Goal: Complete application form: Complete application form

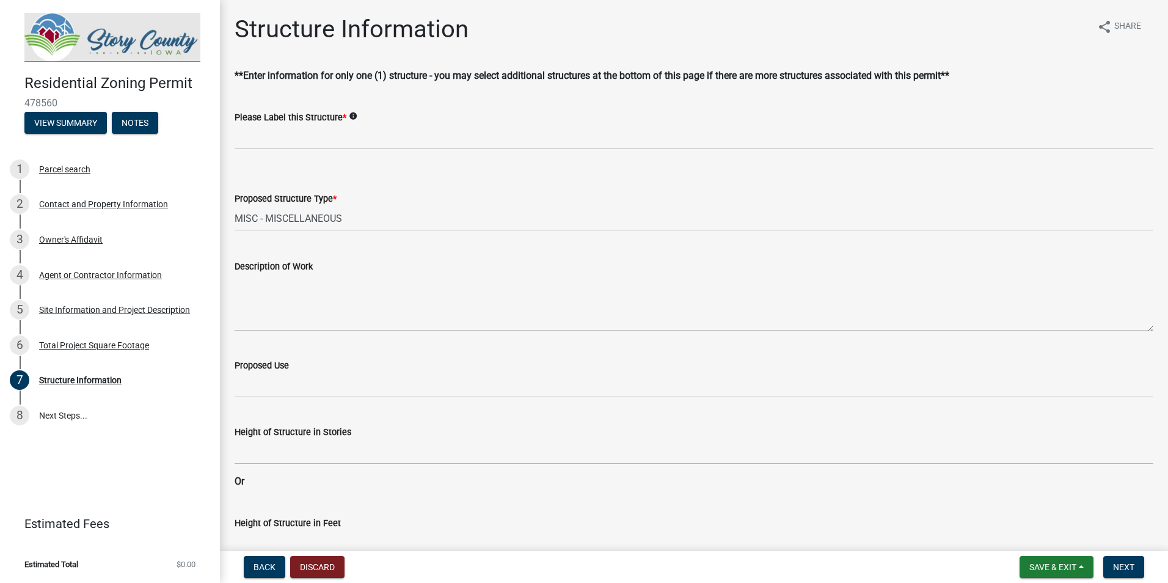
select select "3bb0707d-700d-453b-be8b-4c33de34bfd3"
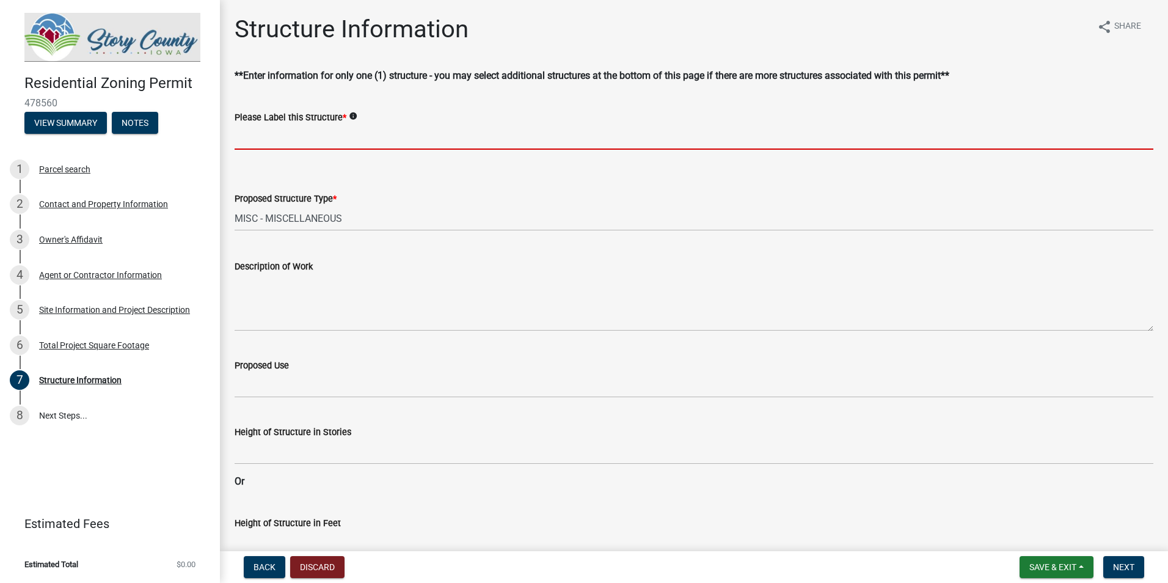
click at [303, 143] on input "Please Label this Structure *" at bounding box center [694, 137] width 919 height 25
click at [335, 142] on input "Please Label this Structure *" at bounding box center [694, 137] width 919 height 25
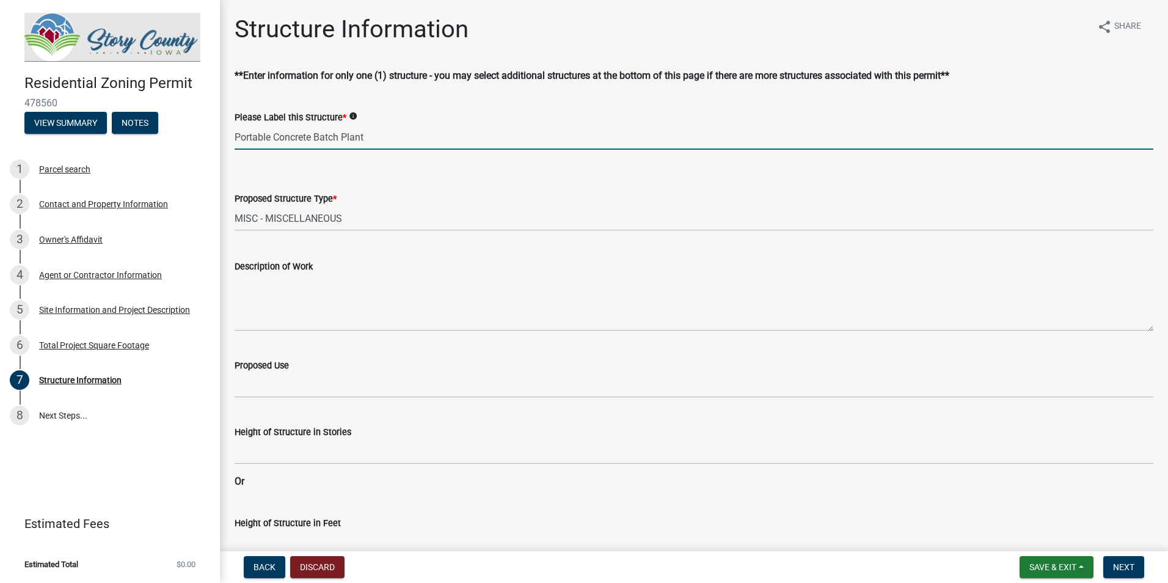
click at [235, 131] on input "Portable Concrete Batch Plant" at bounding box center [694, 137] width 919 height 25
type input "Temporary Portable Concrete Batch Plant"
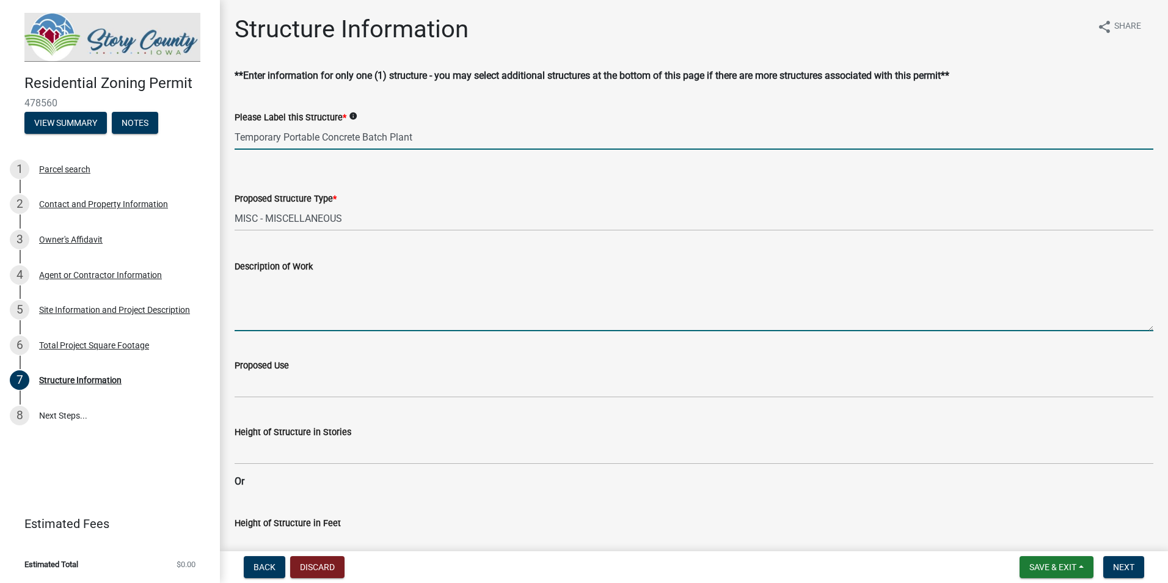
click at [288, 315] on textarea "Description of Work" at bounding box center [694, 302] width 919 height 57
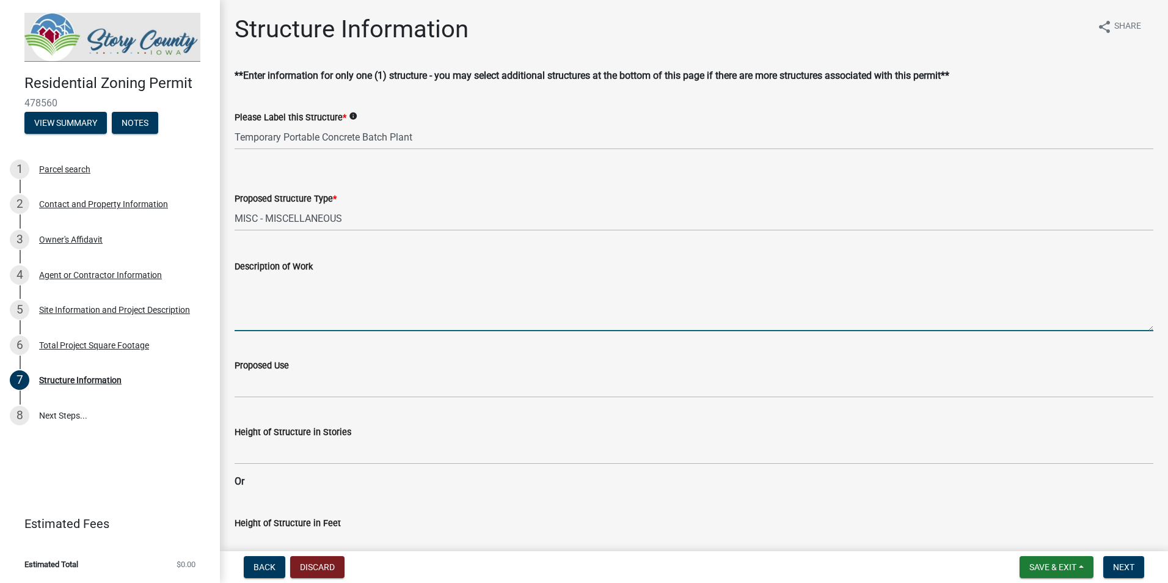
click at [288, 315] on textarea "Description of Work" at bounding box center [694, 302] width 919 height 57
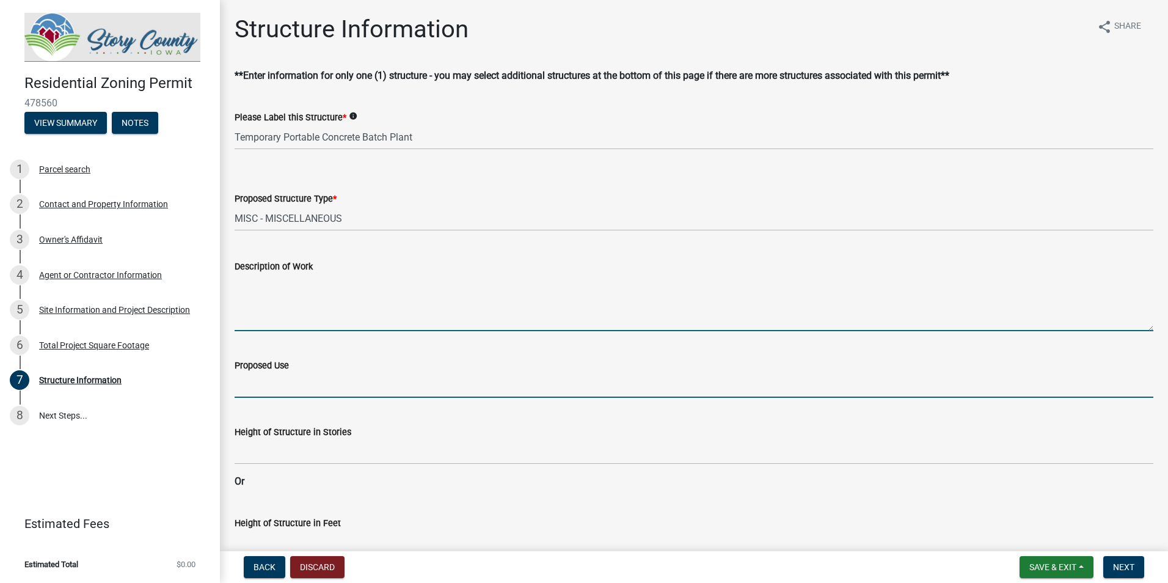
click at [282, 393] on input "Proposed Use" at bounding box center [694, 385] width 919 height 25
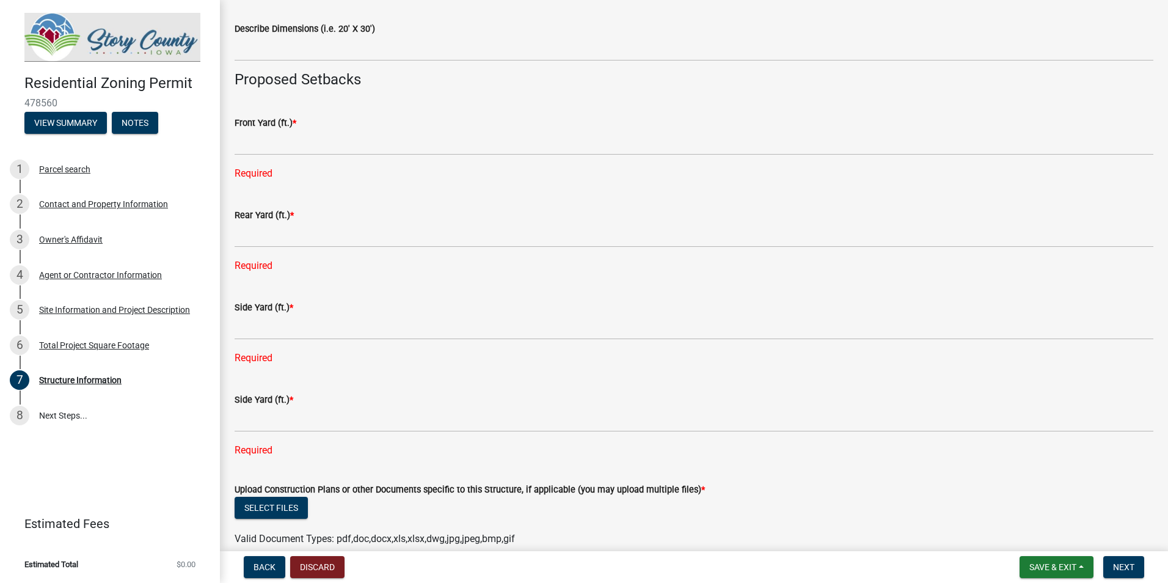
scroll to position [689, 0]
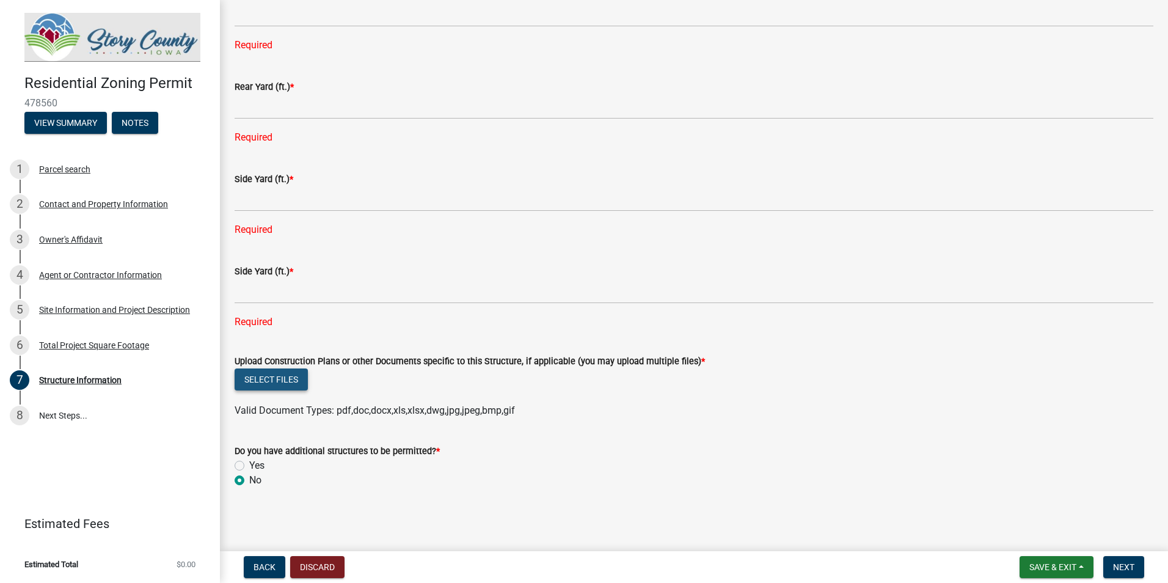
click at [274, 382] on button "Select files" at bounding box center [271, 379] width 73 height 22
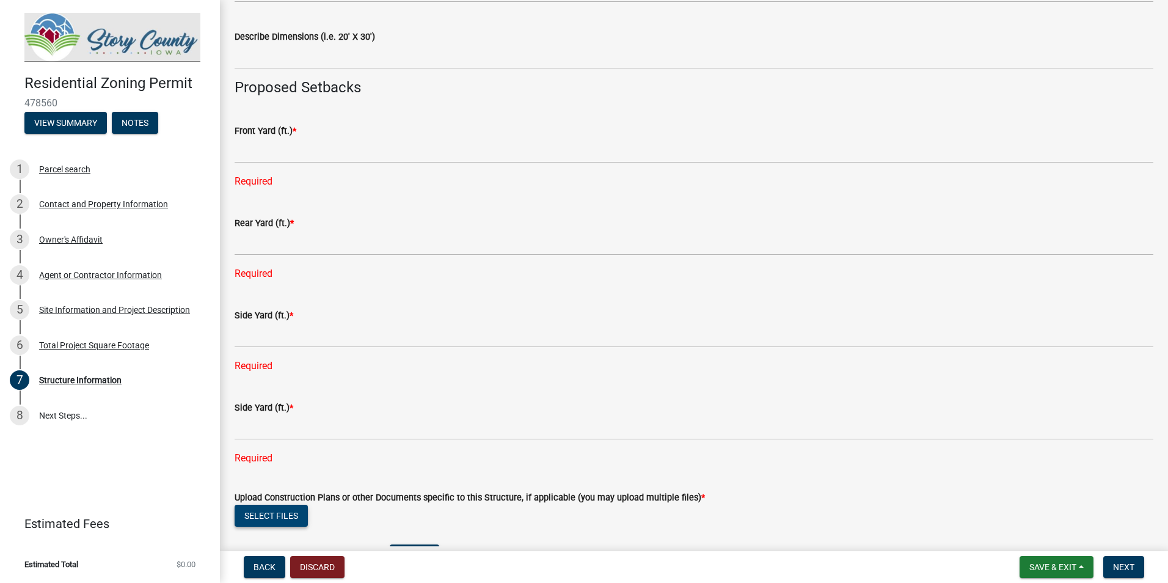
scroll to position [550, 0]
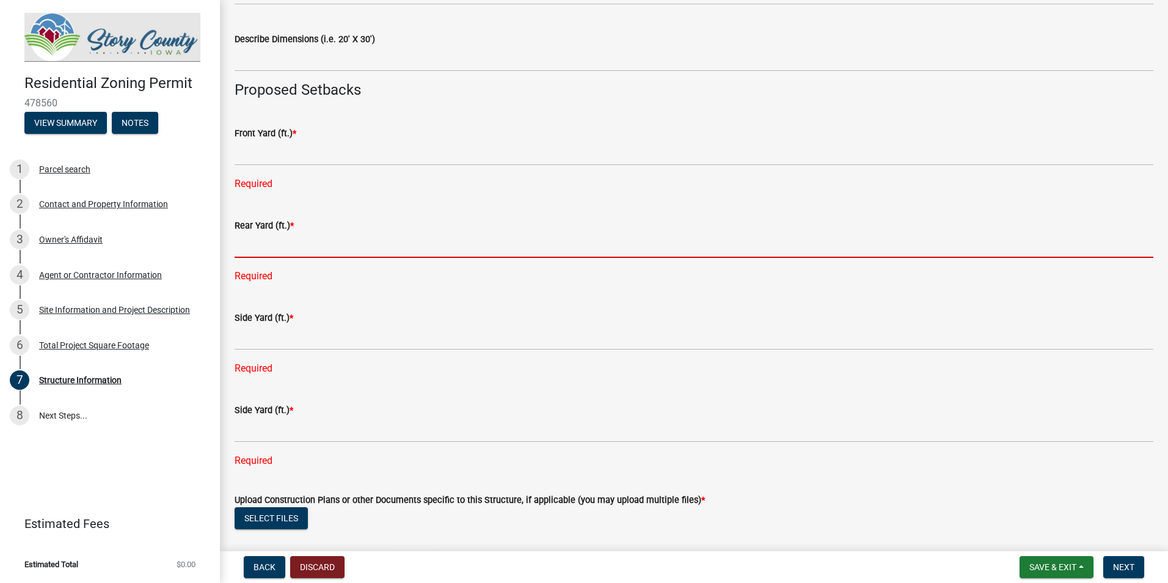
click at [296, 241] on input "text" at bounding box center [694, 245] width 919 height 25
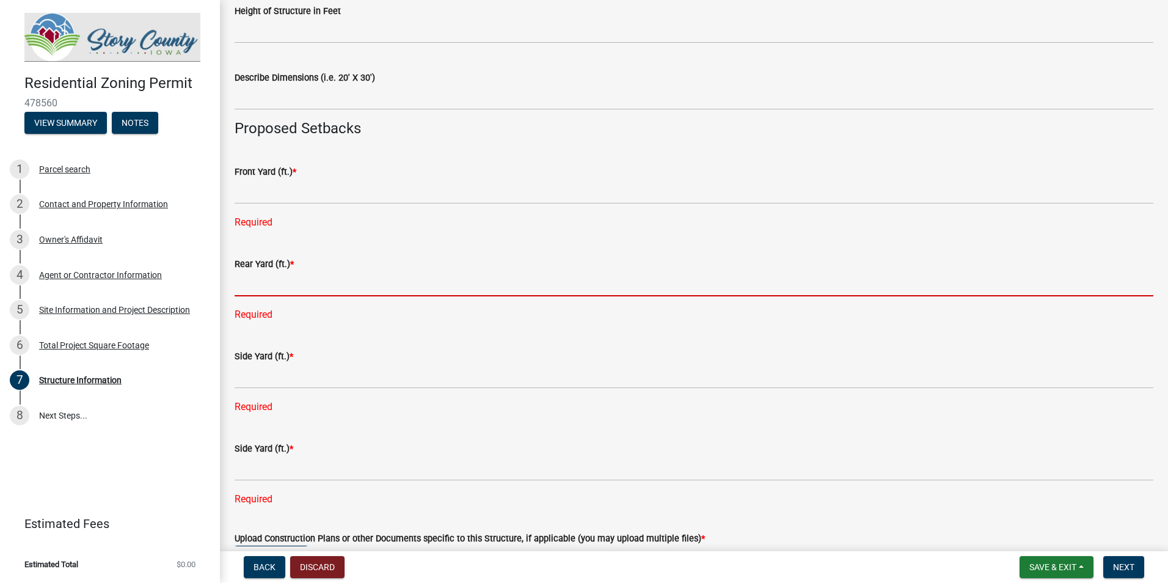
scroll to position [550, 0]
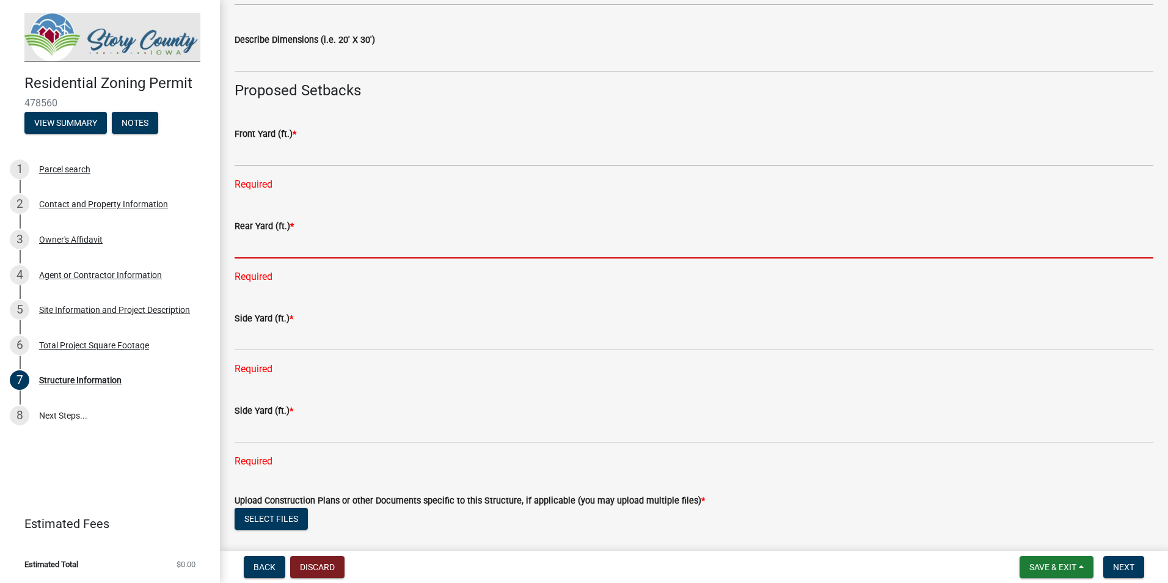
click at [282, 249] on input "text" at bounding box center [694, 245] width 919 height 25
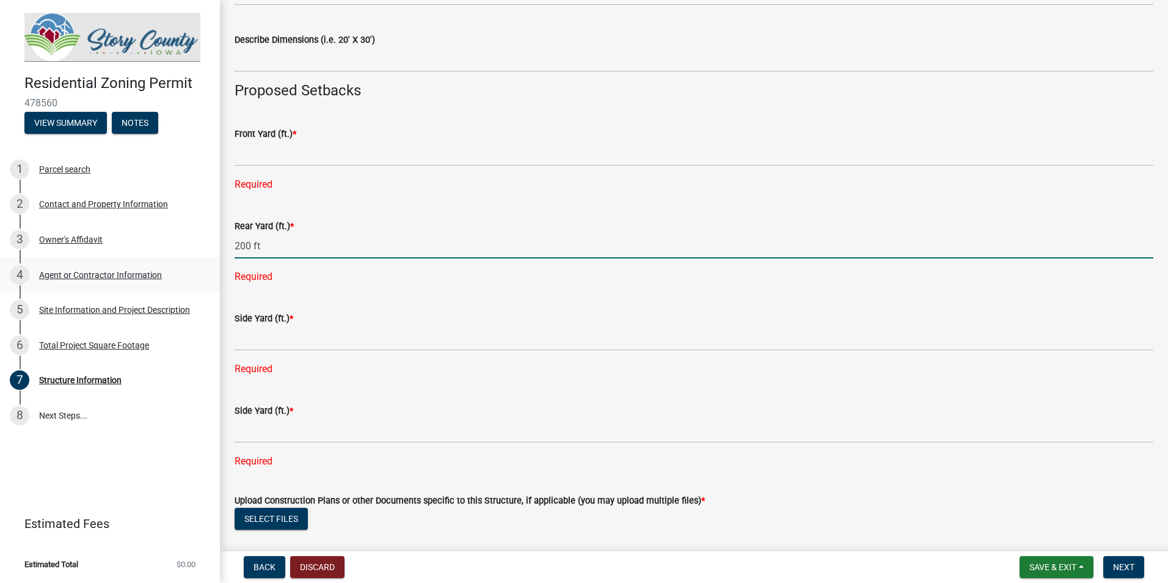
type input "200"
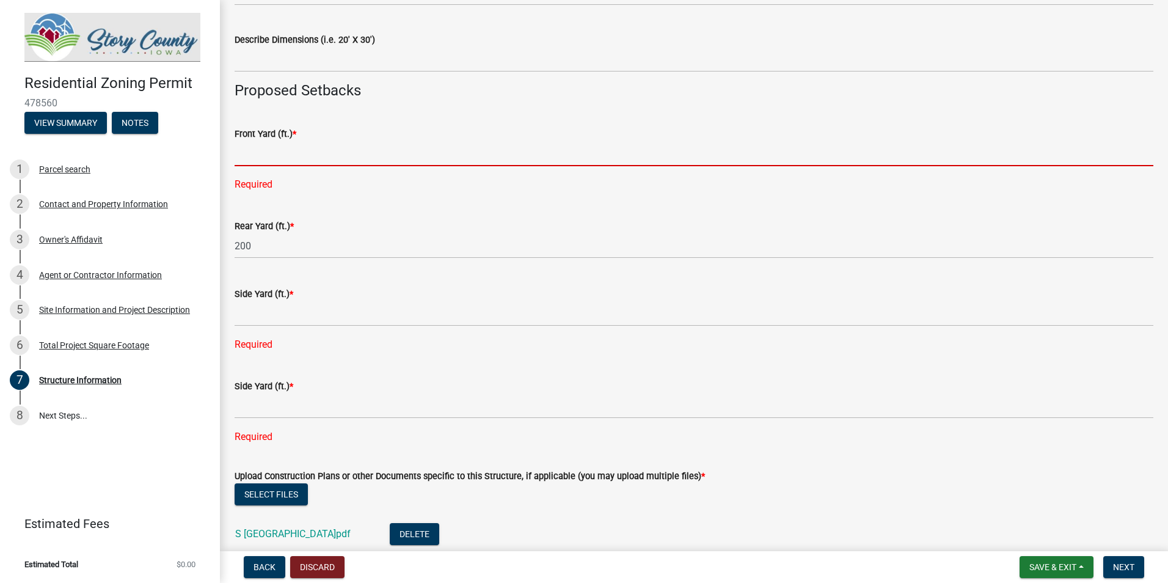
click at [296, 154] on input "text" at bounding box center [694, 153] width 919 height 25
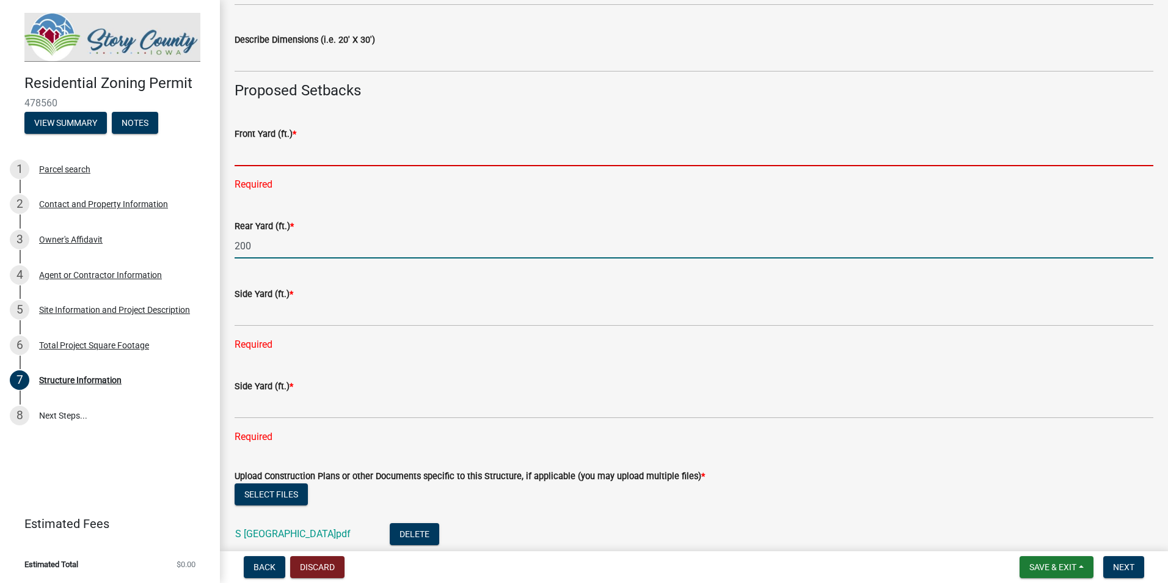
click at [285, 253] on input "200" at bounding box center [694, 245] width 919 height 25
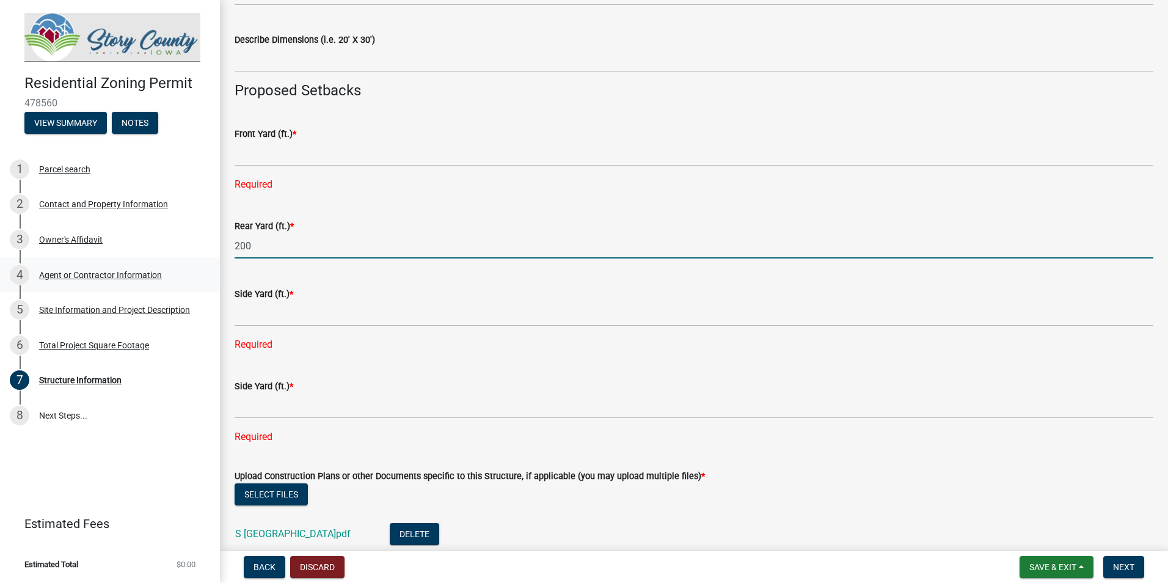
drag, startPoint x: 285, startPoint y: 253, endPoint x: 147, endPoint y: 259, distance: 138.1
click at [147, 259] on div "Residential Zoning Permit 478560 View Summary Notes 1 Parcel search 2 Contact a…" at bounding box center [584, 291] width 1168 height 583
type input "130"
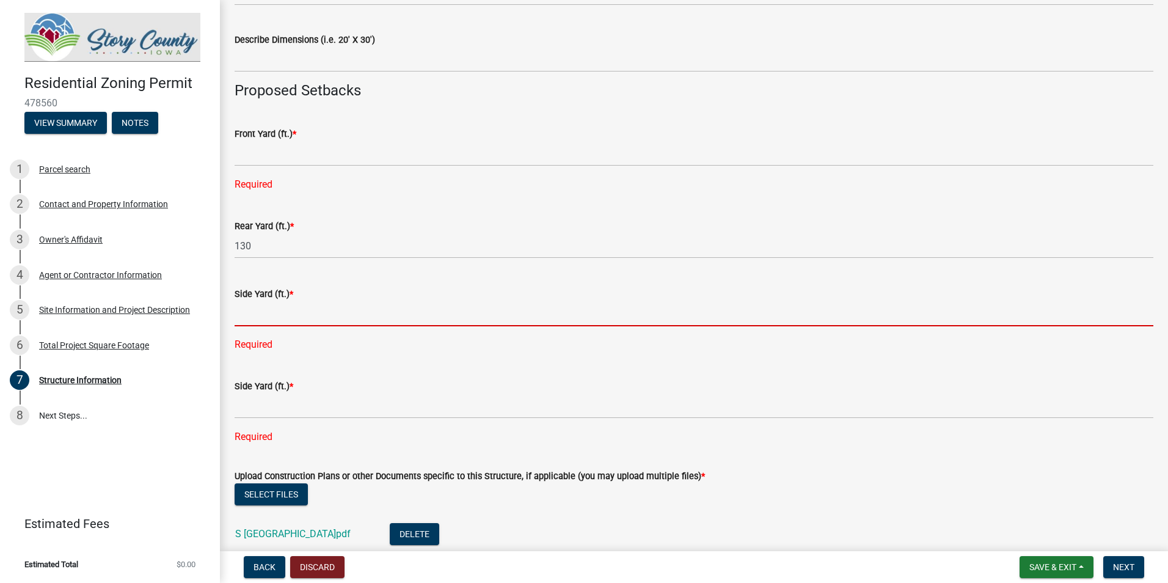
click at [252, 310] on input "text" at bounding box center [694, 313] width 919 height 25
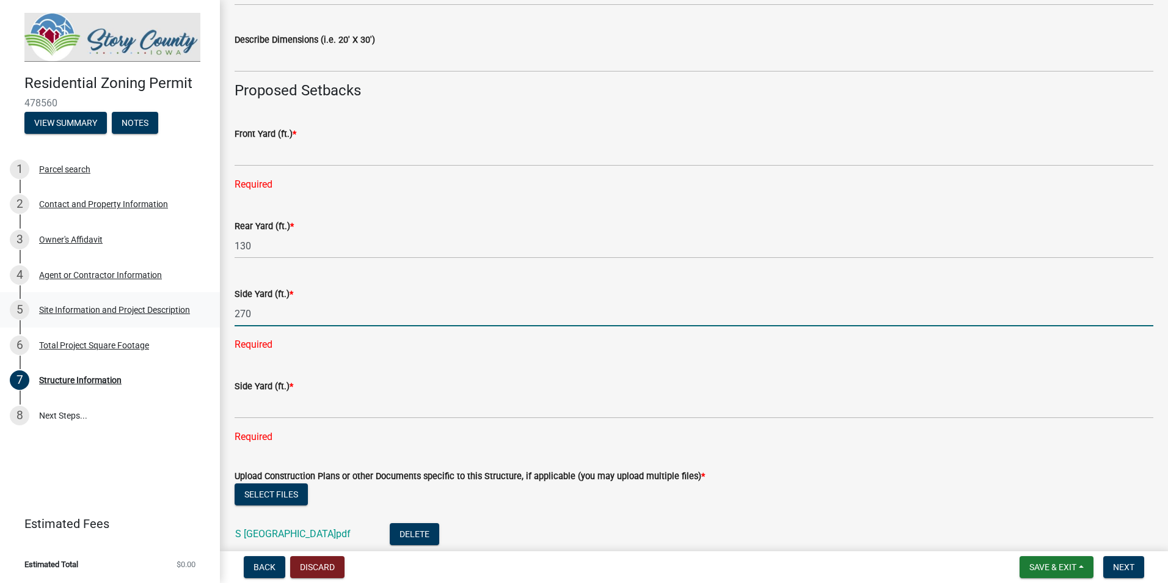
type input "270"
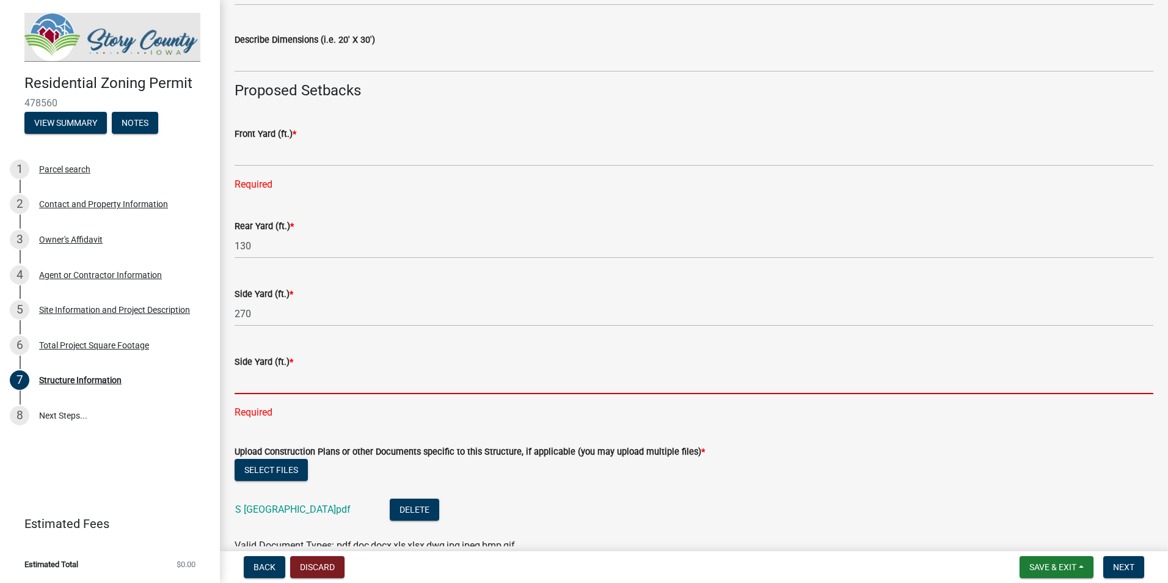
click at [252, 378] on input "text" at bounding box center [694, 381] width 919 height 25
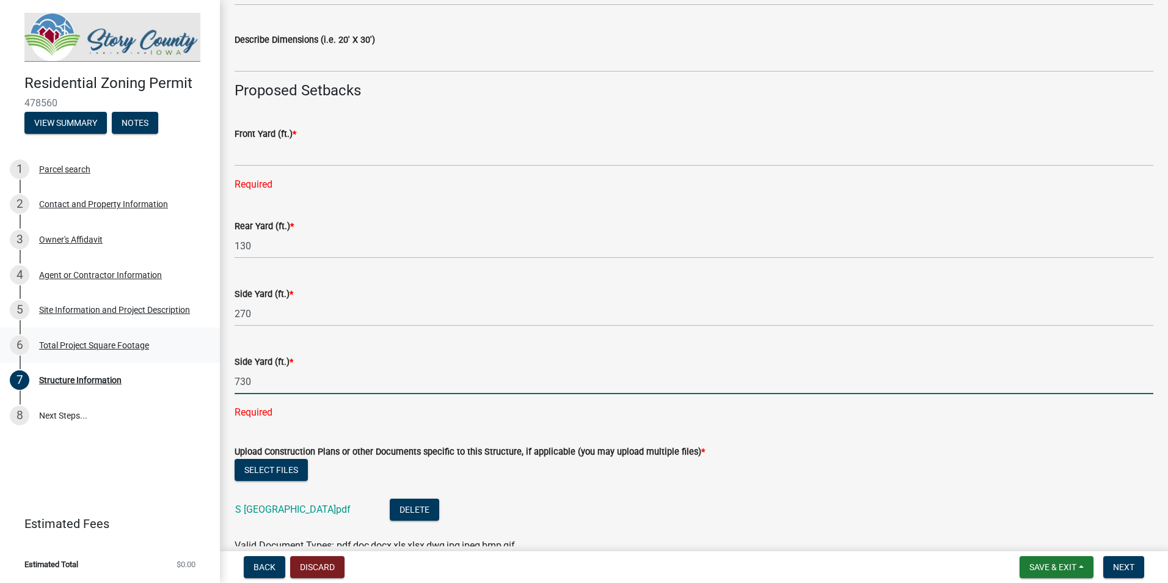
type input "730"
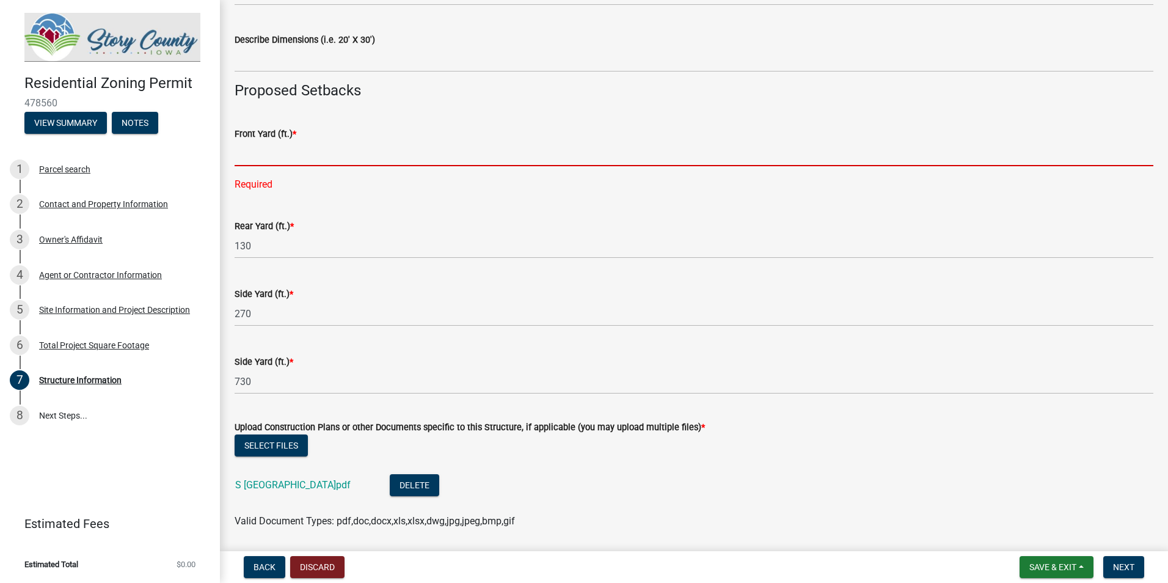
click at [265, 152] on input "text" at bounding box center [694, 153] width 919 height 25
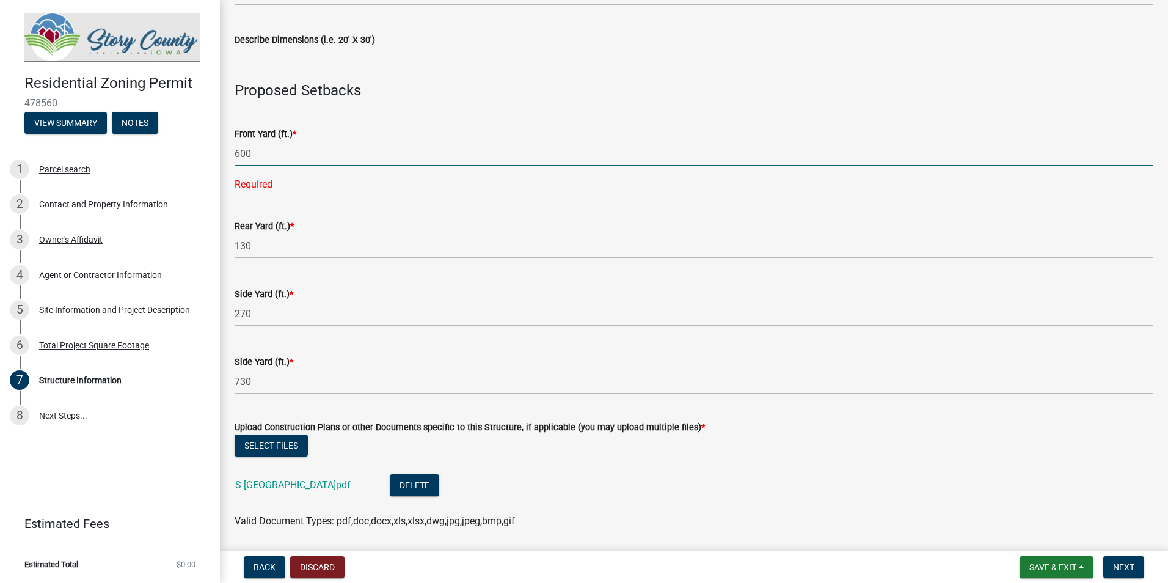
type input "600"
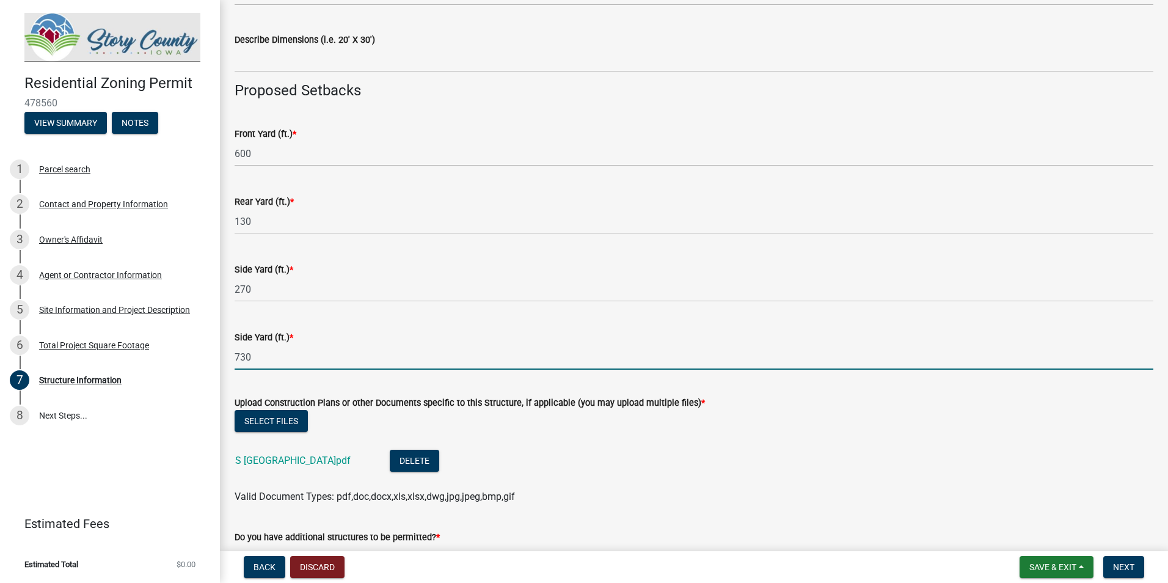
click at [310, 351] on input "730" at bounding box center [694, 356] width 919 height 25
drag, startPoint x: 311, startPoint y: 355, endPoint x: 7, endPoint y: 353, distance: 303.6
click at [8, 353] on div "Residential Zoning Permit 478560 View Summary Notes 1 Parcel search 2 Contact a…" at bounding box center [584, 291] width 1168 height 583
type input "130"
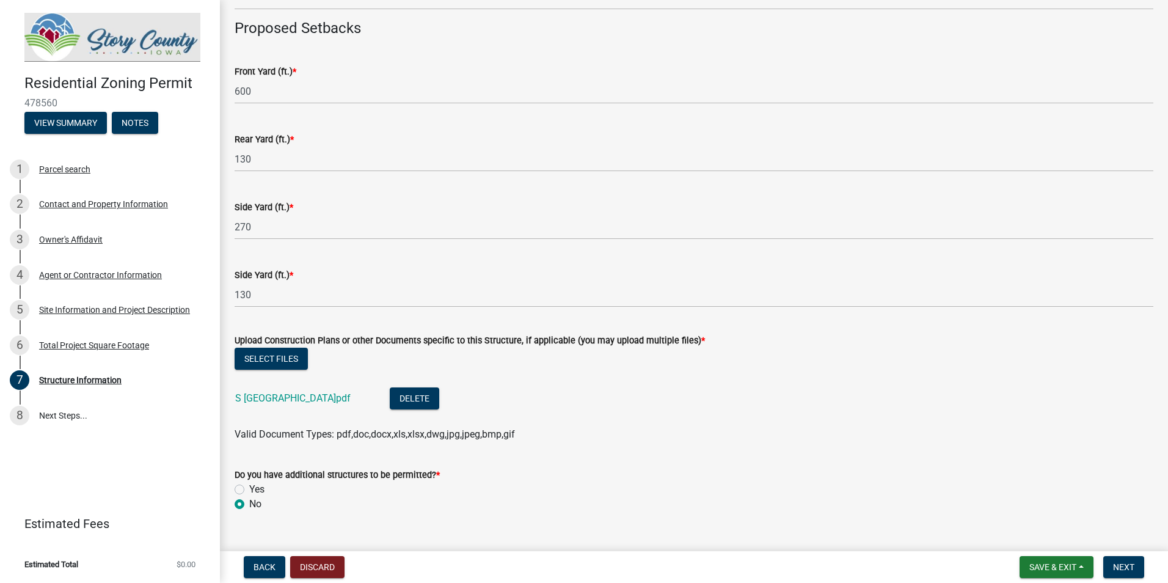
scroll to position [636, 0]
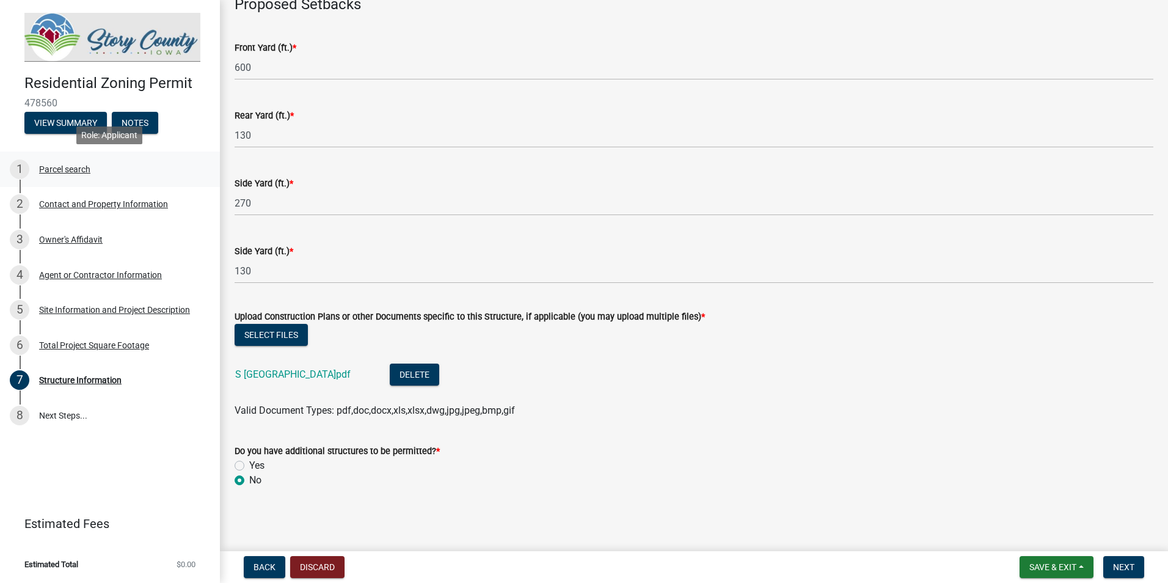
click at [85, 171] on div "Parcel search" at bounding box center [64, 169] width 51 height 9
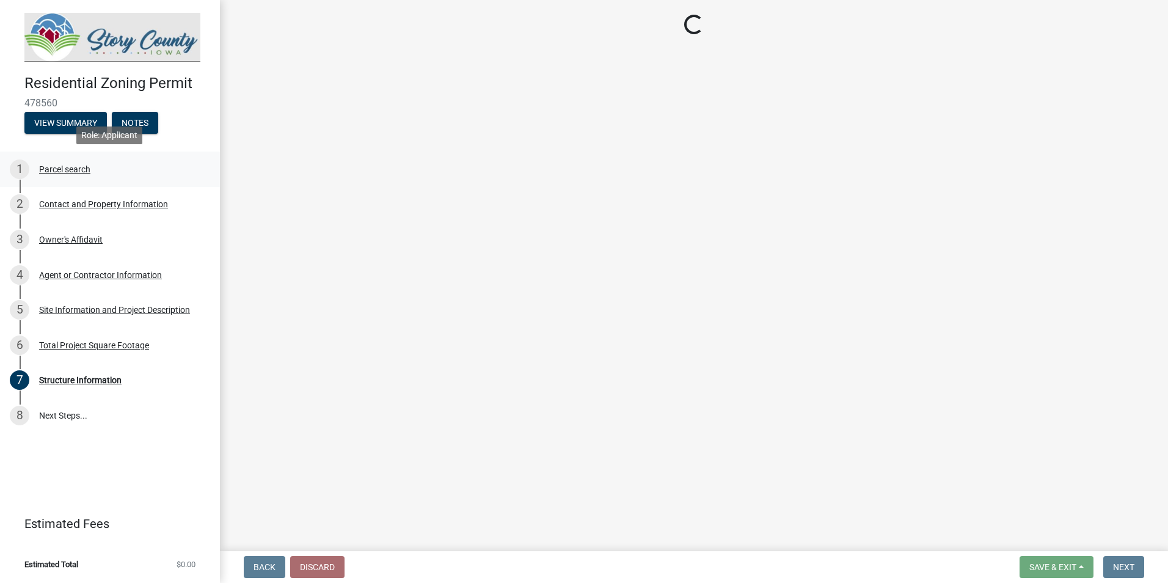
scroll to position [0, 0]
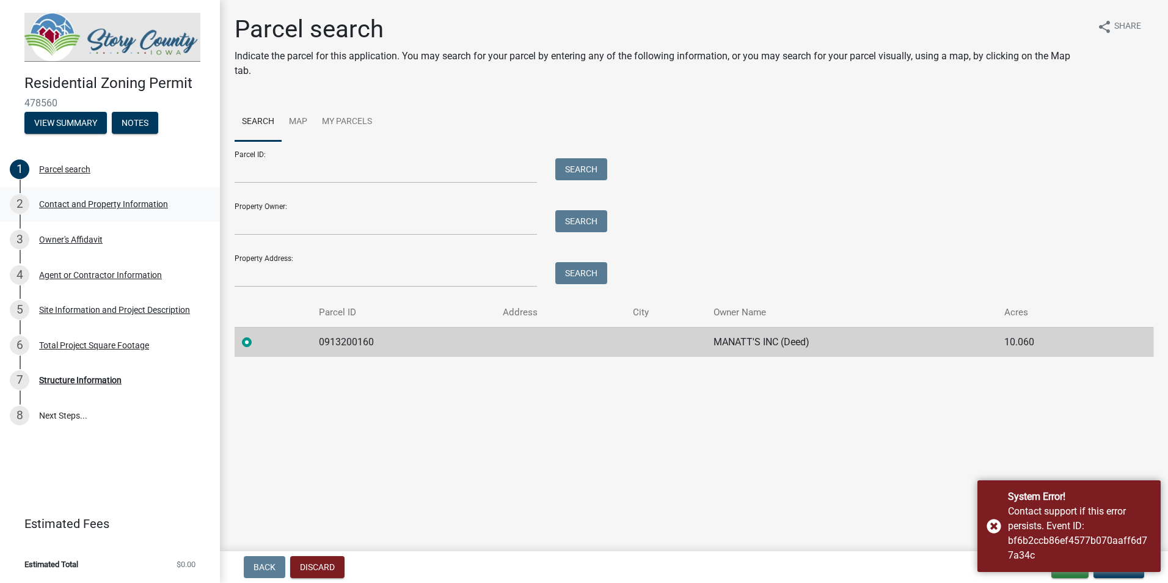
click at [126, 206] on div "Contact and Property Information" at bounding box center [103, 204] width 129 height 9
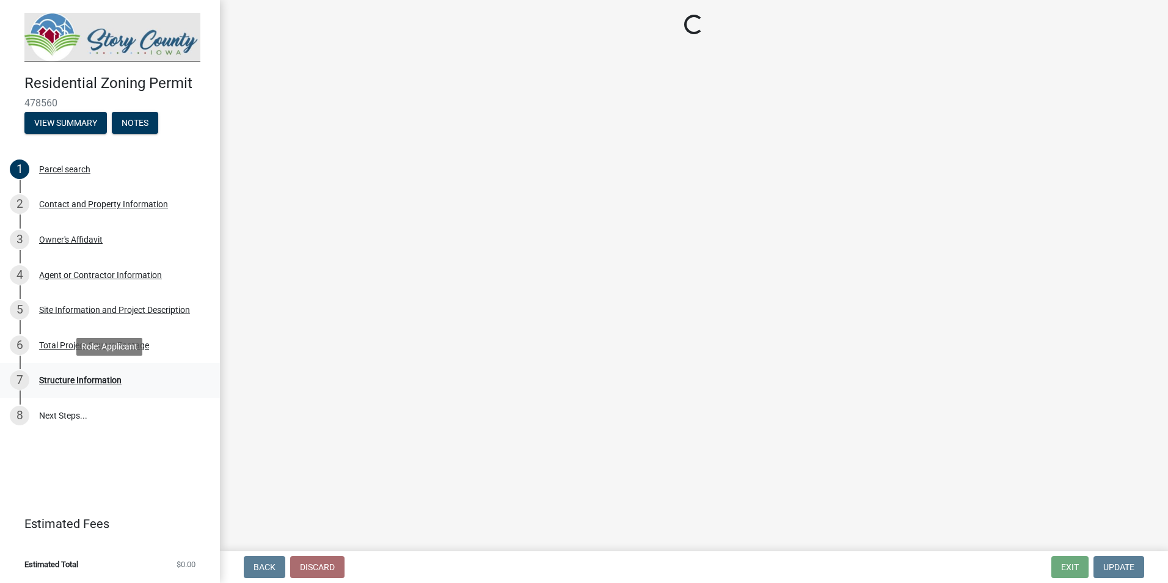
click at [98, 377] on div "Structure Information" at bounding box center [80, 380] width 82 height 9
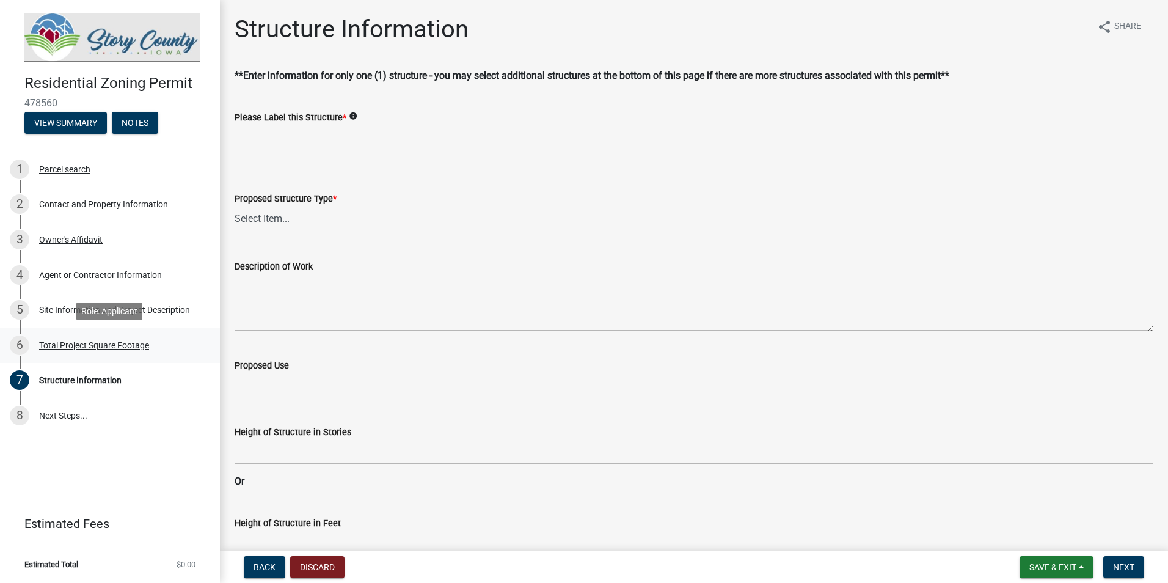
click at [119, 338] on div "6 Total Project Square Footage" at bounding box center [105, 345] width 191 height 20
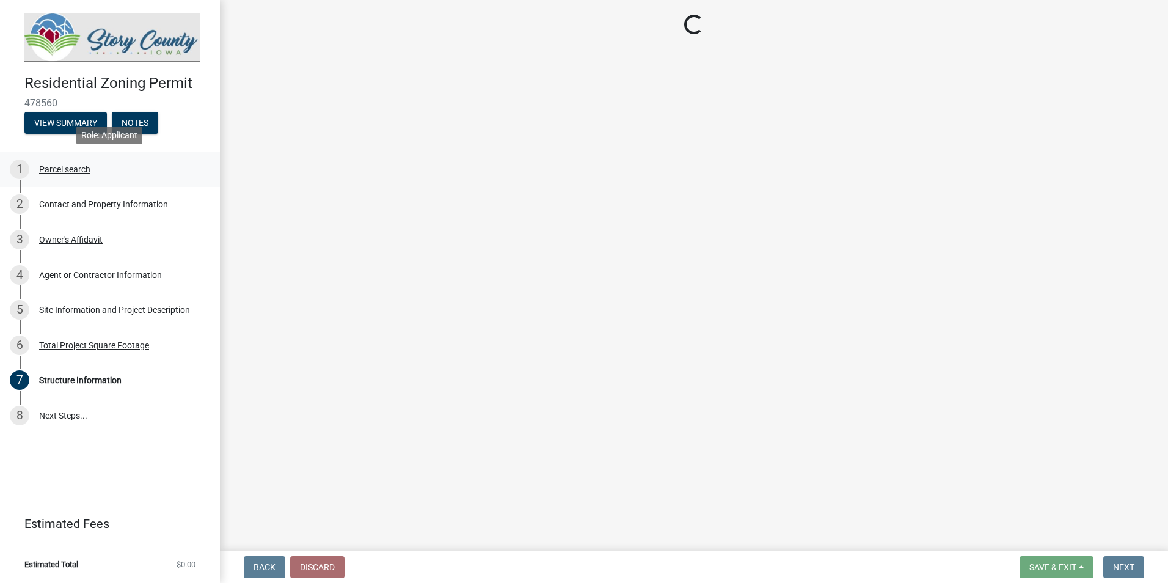
click at [72, 160] on div "1 Parcel search" at bounding box center [105, 169] width 191 height 20
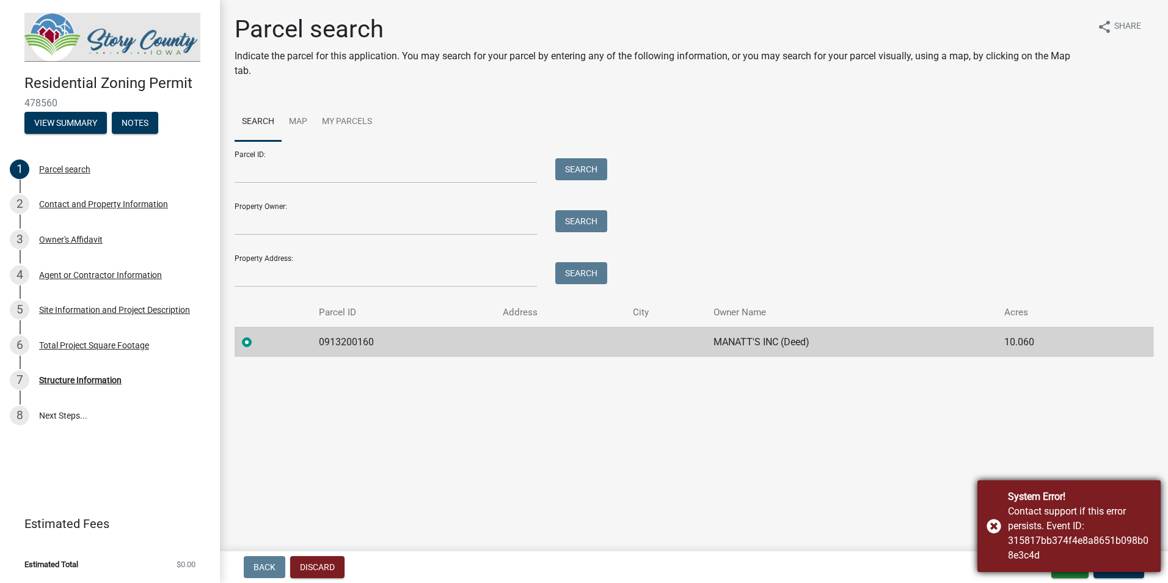
click at [990, 523] on div "System Error! Contact support if this error persists. Event ID: 315817bb374f4e8…" at bounding box center [1068, 526] width 183 height 92
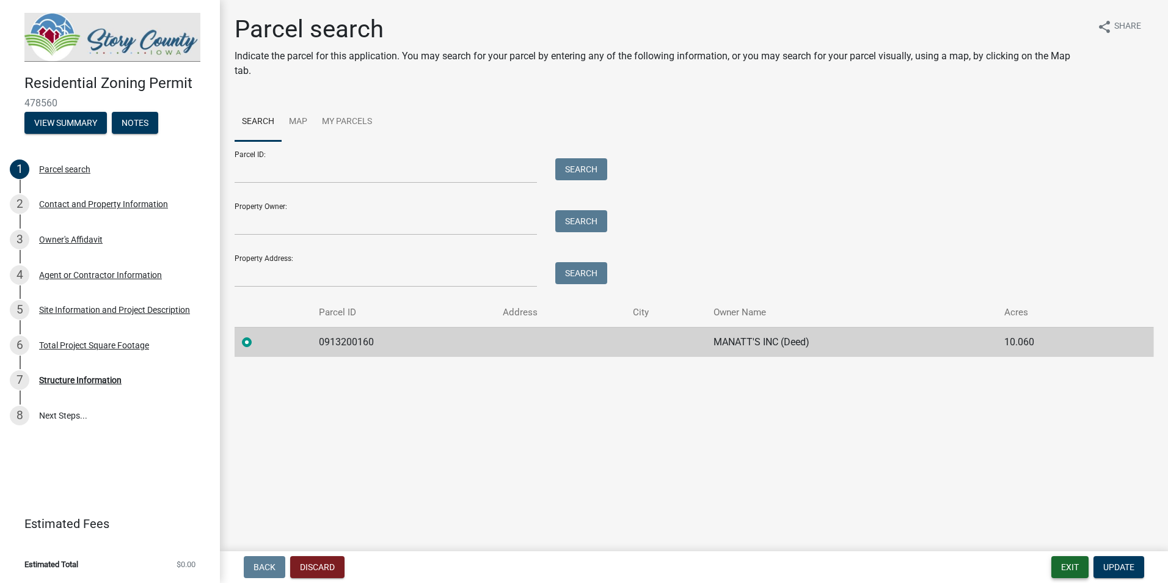
click at [1062, 560] on button "Exit" at bounding box center [1069, 567] width 37 height 22
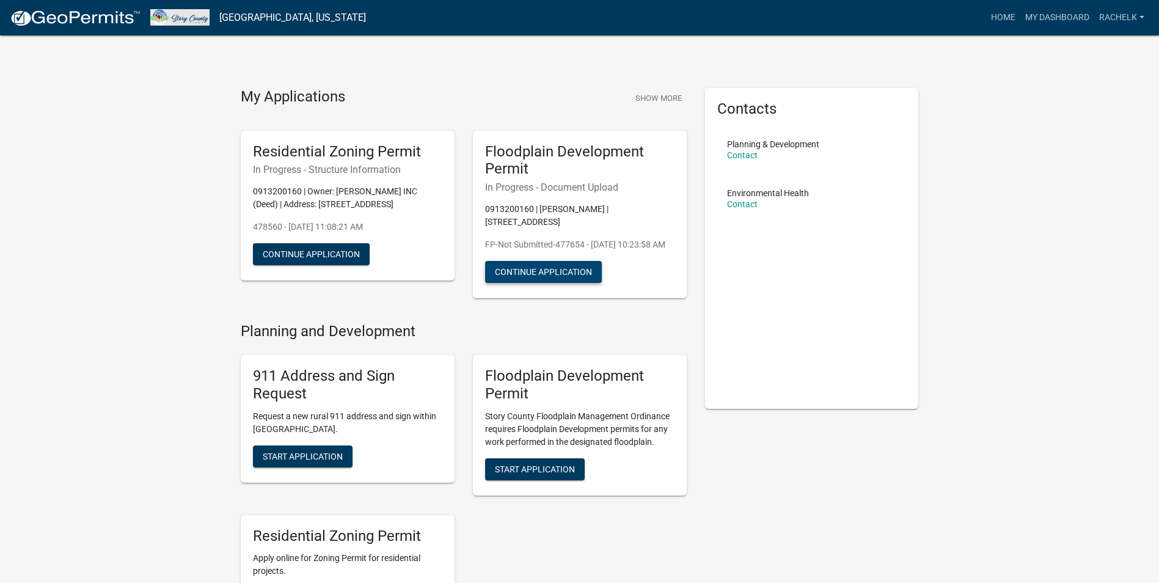
click at [533, 273] on button "Continue Application" at bounding box center [543, 272] width 117 height 22
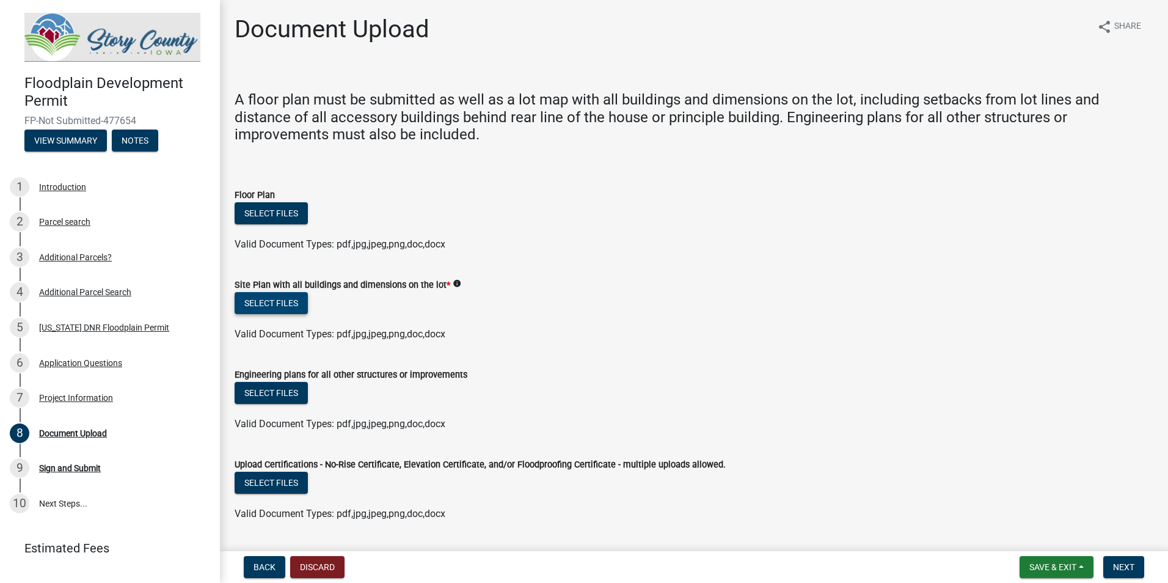
click at [268, 297] on button "Select files" at bounding box center [271, 303] width 73 height 22
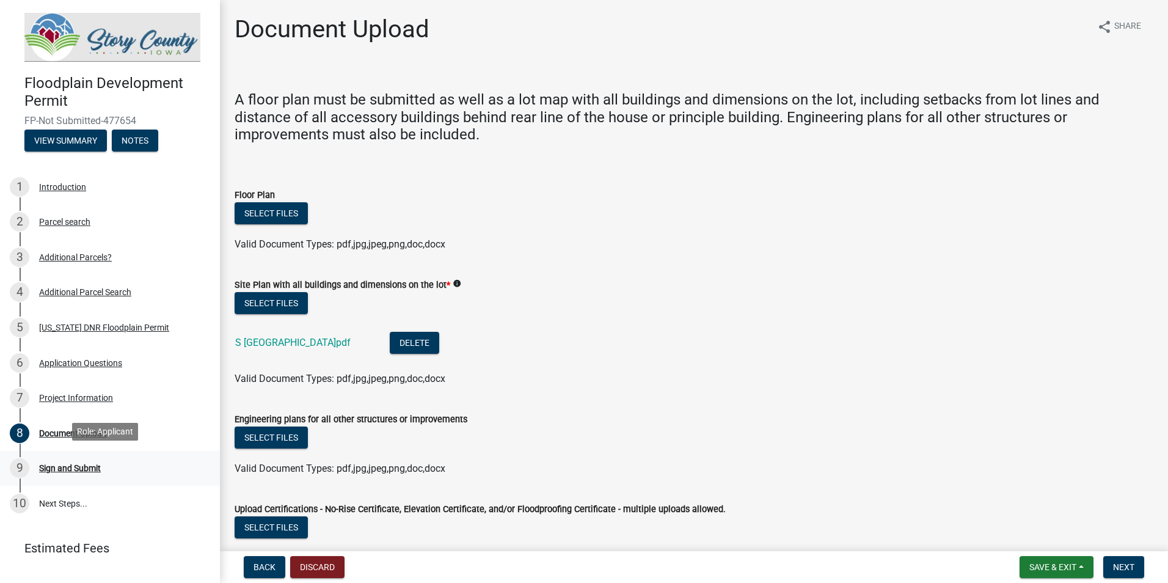
click at [45, 466] on div "Sign and Submit" at bounding box center [70, 468] width 62 height 9
click at [95, 323] on div "[US_STATE] DNR Floodplain Permit" at bounding box center [104, 327] width 130 height 9
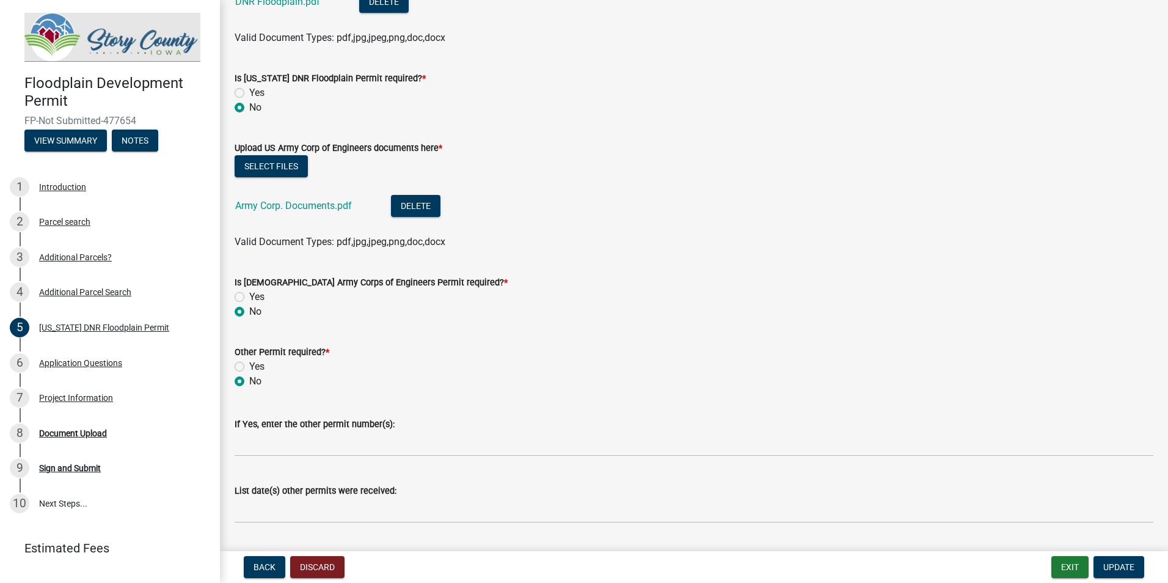
scroll to position [428, 0]
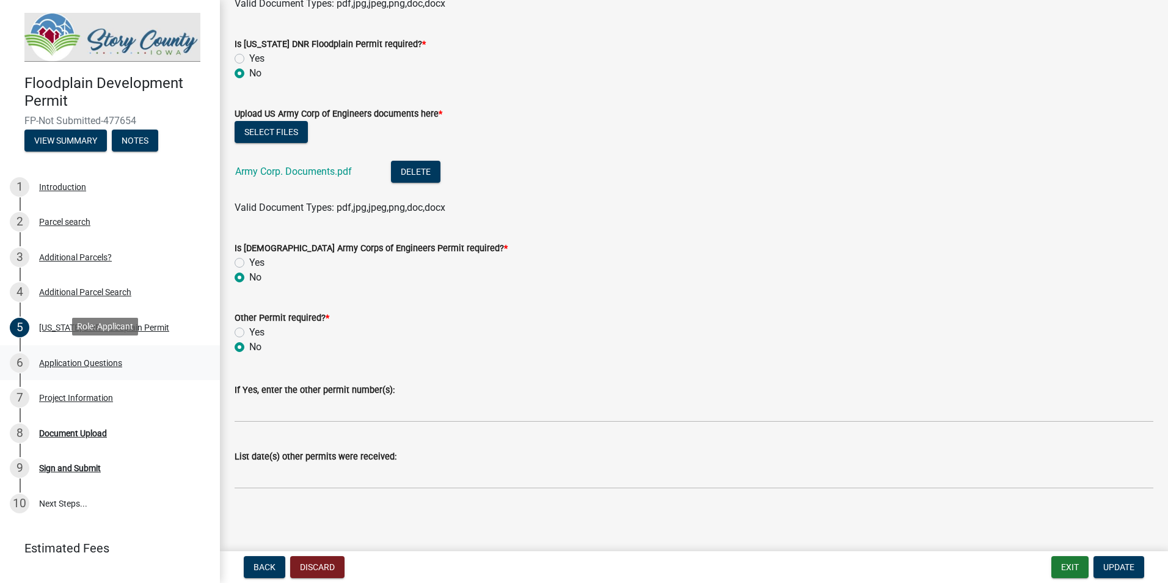
click at [62, 359] on div "Application Questions" at bounding box center [80, 363] width 83 height 9
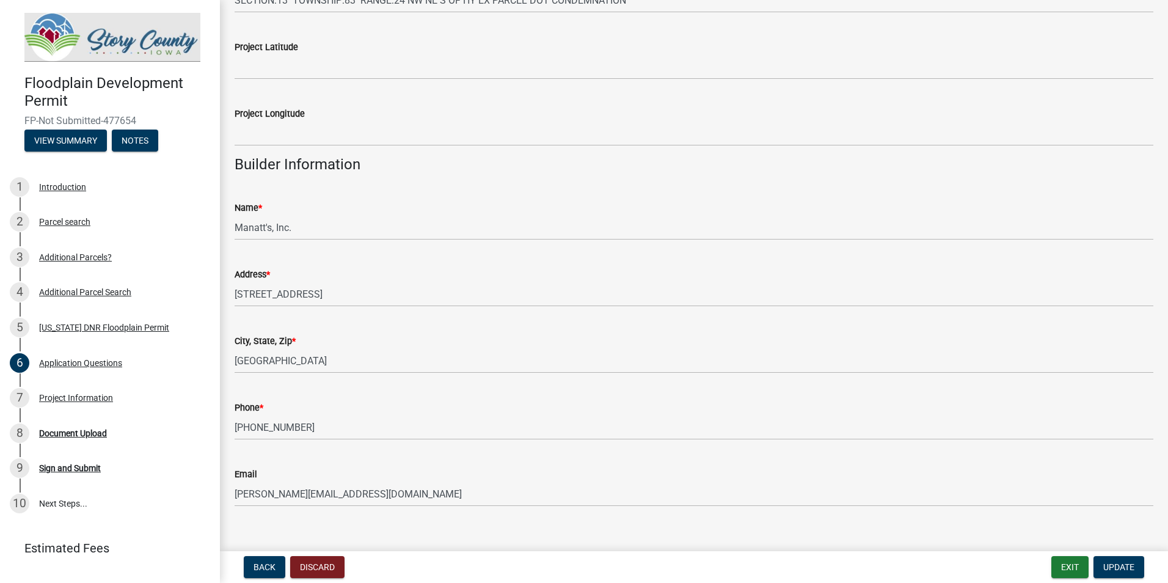
scroll to position [1565, 0]
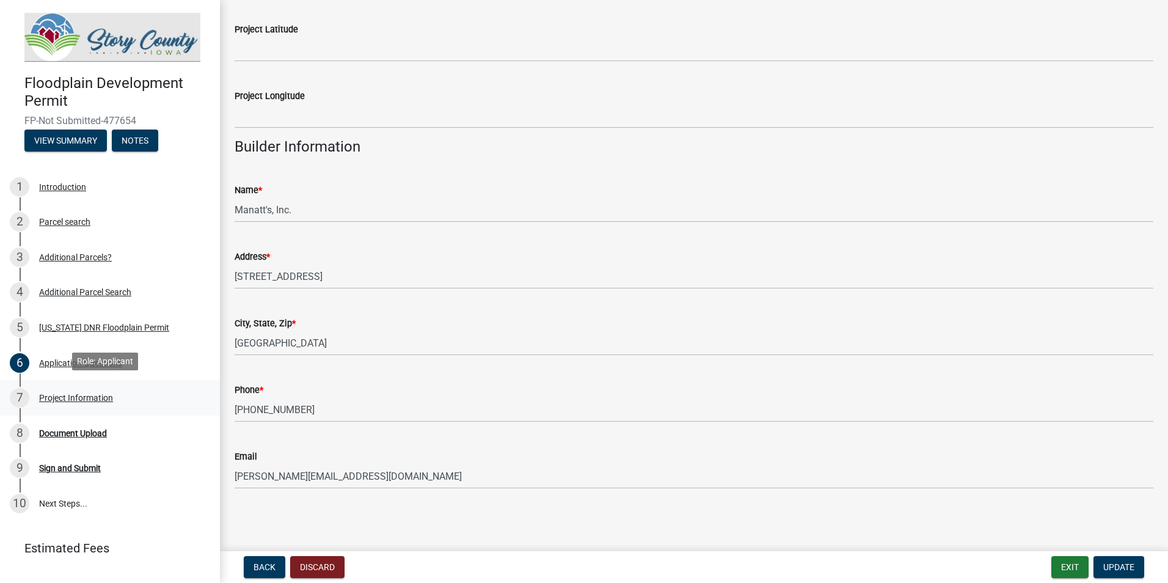
click at [104, 400] on div "7 Project Information" at bounding box center [105, 398] width 191 height 20
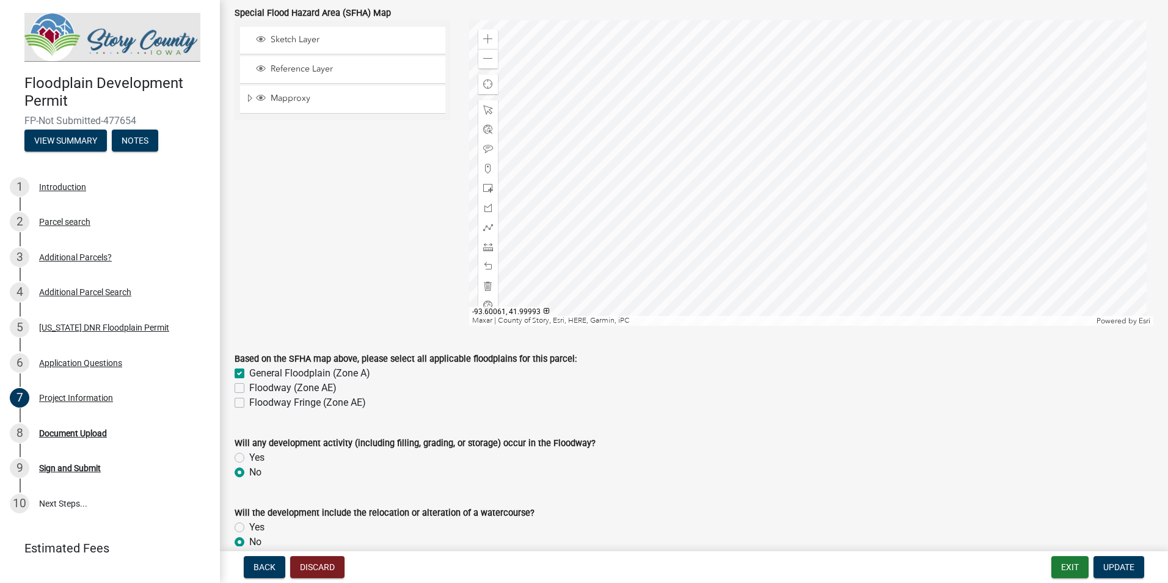
scroll to position [550, 0]
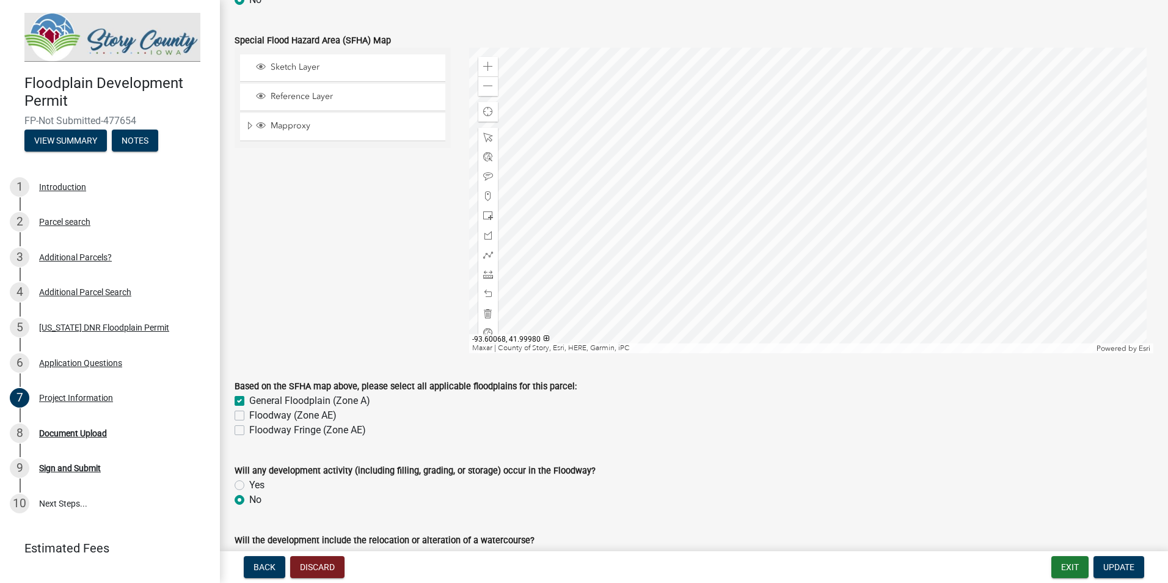
click at [249, 399] on label "General Floodplain (Zone A)" at bounding box center [309, 400] width 121 height 15
click at [249, 399] on input "General Floodplain (Zone A)" at bounding box center [253, 397] width 8 height 8
checkbox input "false"
click at [249, 428] on label "Floodway Fringe (Zone AE)" at bounding box center [307, 430] width 117 height 15
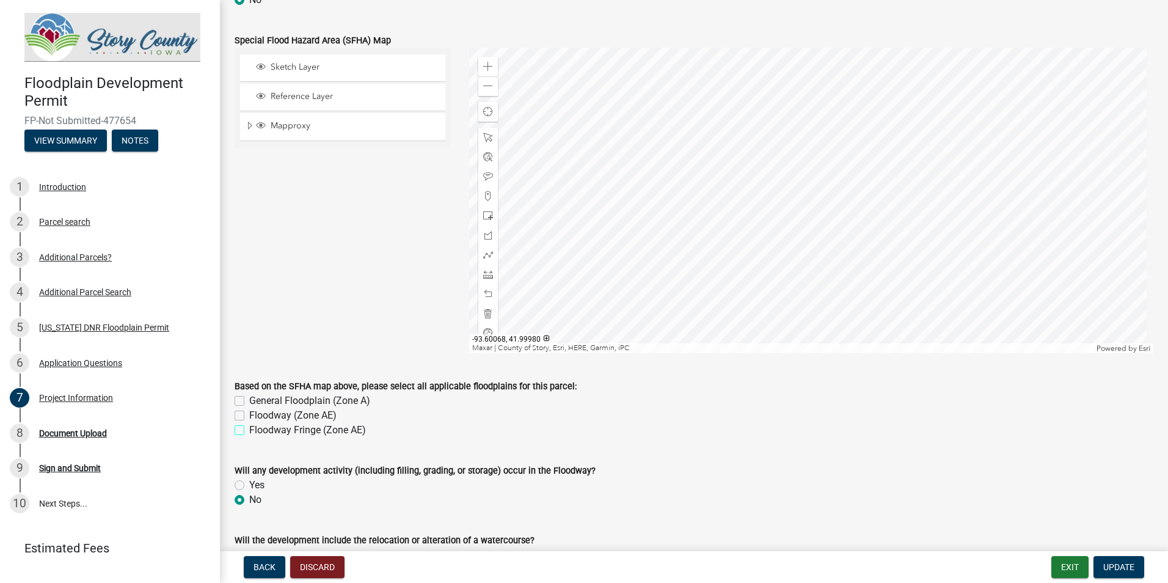
click at [249, 428] on input "Floodway Fringe (Zone AE)" at bounding box center [253, 427] width 8 height 8
checkbox input "true"
checkbox input "false"
checkbox input "true"
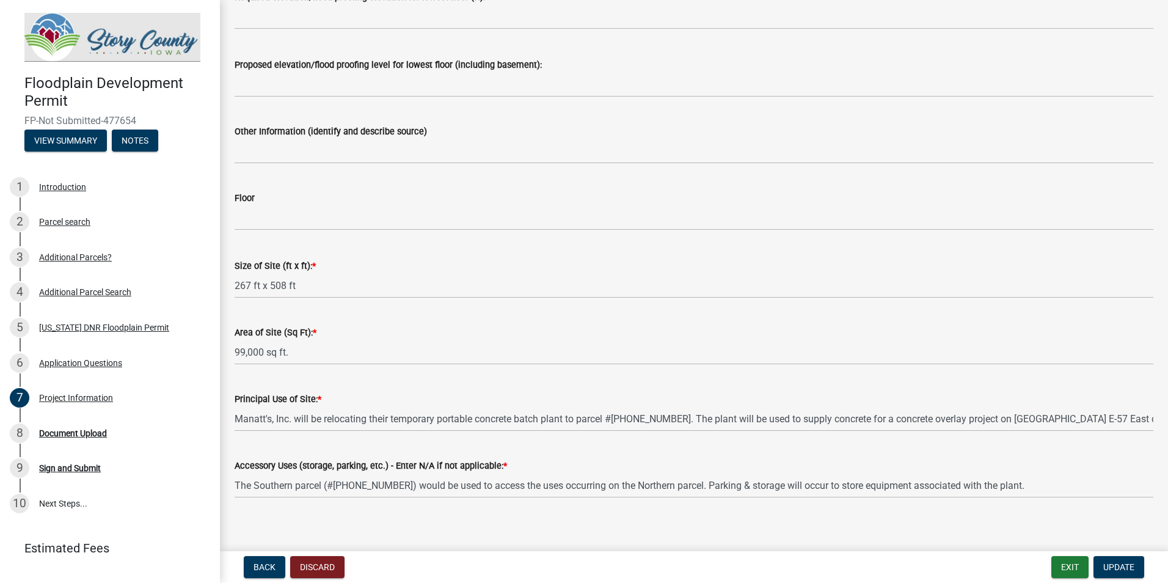
scroll to position [1423, 0]
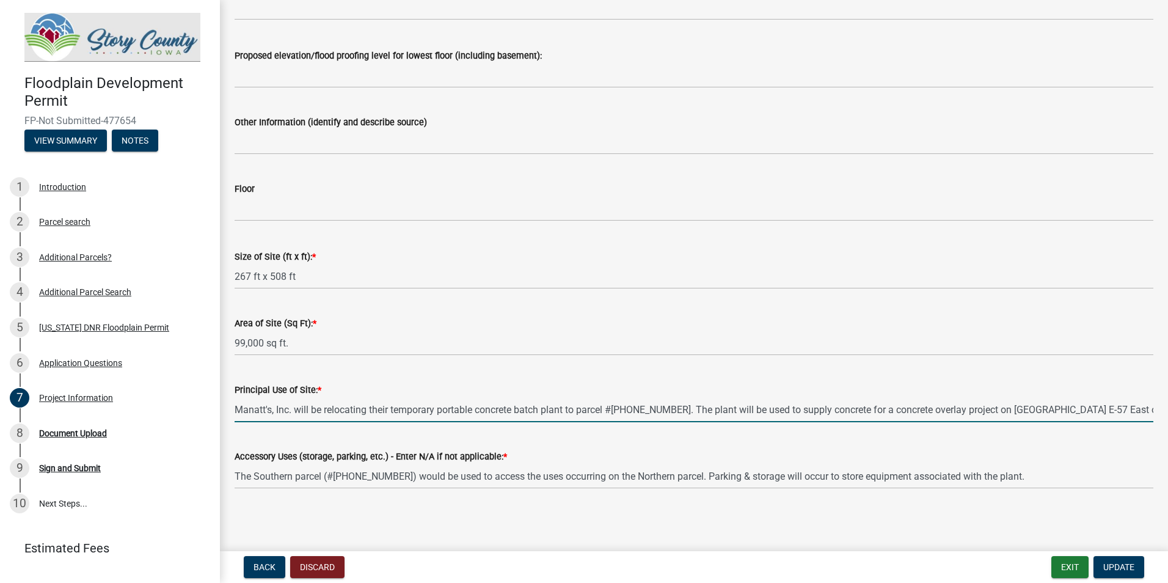
click at [442, 404] on input "Manatt's, Inc. will be relocating their temporary portable concrete batch plant…" at bounding box center [694, 409] width 919 height 25
drag, startPoint x: 442, startPoint y: 404, endPoint x: 1149, endPoint y: 405, distance: 707.3
click at [1149, 405] on div "Principal Use of Site: * Manatt's, Inc. will be relocating their temporary port…" at bounding box center [693, 393] width 937 height 57
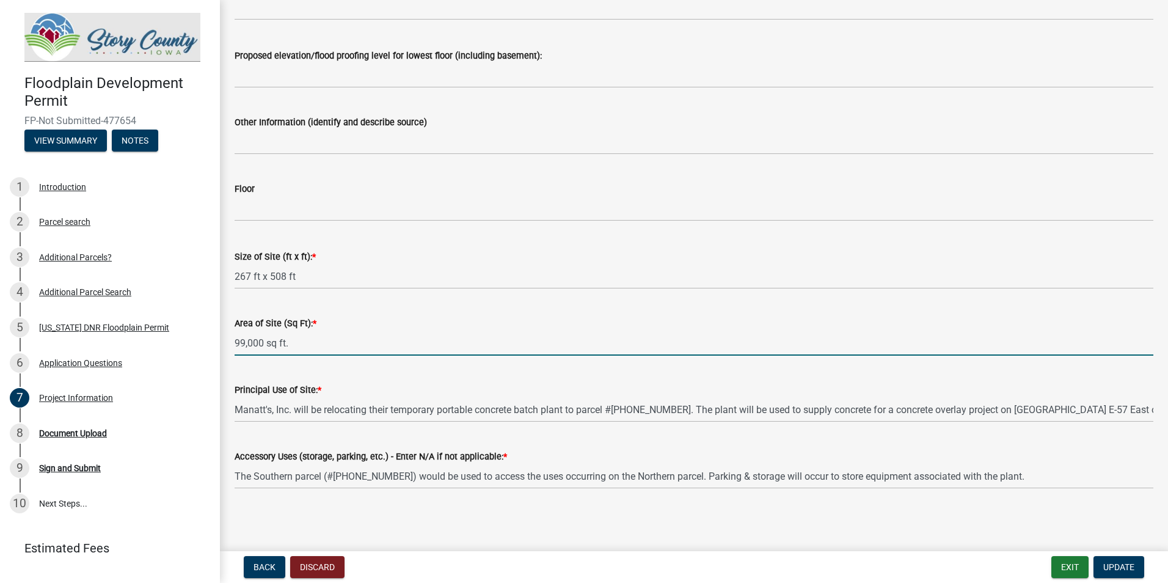
click at [371, 351] on input "99,000 sq ft." at bounding box center [694, 342] width 919 height 25
click at [299, 346] on input "99,000 sq ft." at bounding box center [694, 342] width 919 height 25
drag, startPoint x: 299, startPoint y: 346, endPoint x: 197, endPoint y: 332, distance: 103.0
click at [197, 332] on div "Floodplain Development Permit FP-Not Submitted-477654 View Summary Notes 1 Intr…" at bounding box center [584, 291] width 1168 height 583
click at [274, 339] on input "395," at bounding box center [694, 342] width 919 height 25
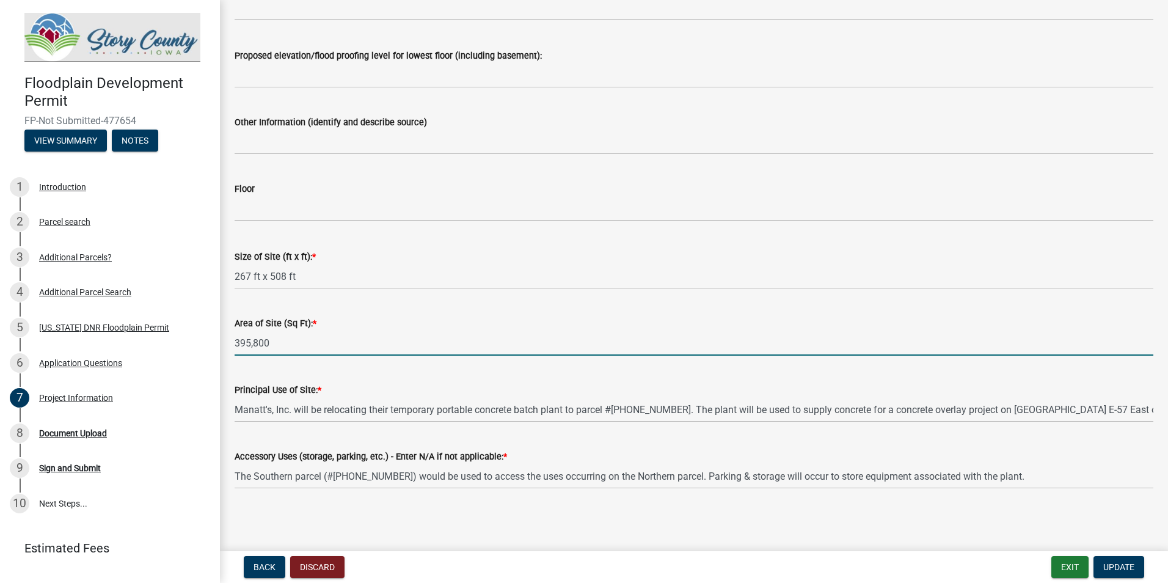
type input "395,800"
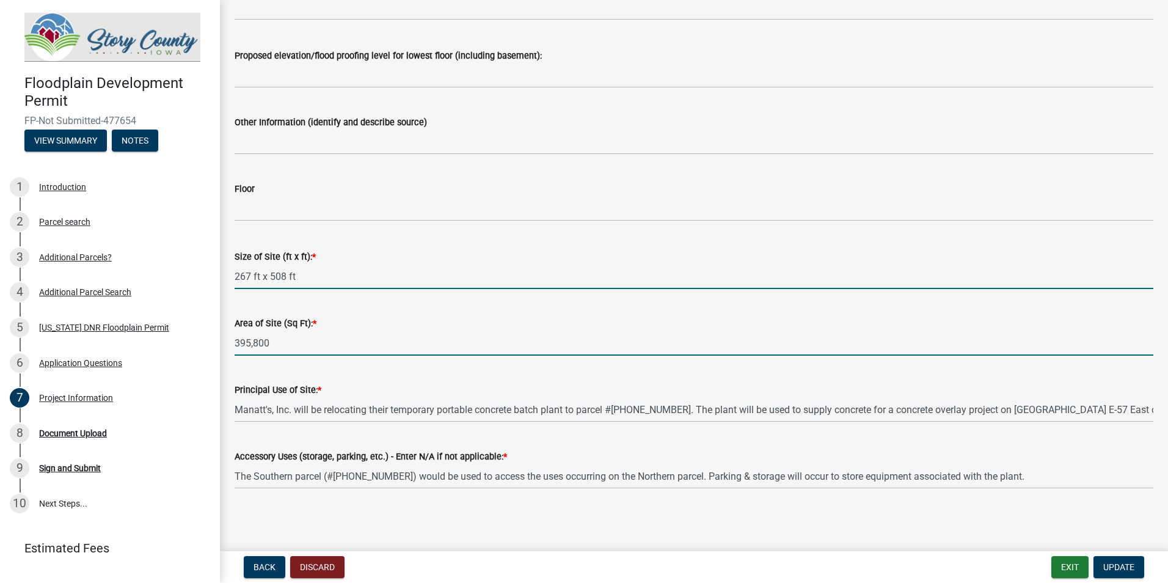
click at [314, 279] on input "267 ft x 508 ft" at bounding box center [694, 276] width 919 height 25
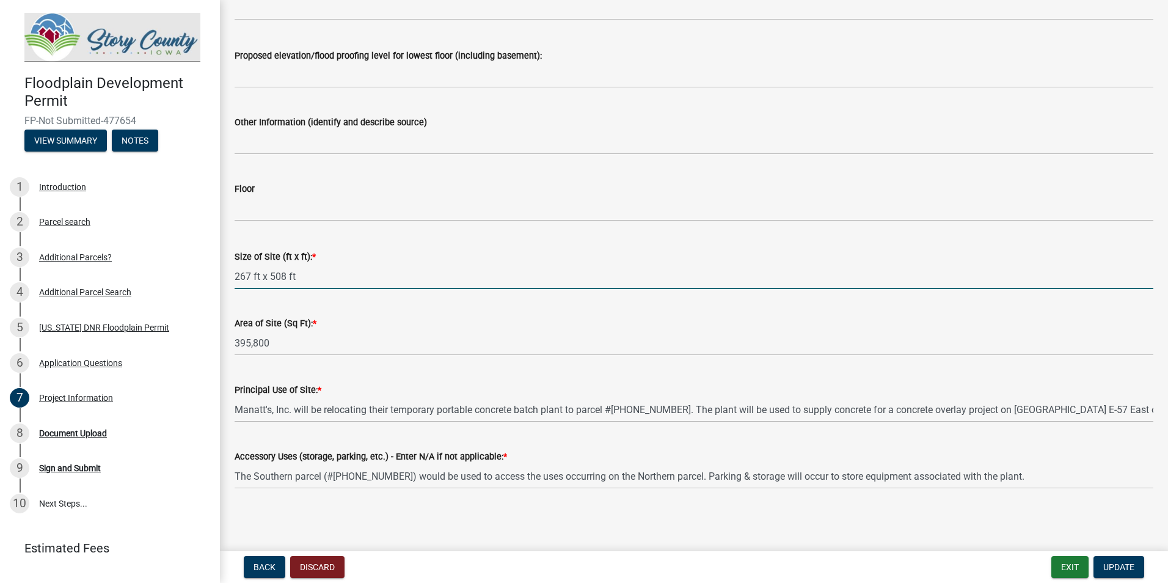
drag, startPoint x: 314, startPoint y: 279, endPoint x: 230, endPoint y: 267, distance: 85.1
click at [230, 267] on div "Size of Site (ft x ft): * 267 ft x 508 ft" at bounding box center [693, 260] width 937 height 57
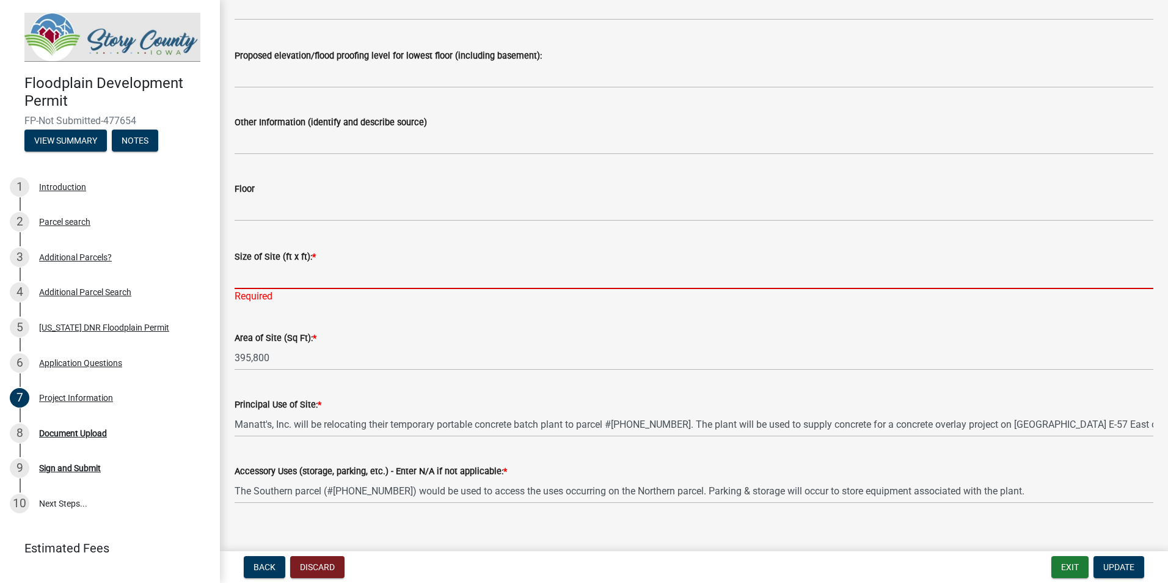
click at [286, 277] on input "Size of Site (ft x ft): *" at bounding box center [694, 276] width 919 height 25
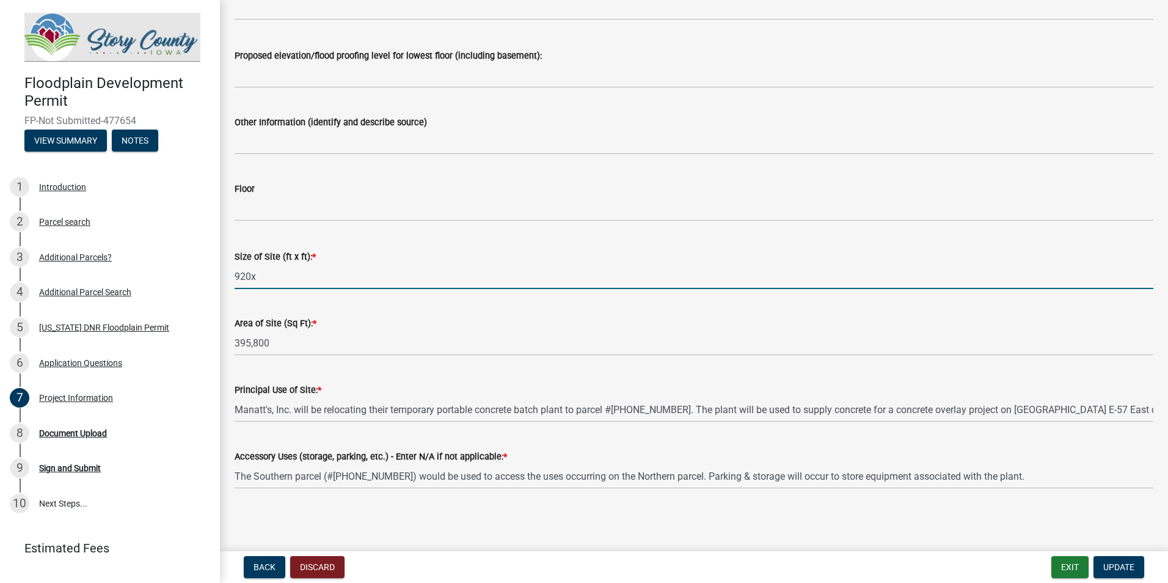
click at [304, 275] on input "920x" at bounding box center [694, 276] width 919 height 25
click at [250, 272] on input "920x450x730x560" at bounding box center [694, 276] width 919 height 25
click at [282, 275] on input "920 ftx450x730x560" at bounding box center [694, 276] width 919 height 25
click at [307, 271] on input "920 ftx450ftx730x560" at bounding box center [694, 276] width 919 height 25
click at [344, 277] on input "920 ftx450ftx730ftx560" at bounding box center [694, 276] width 919 height 25
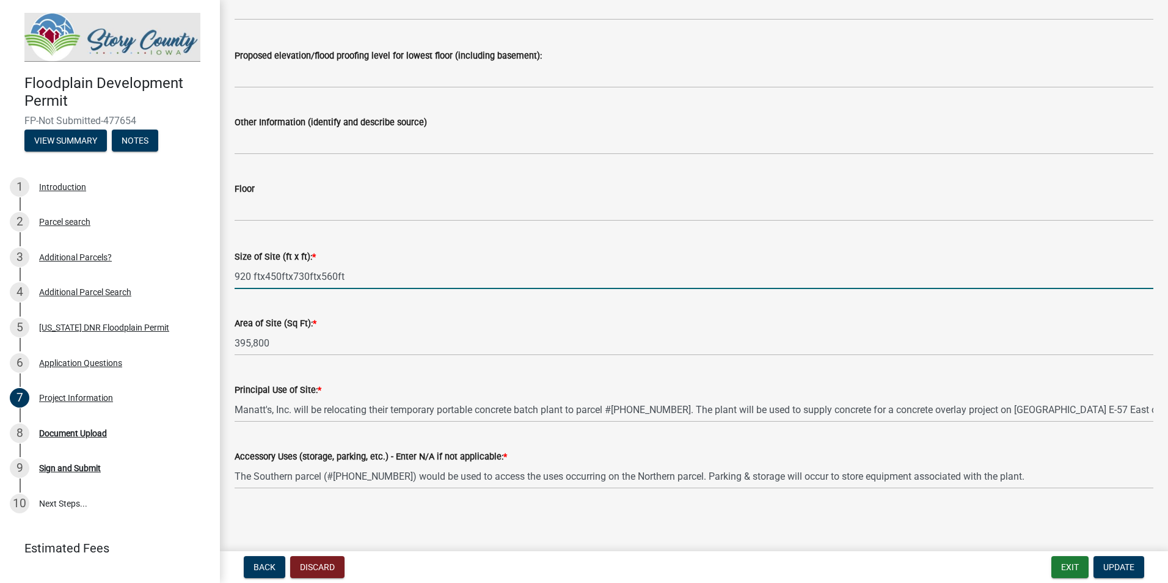
click at [390, 290] on wm-data-entity-input "Size of Site (ft x ft): * 920 ftx450ftx730ftx560ft" at bounding box center [694, 265] width 919 height 67
click at [259, 276] on input "920 ftx450ftx730ftx560ft" at bounding box center [694, 276] width 919 height 25
click at [265, 274] on input "920 ft x450ftx730ftx560ft" at bounding box center [694, 276] width 919 height 25
click at [291, 275] on input "920 ft x 450ftx730ftx560ft" at bounding box center [694, 276] width 919 height 25
click at [297, 274] on input "920 ft x 450ft x730ftx560ft" at bounding box center [694, 276] width 919 height 25
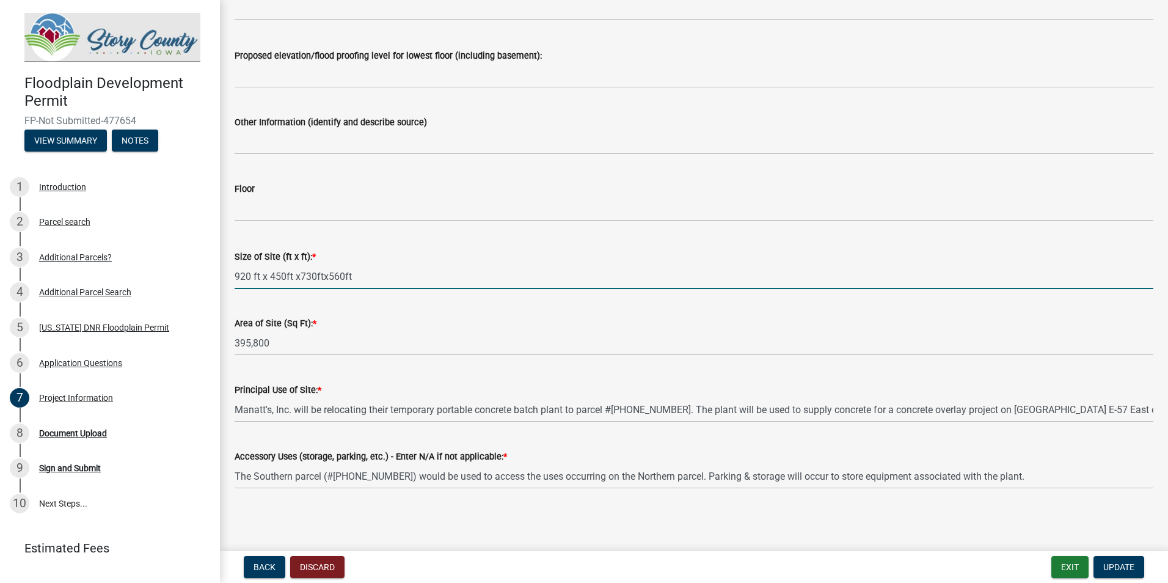
click at [299, 274] on input "920 ft x 450ft x730ftx560ft" at bounding box center [694, 276] width 919 height 25
click at [326, 275] on input "920 ft x 450ft x 730ftx560ft" at bounding box center [694, 276] width 919 height 25
click at [332, 274] on input "920 ft x 450ft x 730ft x560ft" at bounding box center [694, 276] width 919 height 25
type input "920 ft x 450ft x 730ft x 560ft"
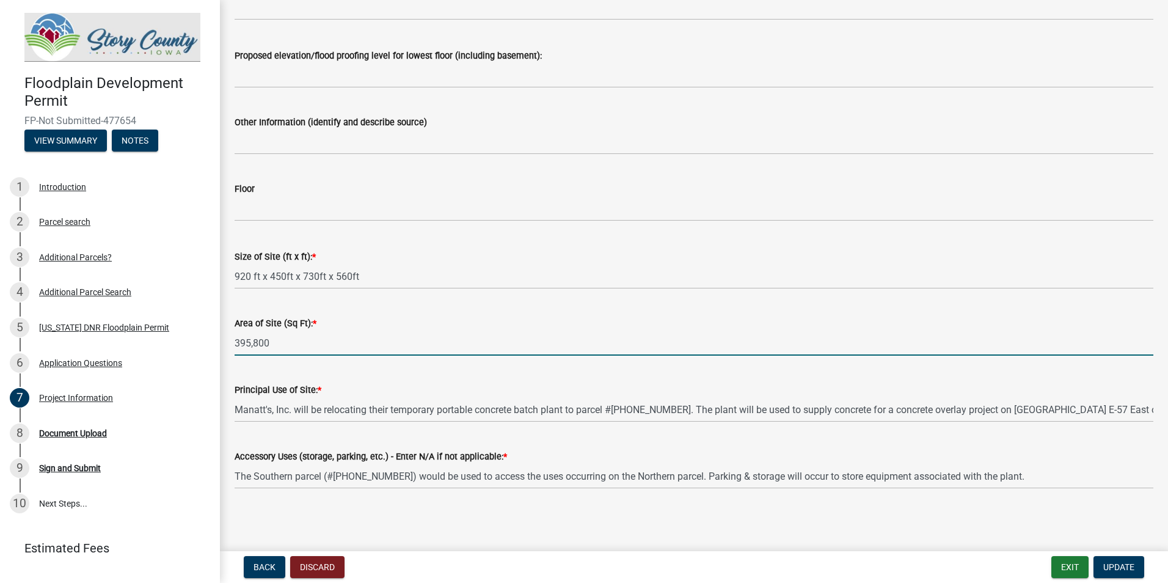
click at [238, 343] on input "395,800" at bounding box center [694, 342] width 919 height 25
click at [235, 345] on input "395,800" at bounding box center [694, 342] width 919 height 25
click at [363, 341] on input "Approx. 395,800" at bounding box center [694, 342] width 919 height 25
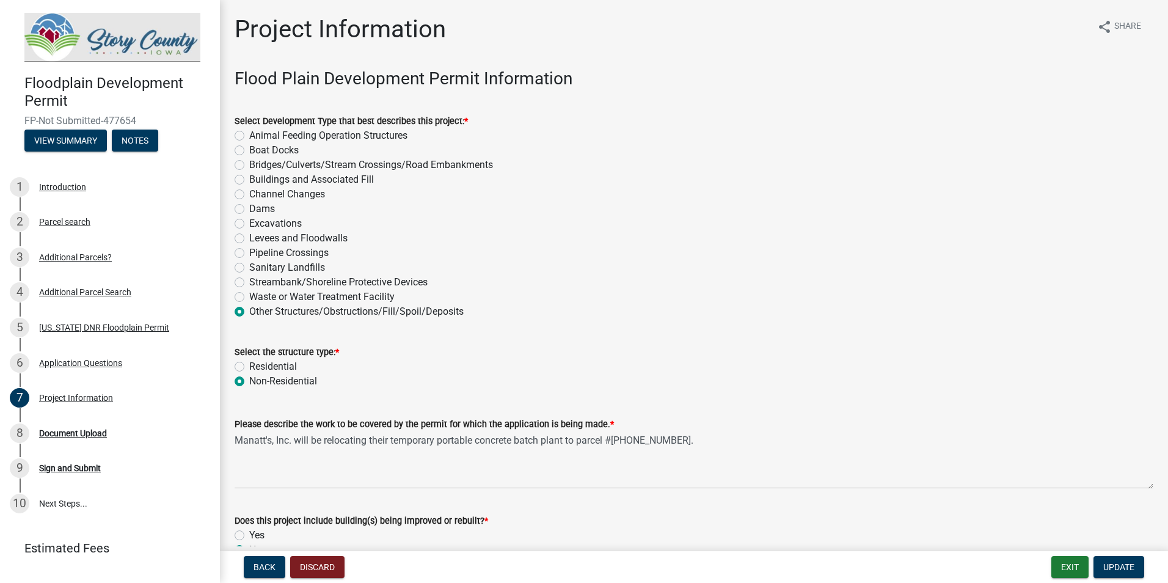
scroll to position [428, 0]
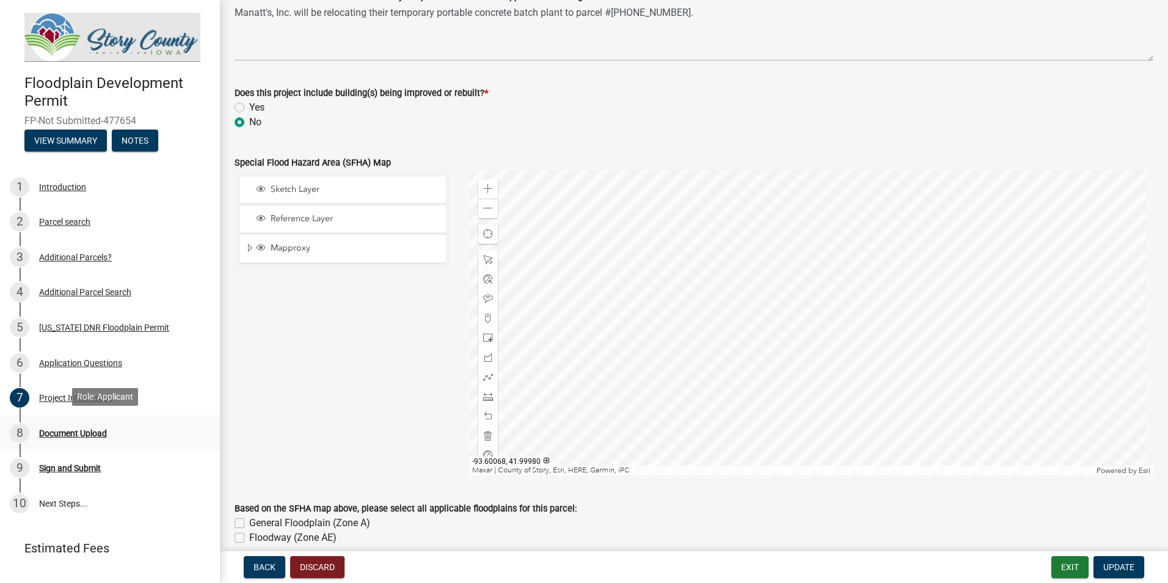
type input "Approx. 395,800 Sq Ft"
click at [92, 430] on div "Document Upload" at bounding box center [73, 433] width 68 height 9
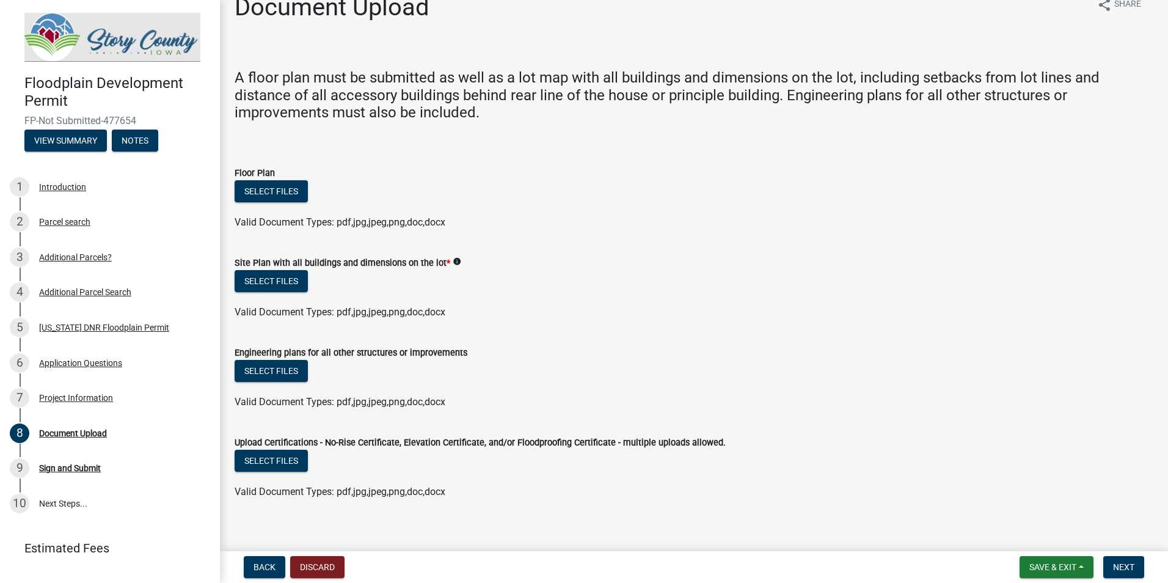
scroll to position [34, 0]
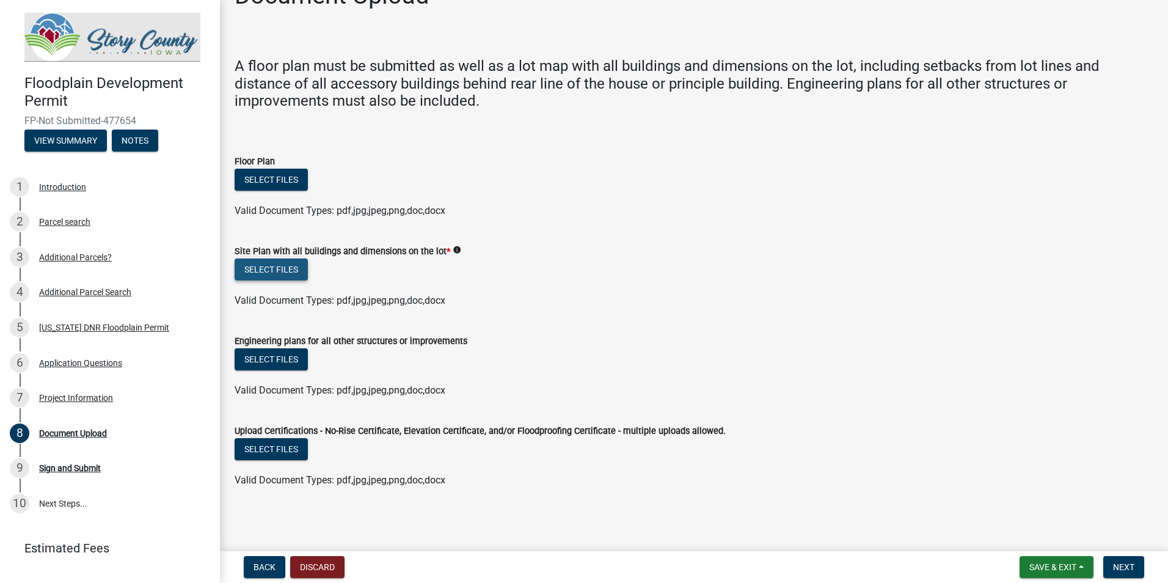
click at [280, 267] on button "Select files" at bounding box center [271, 269] width 73 height 22
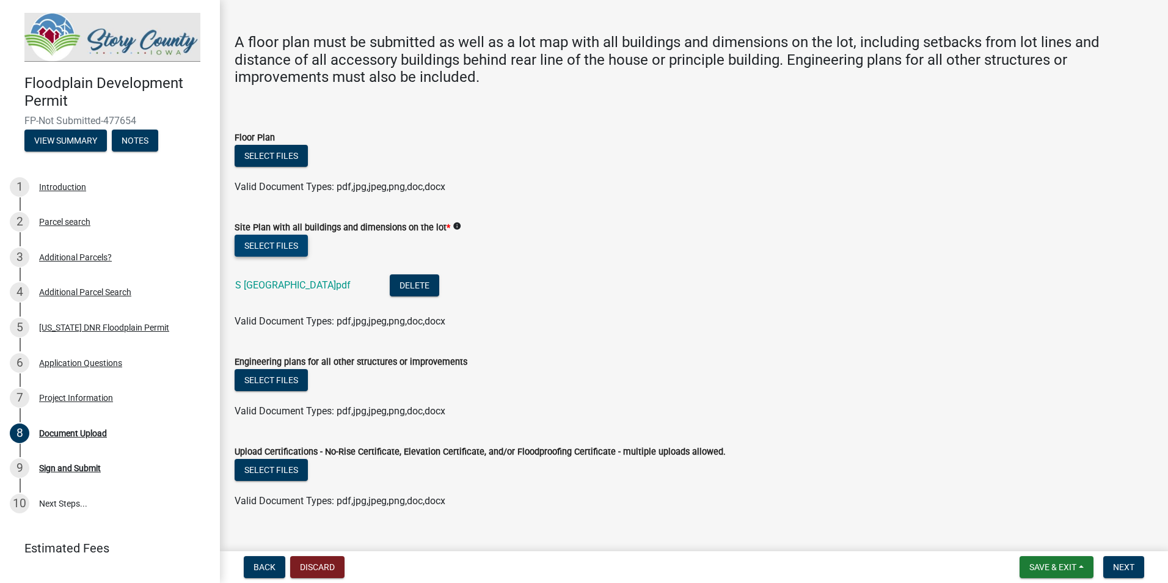
scroll to position [78, 0]
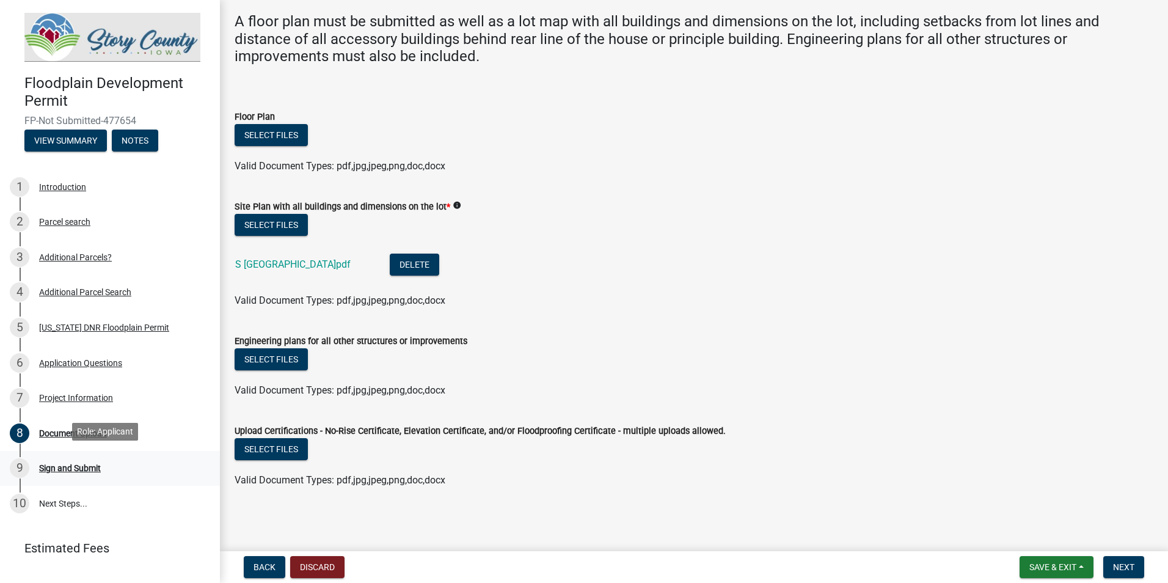
click at [72, 464] on div "Sign and Submit" at bounding box center [70, 468] width 62 height 9
click at [88, 464] on div "Sign and Submit" at bounding box center [70, 468] width 62 height 9
click at [76, 470] on div "Sign and Submit" at bounding box center [70, 468] width 62 height 9
click at [1124, 570] on span "Next" at bounding box center [1123, 567] width 21 height 10
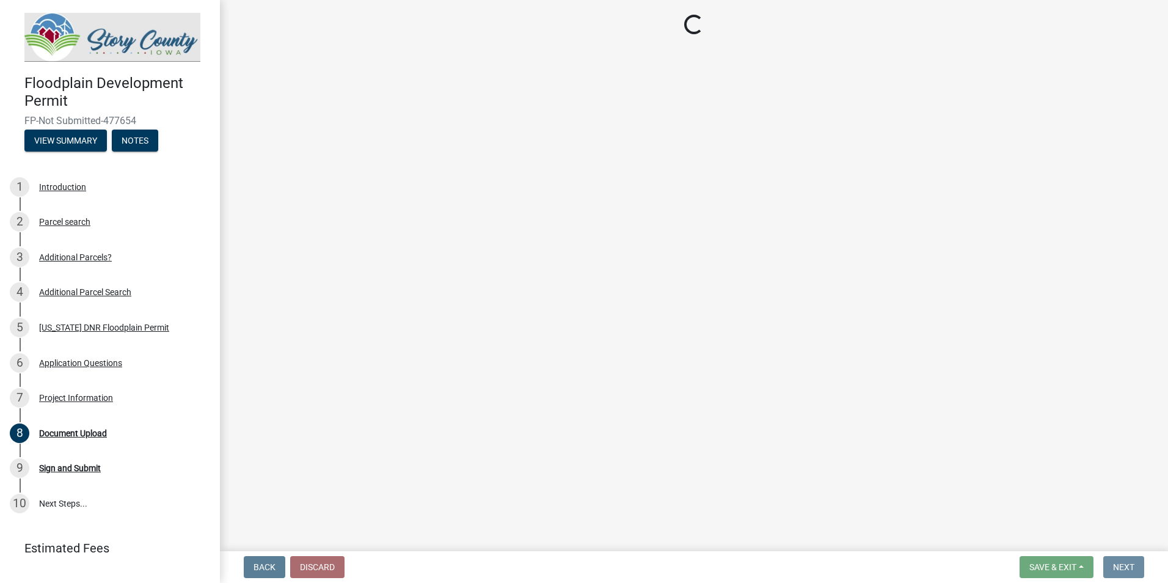
scroll to position [0, 0]
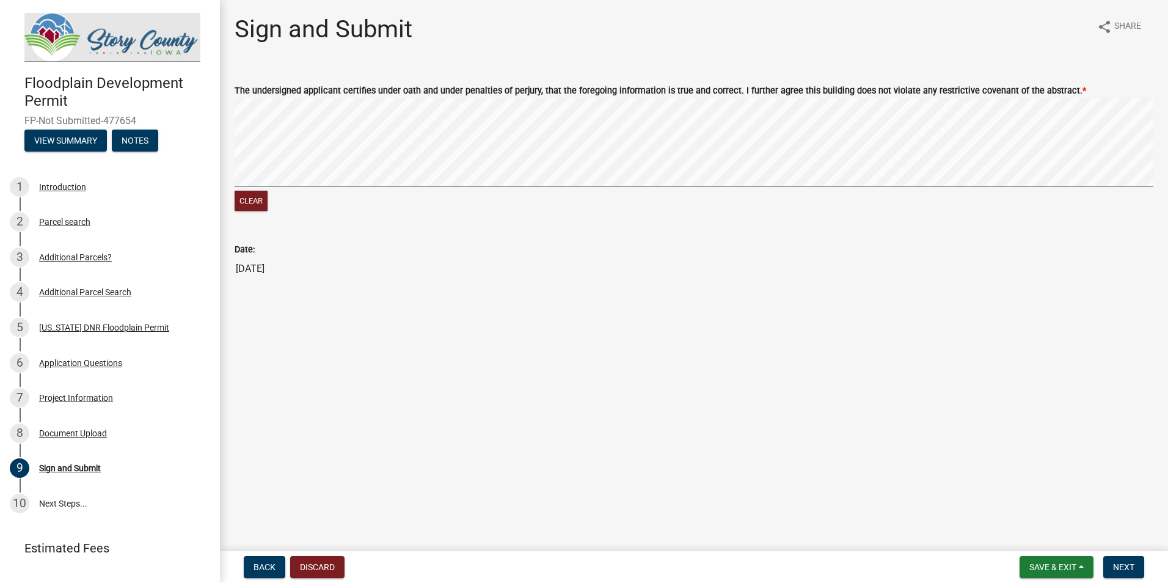
click at [517, 197] on div "Clear" at bounding box center [694, 156] width 919 height 116
click at [1125, 573] on button "Next" at bounding box center [1123, 567] width 41 height 22
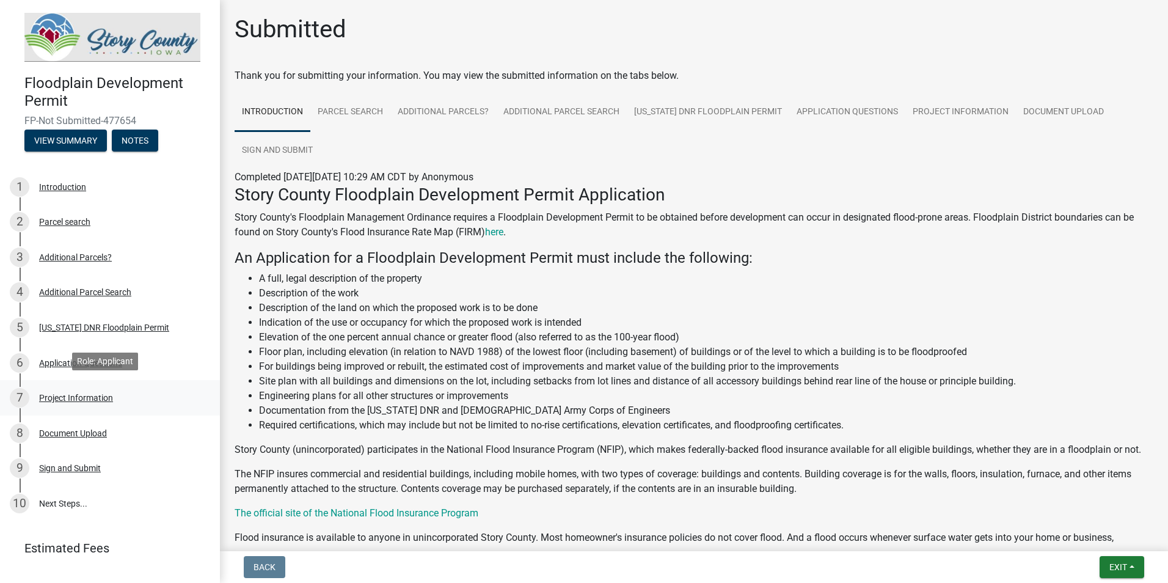
click at [71, 393] on div "Project Information" at bounding box center [76, 397] width 74 height 9
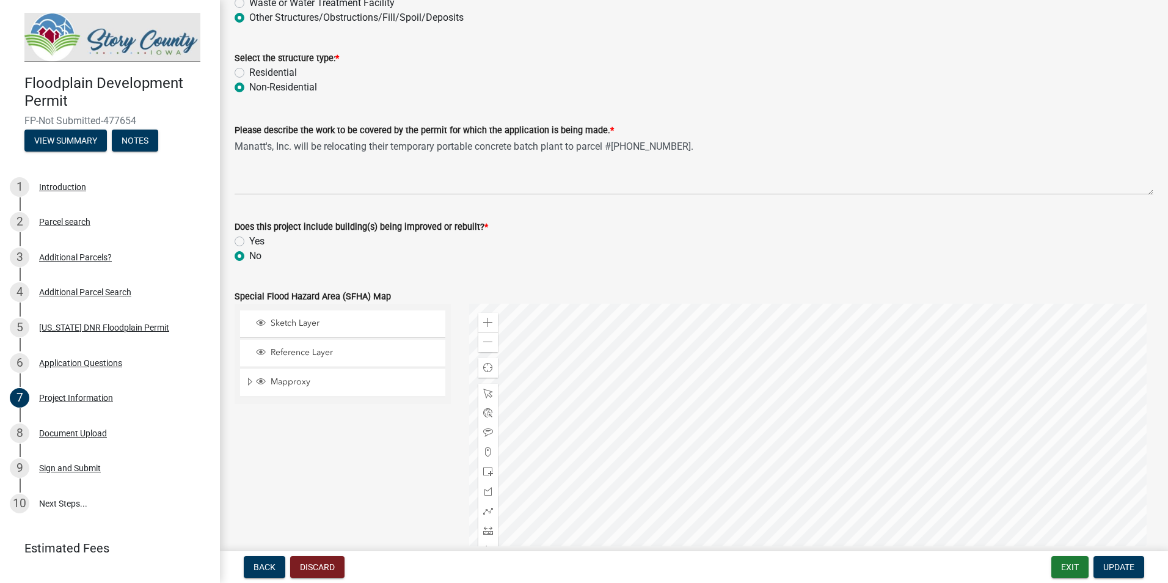
scroll to position [183, 0]
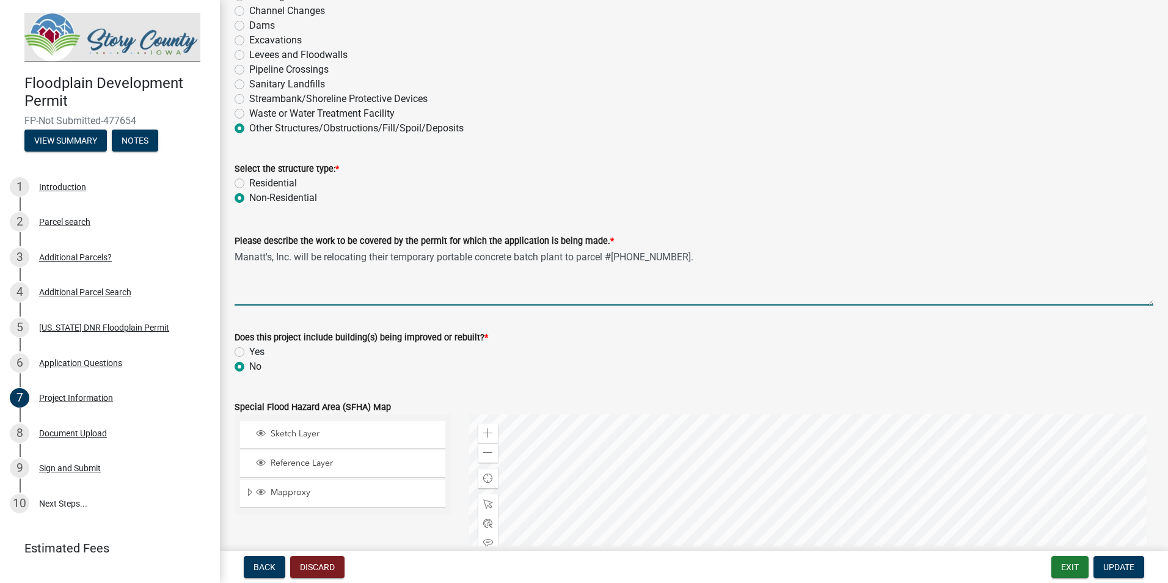
click at [701, 255] on textarea "Manatt's, Inc. will be relocating their temporary portable concrete batch plant…" at bounding box center [694, 276] width 919 height 57
click at [826, 257] on textarea "Manatt's, Inc. will be relocating their temporary portable concrete batch plant…" at bounding box center [694, 276] width 919 height 57
click at [878, 253] on textarea "Manatt's, Inc. will be relocating their temporary portable concrete batch plant…" at bounding box center [694, 276] width 919 height 57
drag, startPoint x: 890, startPoint y: 255, endPoint x: 682, endPoint y: 261, distance: 207.8
click at [682, 261] on textarea "Manatt's, Inc. will be relocating their temporary portable concrete batch plant…" at bounding box center [694, 276] width 919 height 57
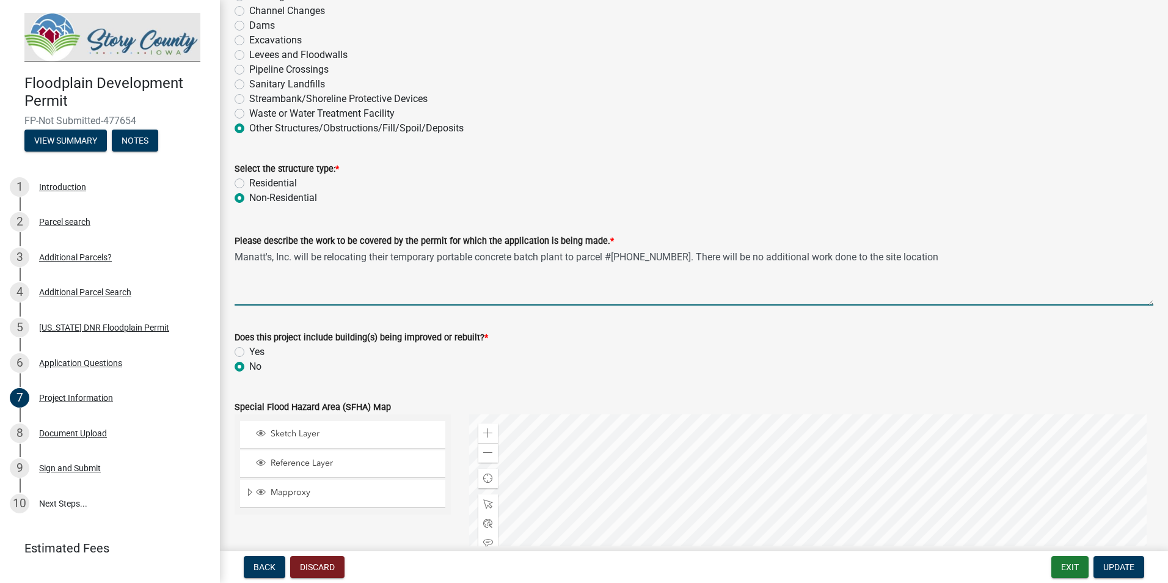
drag, startPoint x: 936, startPoint y: 260, endPoint x: 682, endPoint y: 277, distance: 254.7
click at [682, 277] on textarea "Manatt's, Inc. will be relocating their temporary portable concrete batch plant…" at bounding box center [694, 276] width 919 height 57
type textarea "Manatt's, Inc. will be relocating their temporary portable concrete batch plant…"
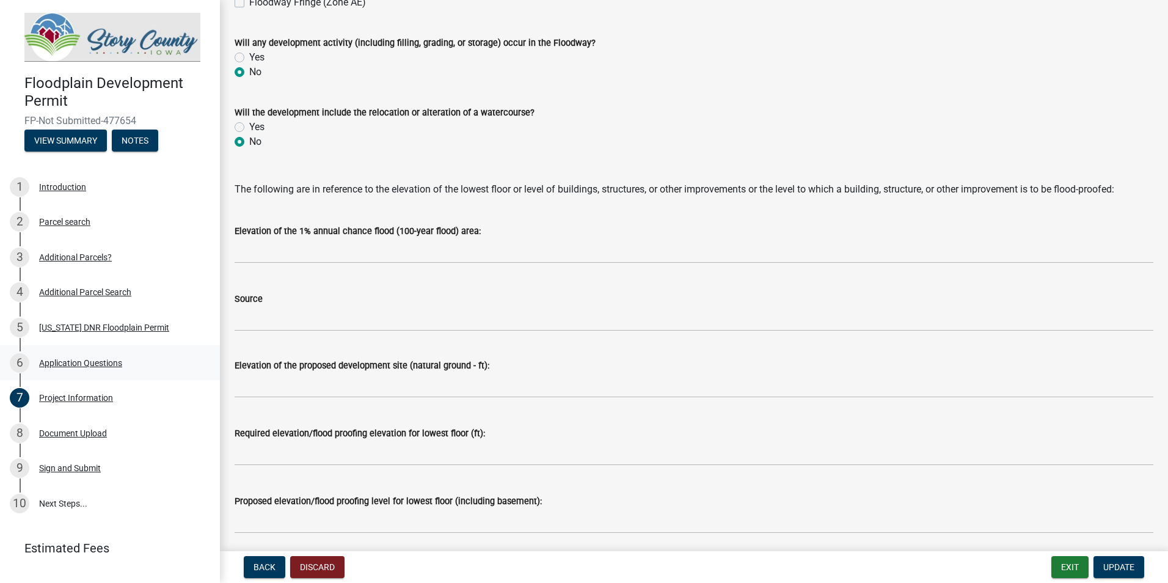
scroll to position [22, 0]
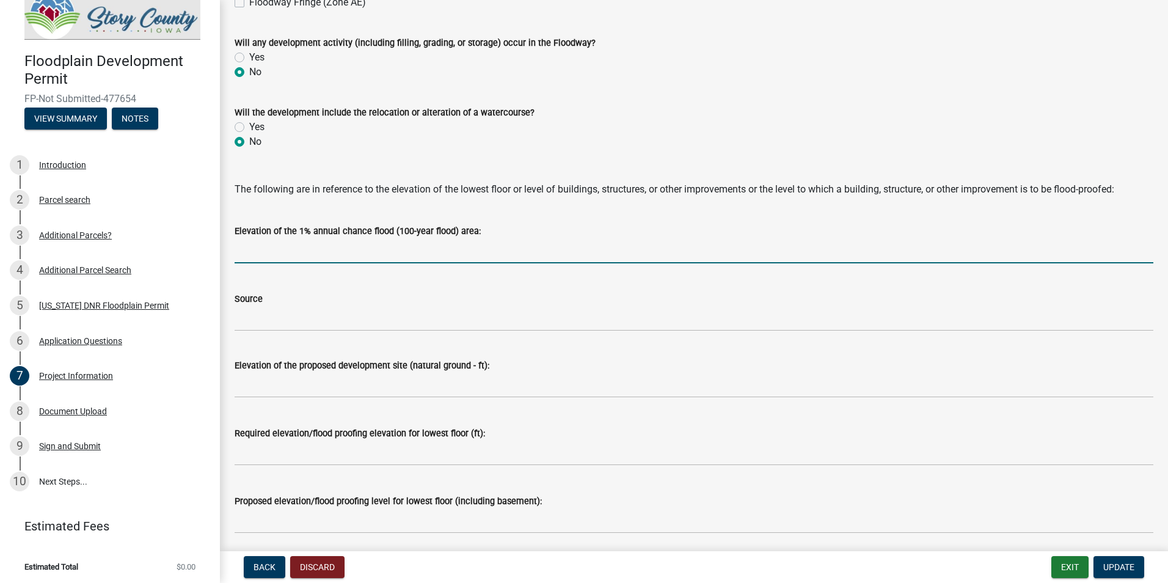
click at [287, 260] on input "text" at bounding box center [694, 250] width 919 height 25
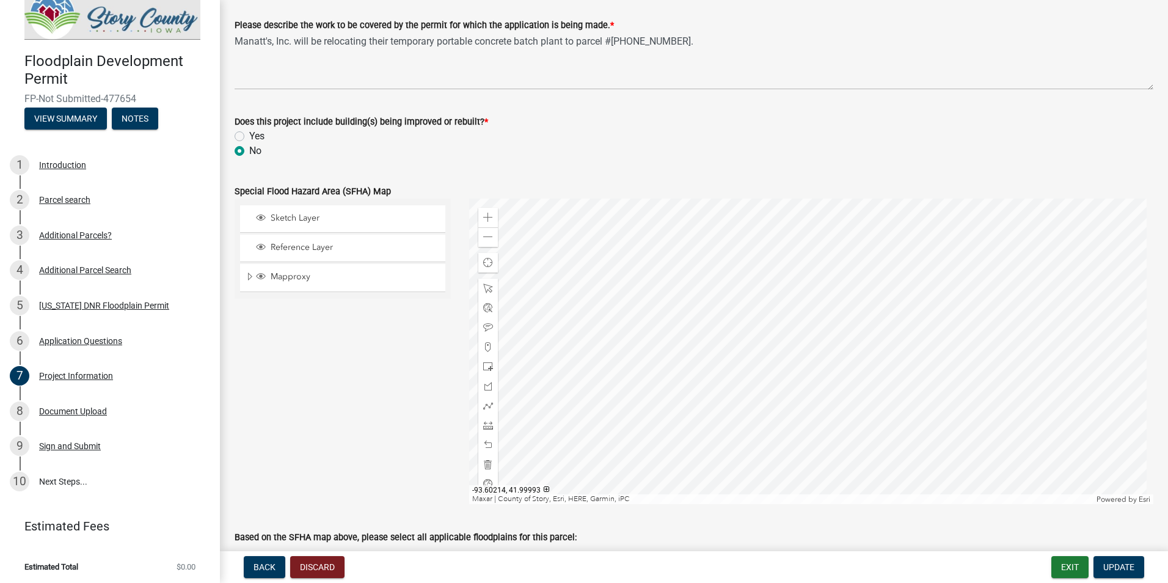
scroll to position [384, 0]
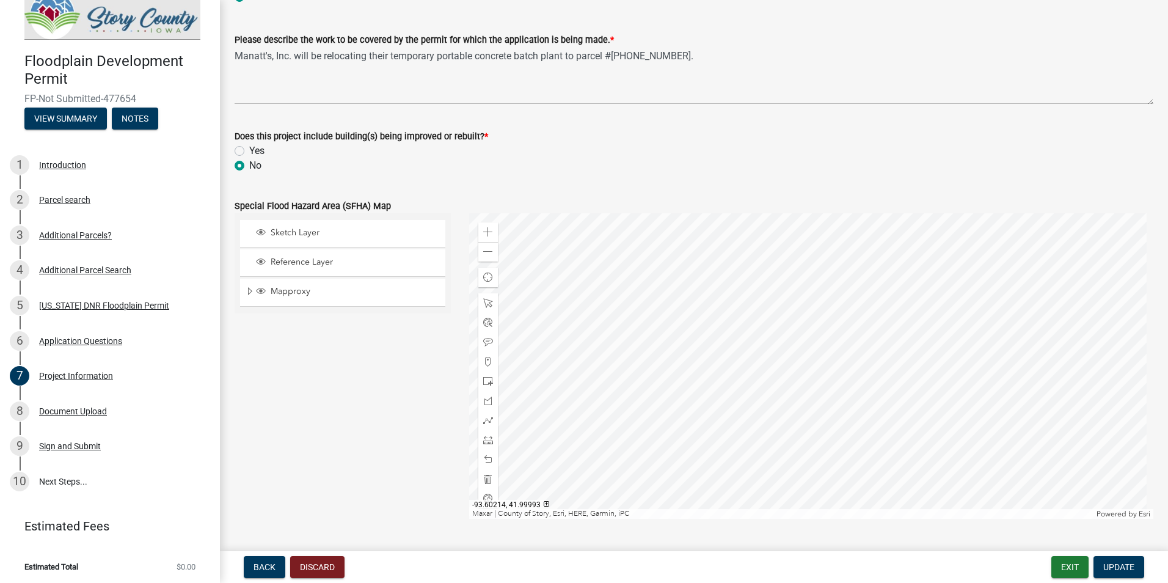
type input "880.3"
click at [268, 264] on div "Reference Layer" at bounding box center [347, 263] width 187 height 12
click at [268, 261] on span "Reference Layer" at bounding box center [354, 262] width 173 height 11
click at [272, 230] on span "Sketch Layer" at bounding box center [354, 232] width 173 height 11
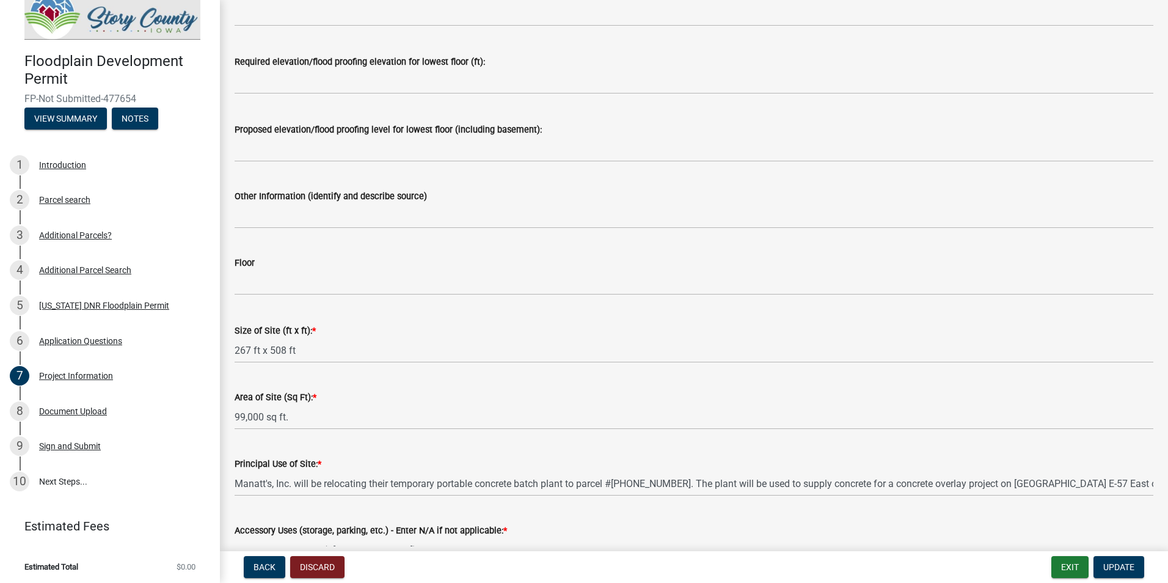
scroll to position [1423, 0]
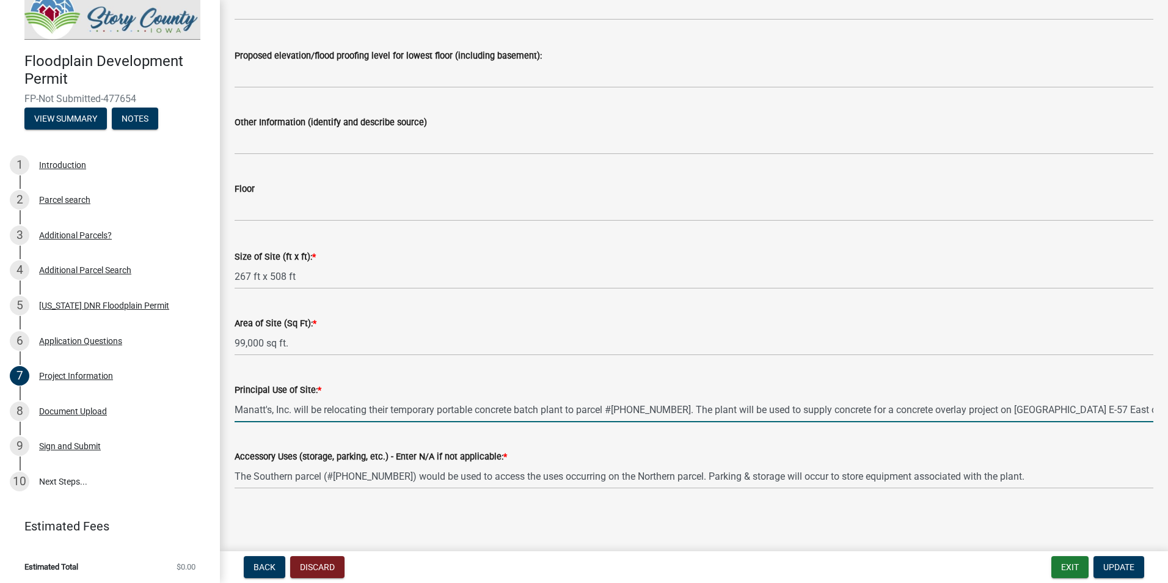
click at [454, 410] on input "Manatt's, Inc. will be relocating their temporary portable concrete batch plant…" at bounding box center [694, 409] width 919 height 25
drag, startPoint x: 392, startPoint y: 410, endPoint x: 167, endPoint y: 400, distance: 224.4
click at [167, 400] on div "Floodplain Development Permit FP-Not Submitted-477654 View Summary Notes 1 Intr…" at bounding box center [584, 291] width 1168 height 583
click at [607, 406] on input "Manatt's, Inc. will be relocating their temporary portable concrete batch plant…" at bounding box center [694, 409] width 919 height 25
drag, startPoint x: 683, startPoint y: 411, endPoint x: 203, endPoint y: 392, distance: 480.4
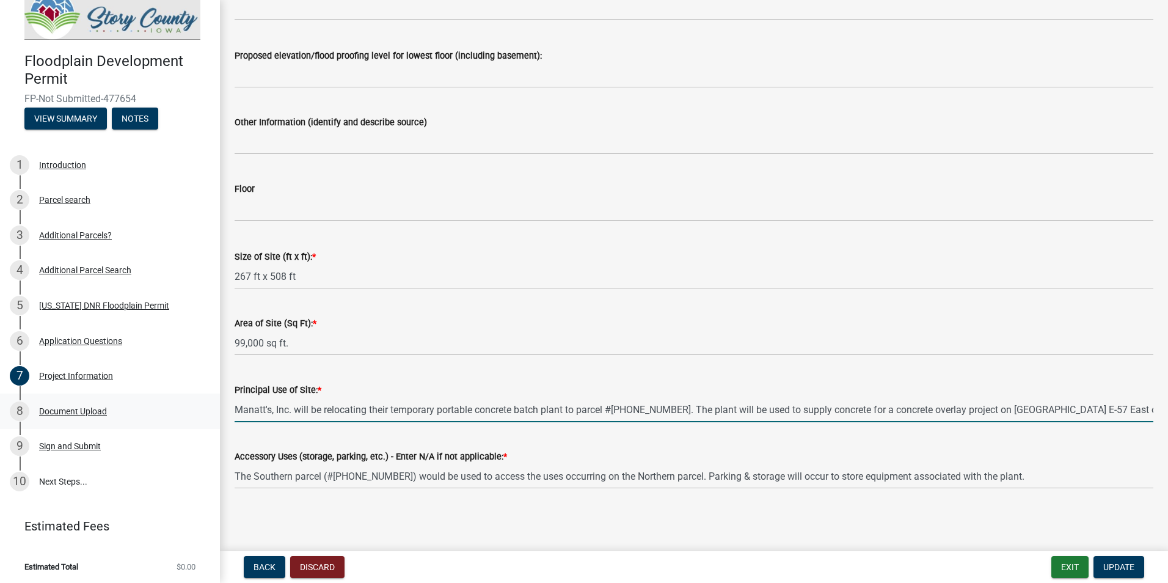
click at [203, 392] on div "Floodplain Development Permit FP-Not Submitted-477654 View Summary Notes 1 Intr…" at bounding box center [584, 291] width 1168 height 583
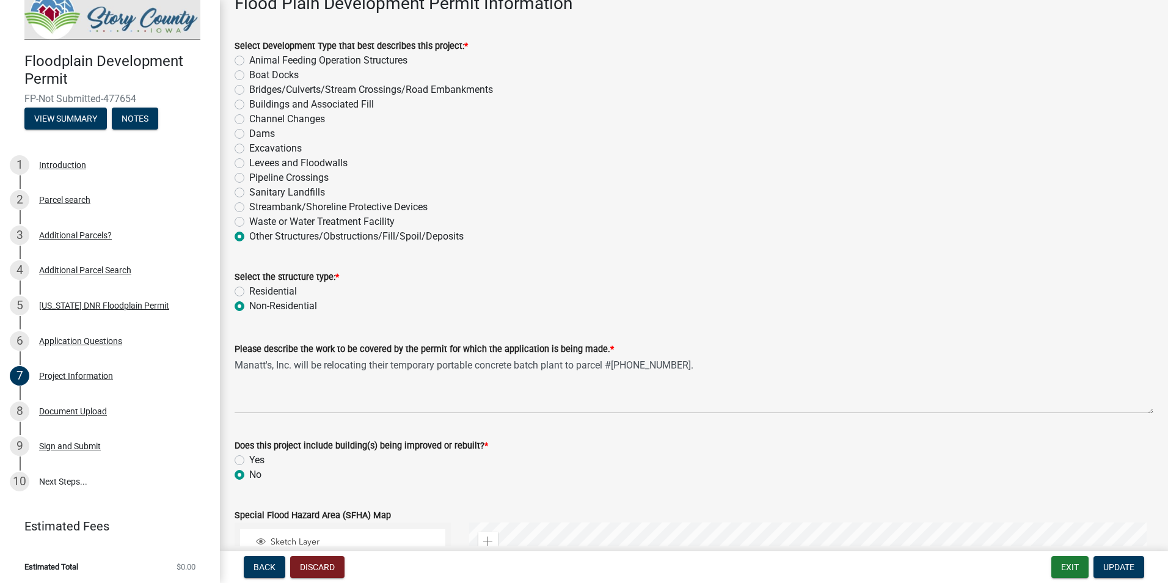
scroll to position [0, 0]
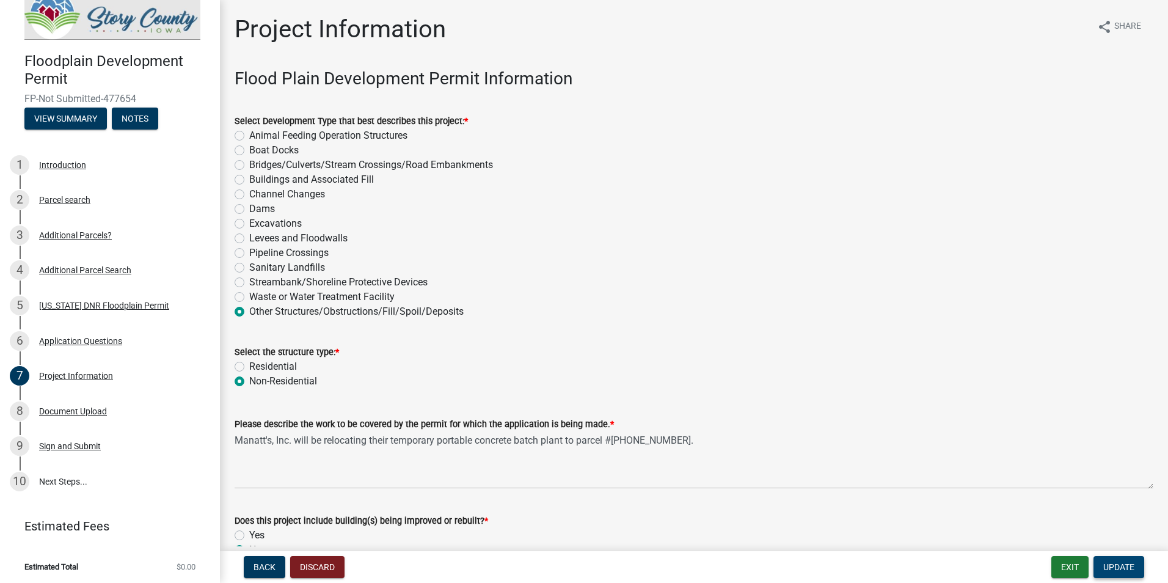
type input "This site will be used to house Manatt's, Inc. portable concrete batch plant. T…"
click at [1113, 566] on span "Update" at bounding box center [1118, 567] width 31 height 10
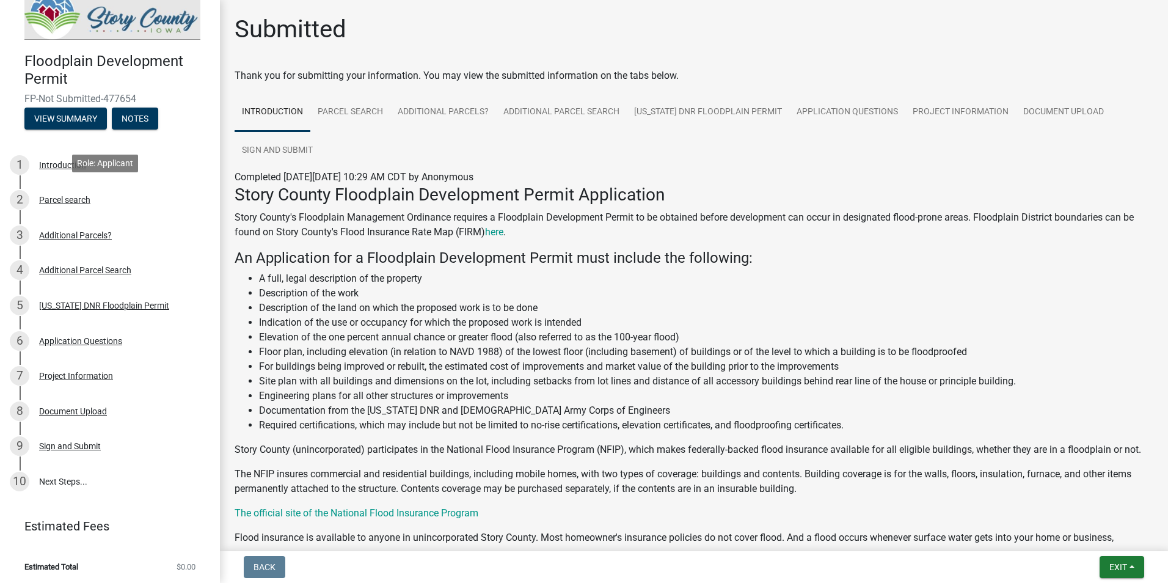
click at [81, 197] on div "Parcel search" at bounding box center [64, 199] width 51 height 9
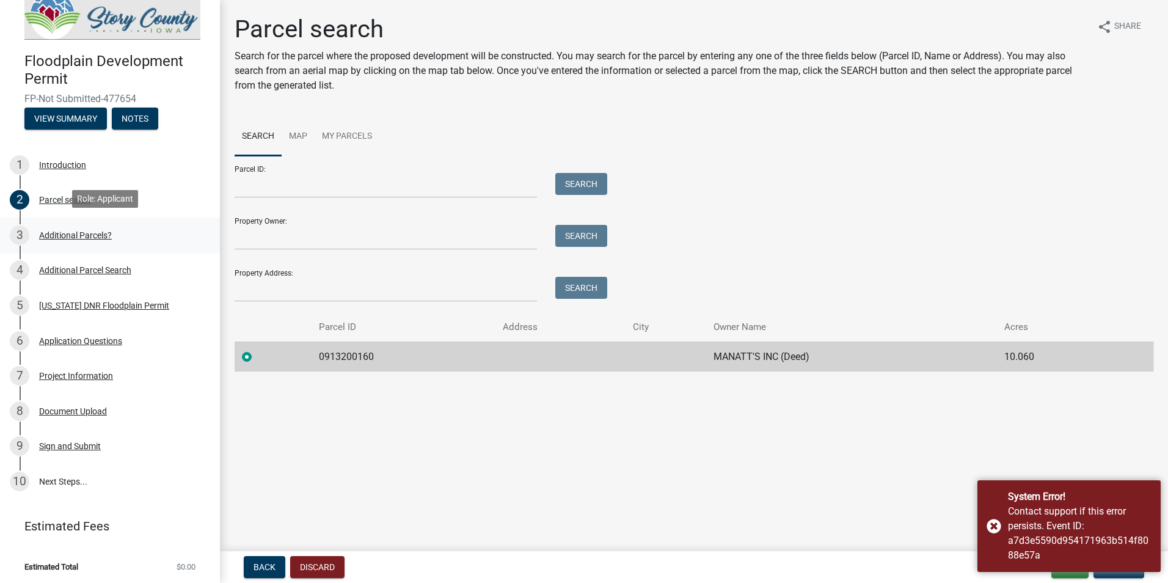
click at [95, 225] on div "3 Additional Parcels?" at bounding box center [105, 235] width 191 height 20
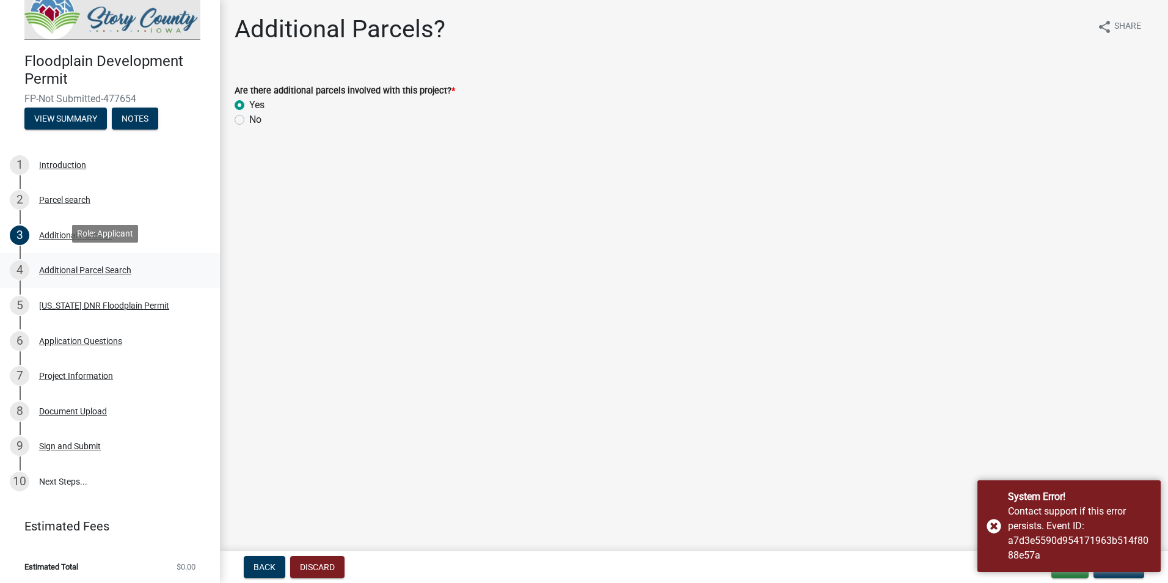
click at [96, 268] on div "Additional Parcel Search" at bounding box center [85, 270] width 92 height 9
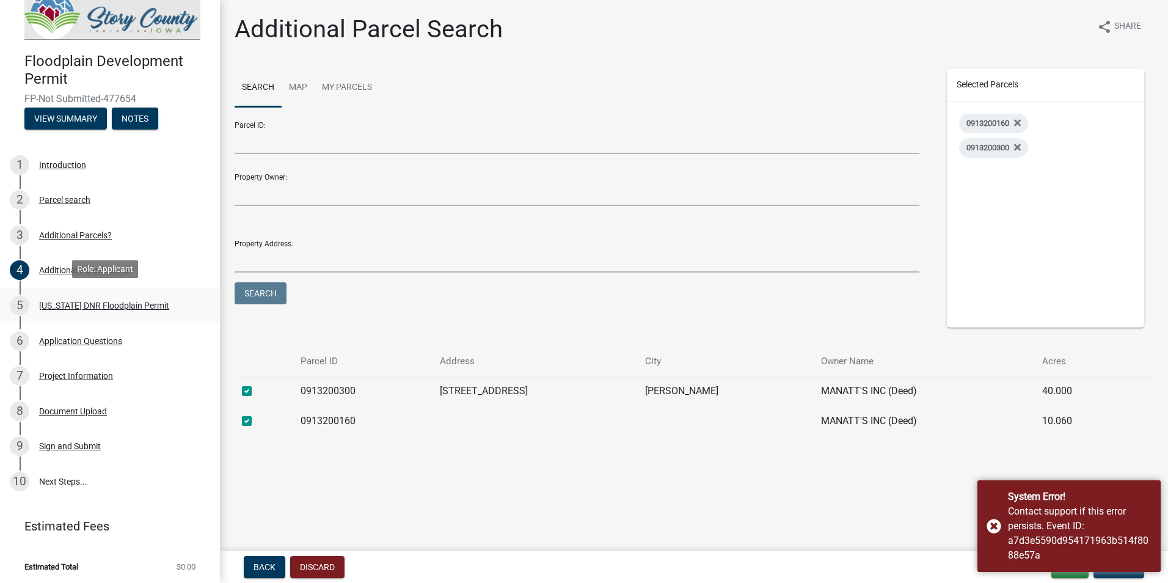
click at [93, 305] on div "[US_STATE] DNR Floodplain Permit" at bounding box center [104, 305] width 130 height 9
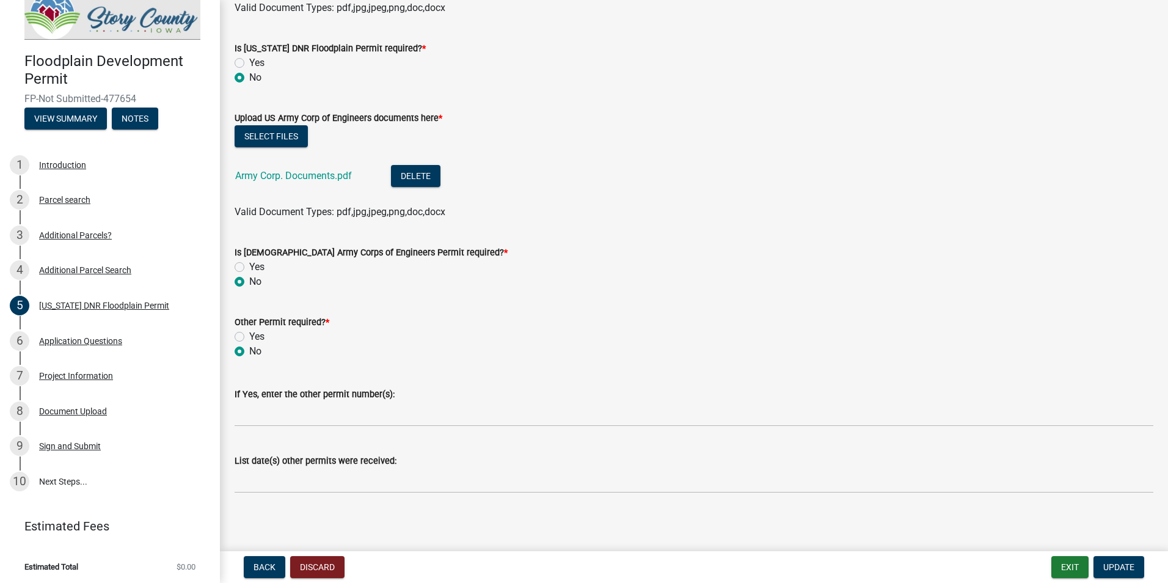
scroll to position [428, 0]
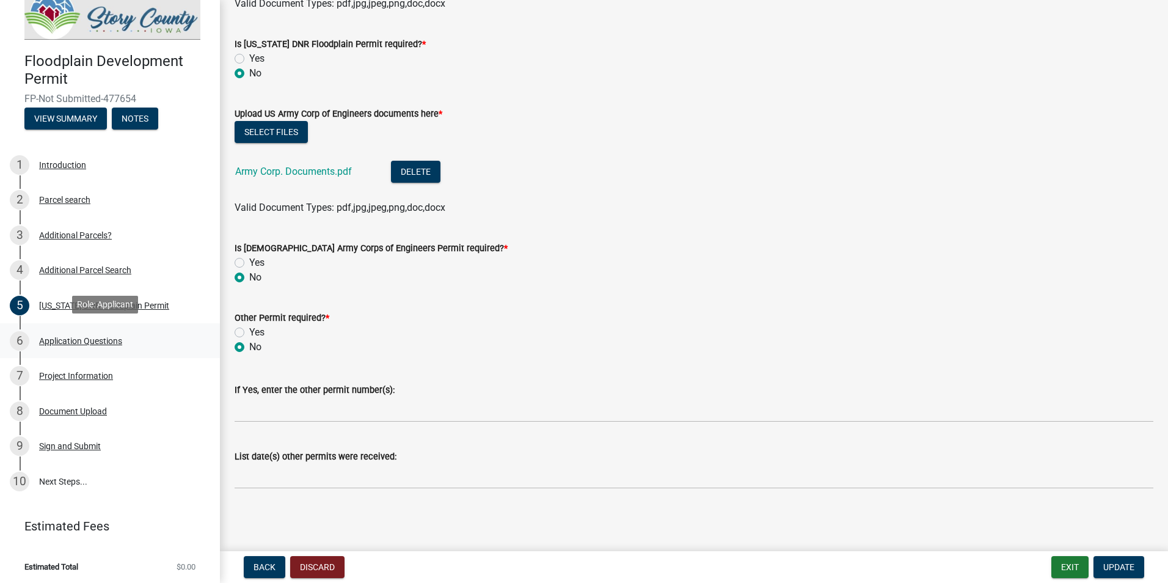
click at [47, 337] on div "Application Questions" at bounding box center [80, 341] width 83 height 9
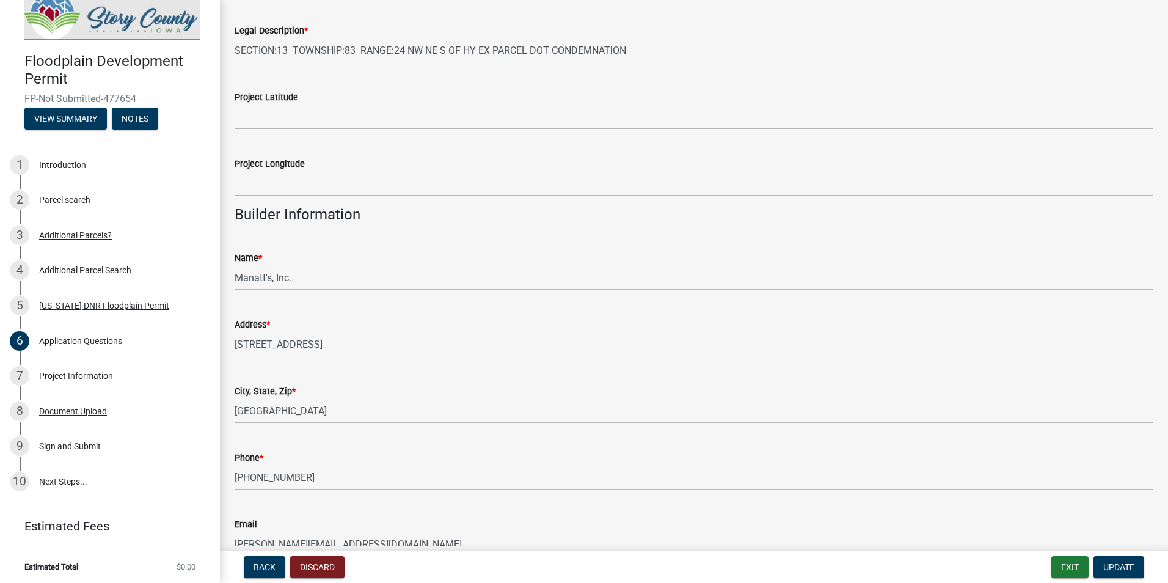
scroll to position [1382, 0]
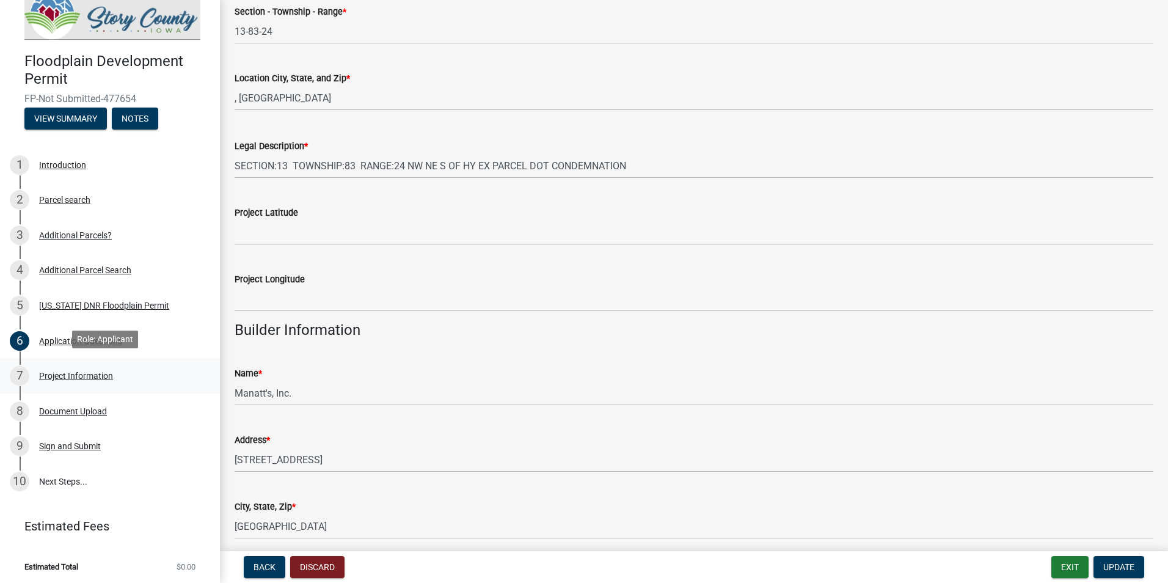
click at [77, 368] on div "7 Project Information" at bounding box center [105, 376] width 191 height 20
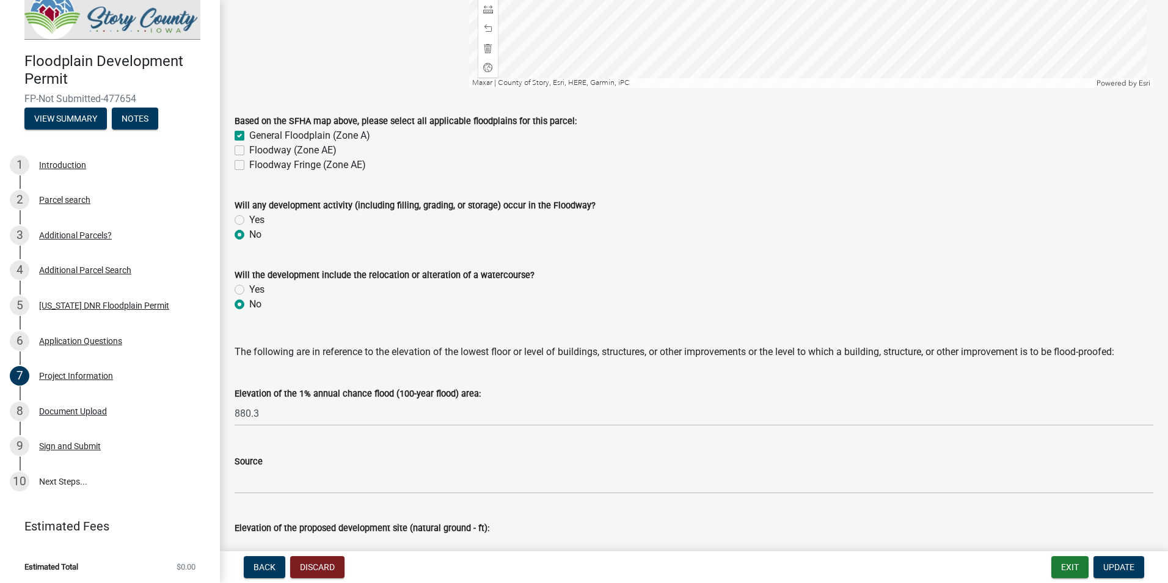
scroll to position [812, 0]
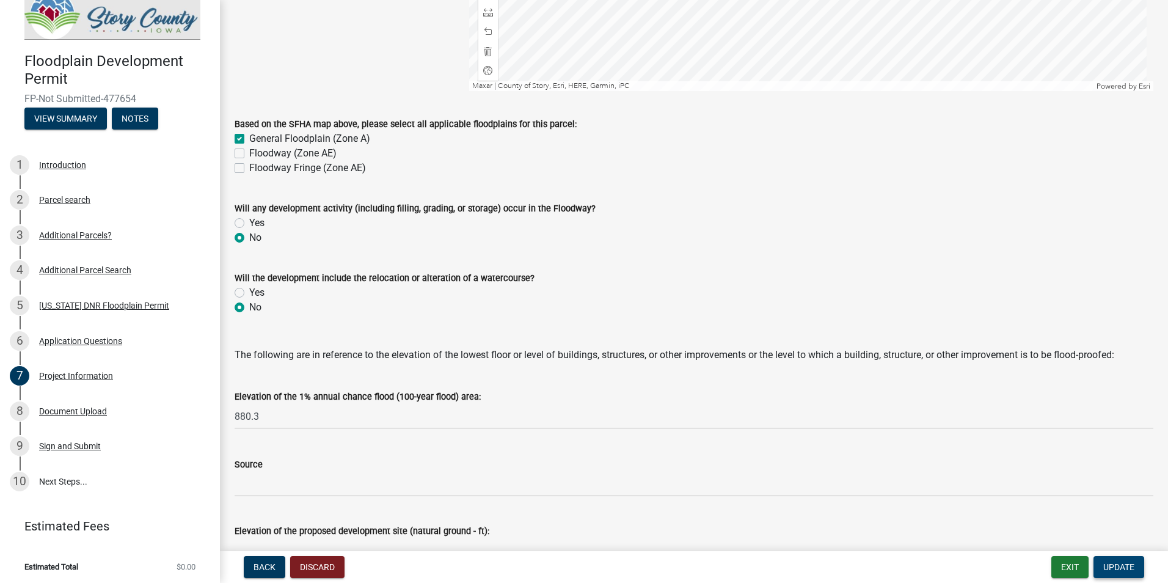
click at [1113, 563] on span "Update" at bounding box center [1118, 567] width 31 height 10
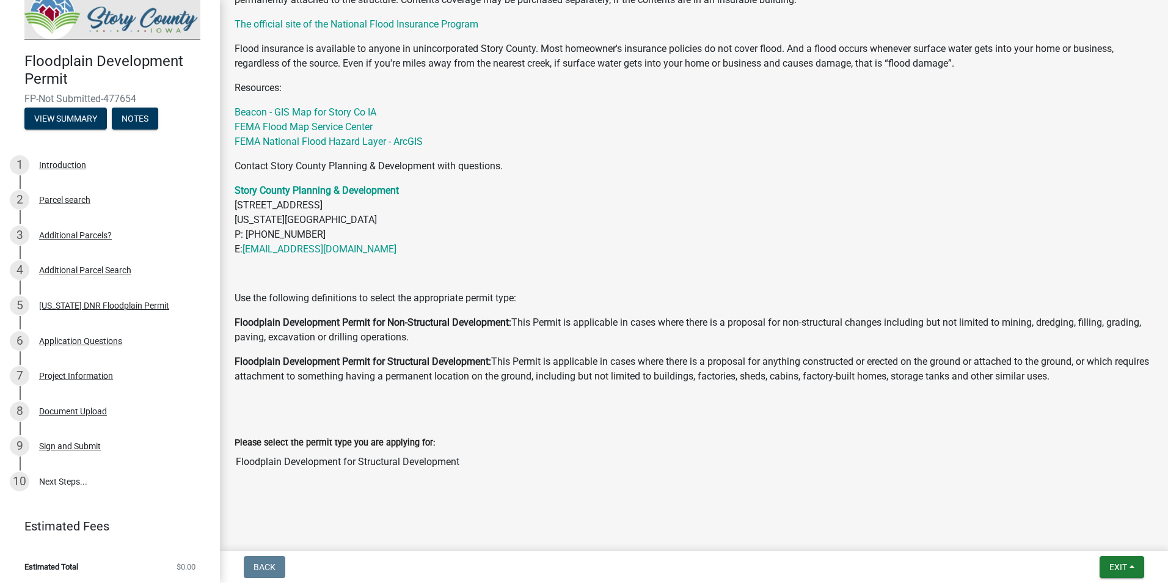
scroll to position [503, 0]
click at [404, 464] on input "Floodplain Development for Structural Development" at bounding box center [694, 462] width 919 height 24
click at [536, 459] on input "Floodplain Development for Structural Development" at bounding box center [694, 462] width 919 height 24
click at [1114, 567] on span "Exit" at bounding box center [1118, 567] width 18 height 10
click at [1081, 508] on button "Save" at bounding box center [1095, 505] width 98 height 29
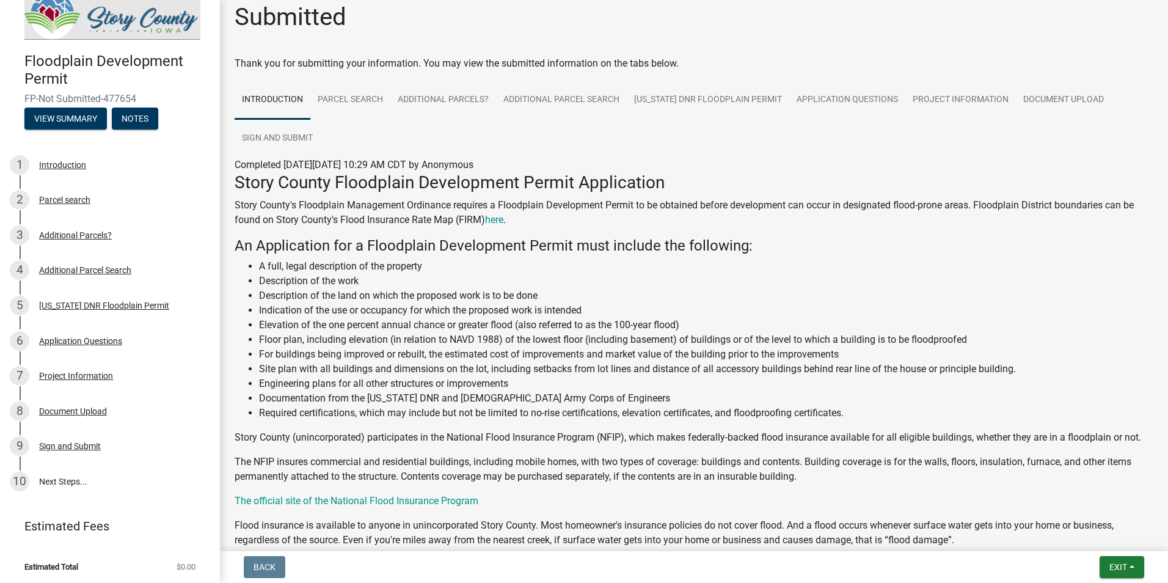
scroll to position [0, 0]
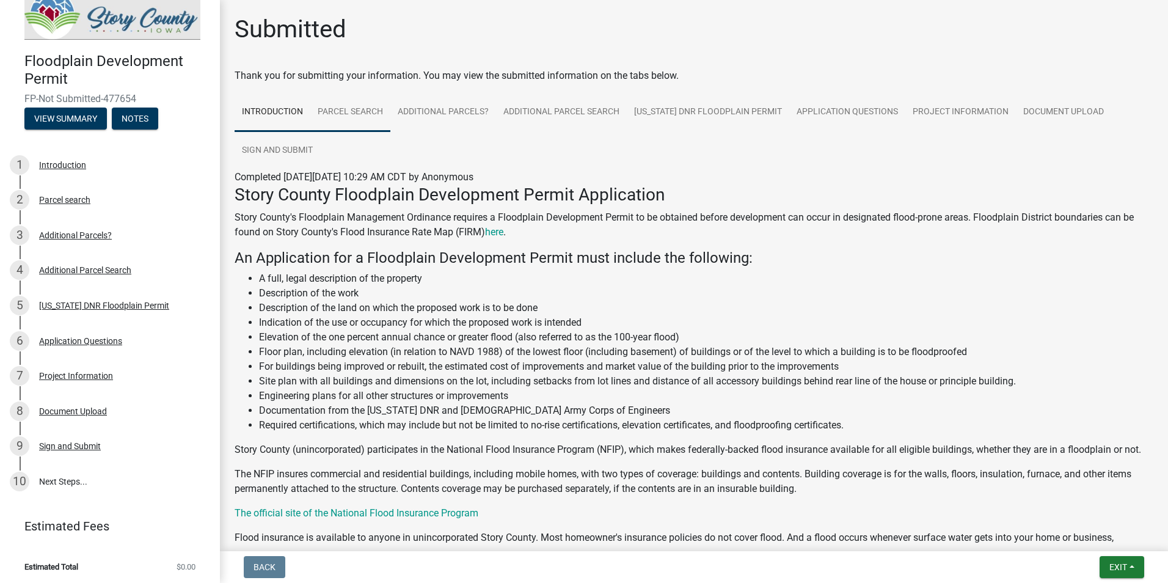
click at [353, 117] on link "Parcel search" at bounding box center [350, 112] width 80 height 39
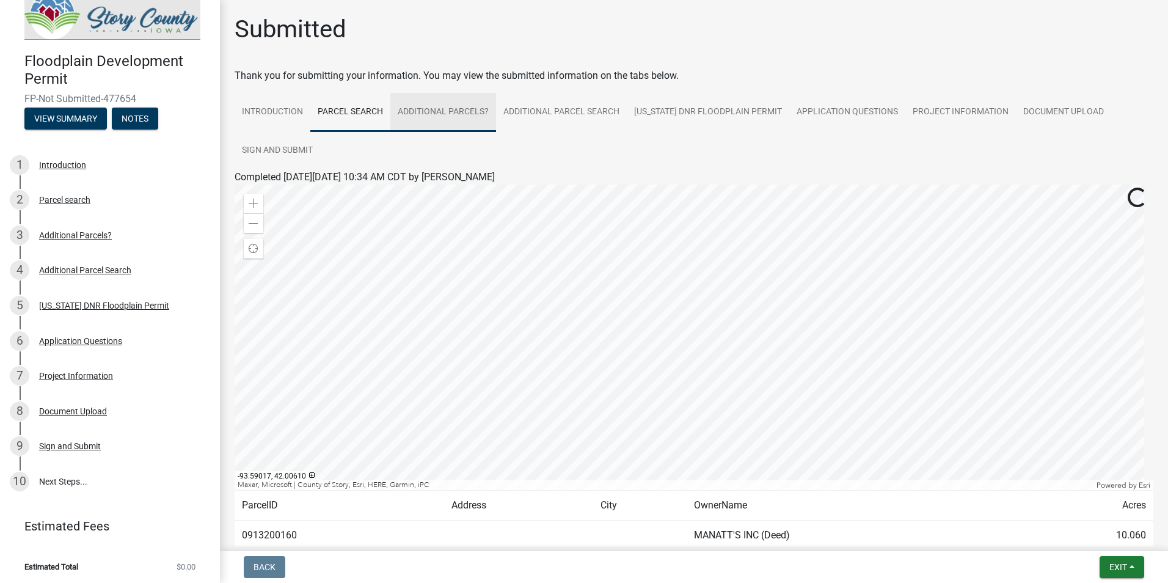
click at [485, 111] on link "Additional Parcels?" at bounding box center [443, 112] width 106 height 39
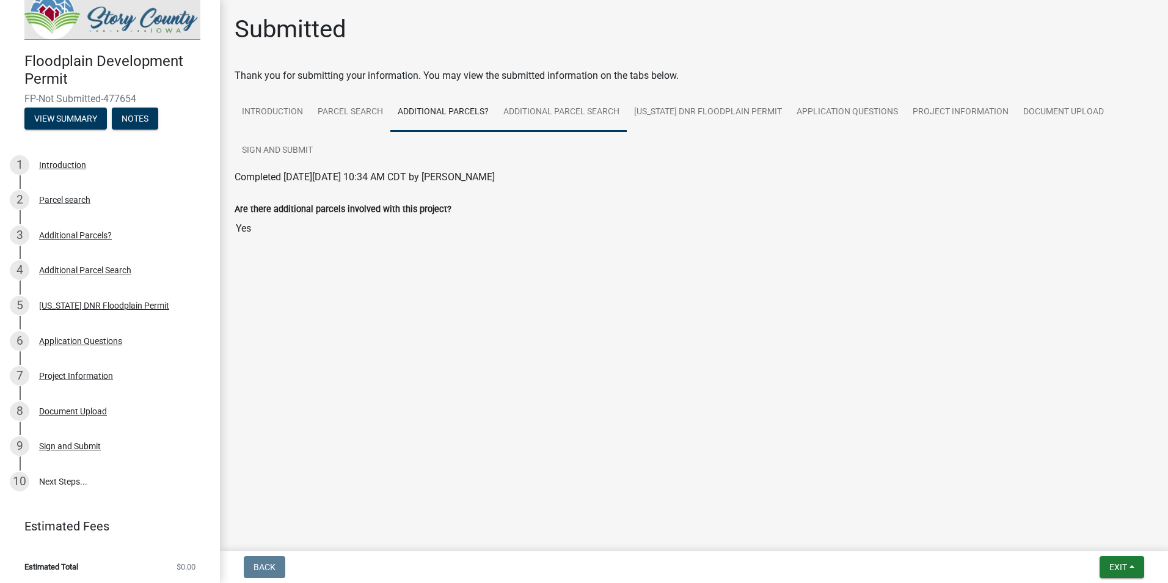
click at [547, 111] on link "Additional Parcel Search" at bounding box center [561, 112] width 131 height 39
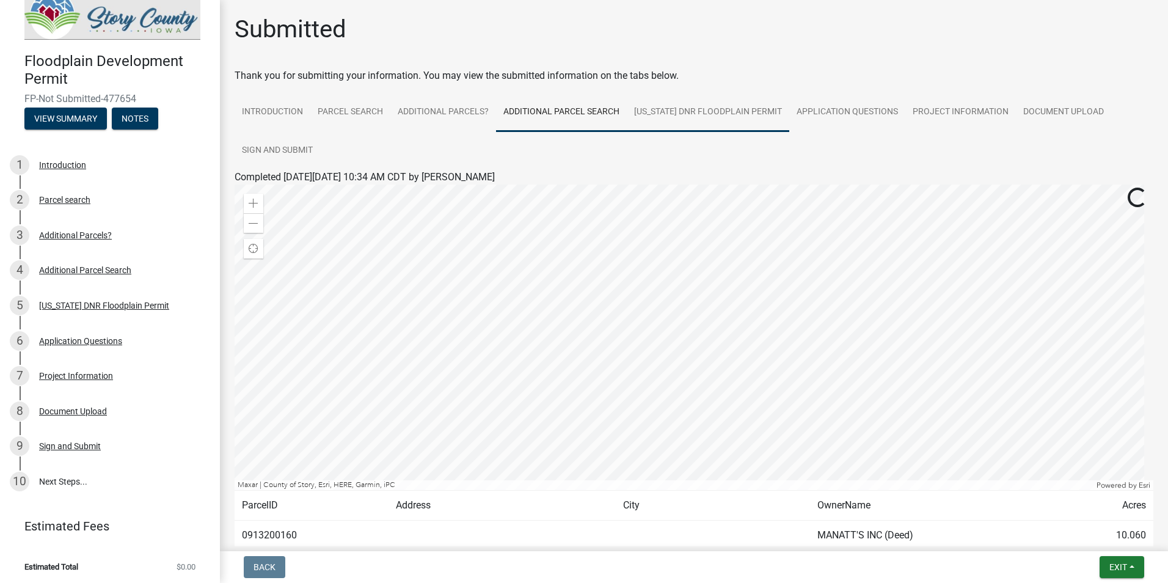
click at [676, 123] on link "[US_STATE] DNR Floodplain Permit" at bounding box center [708, 112] width 162 height 39
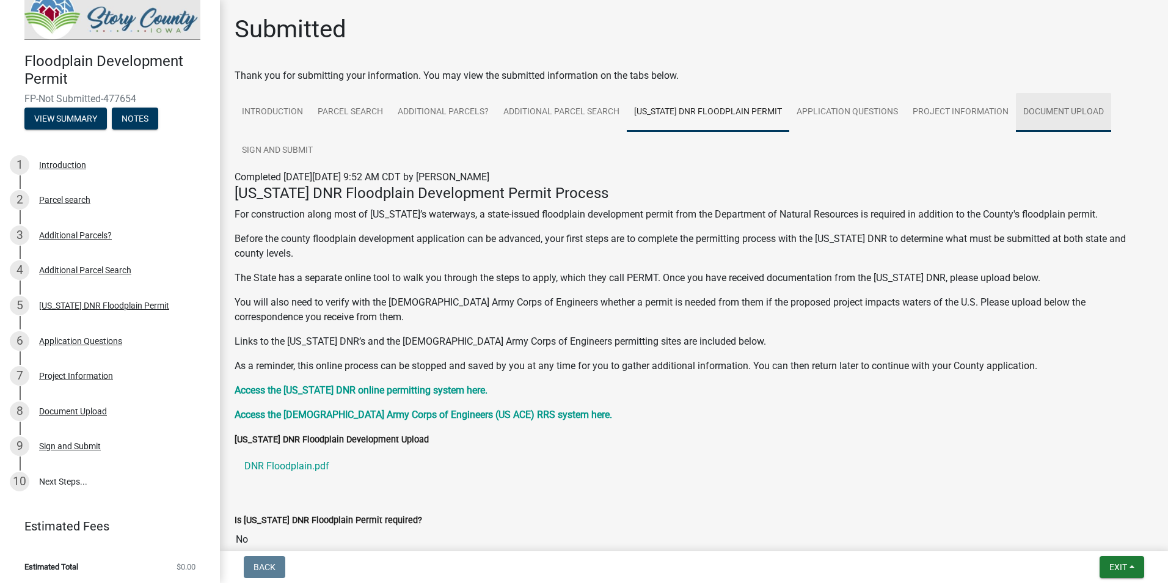
click at [1066, 125] on link "Document Upload" at bounding box center [1063, 112] width 95 height 39
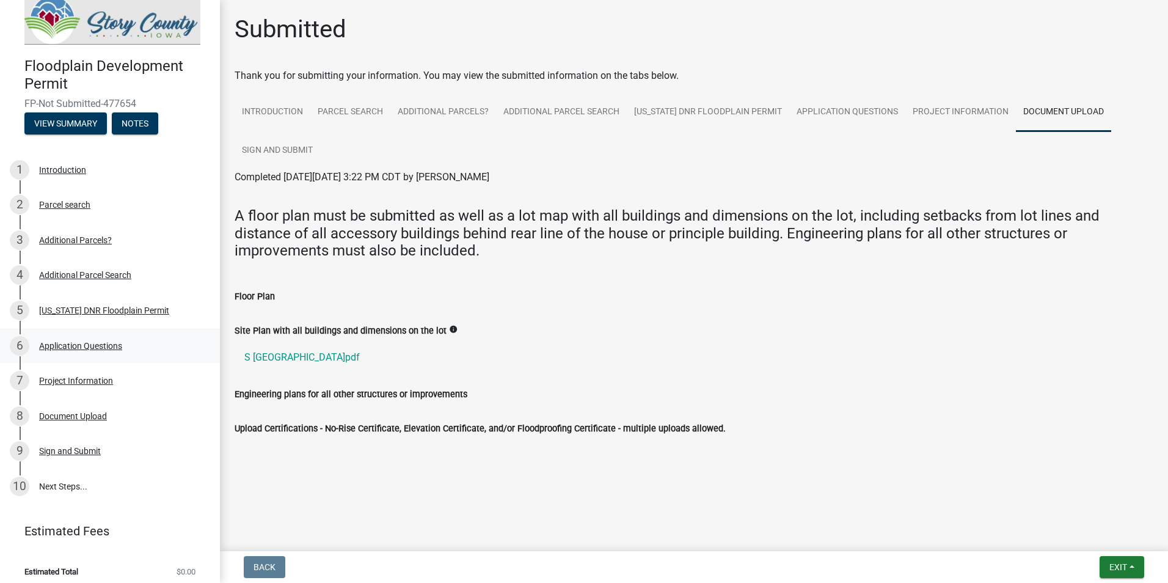
scroll to position [22, 0]
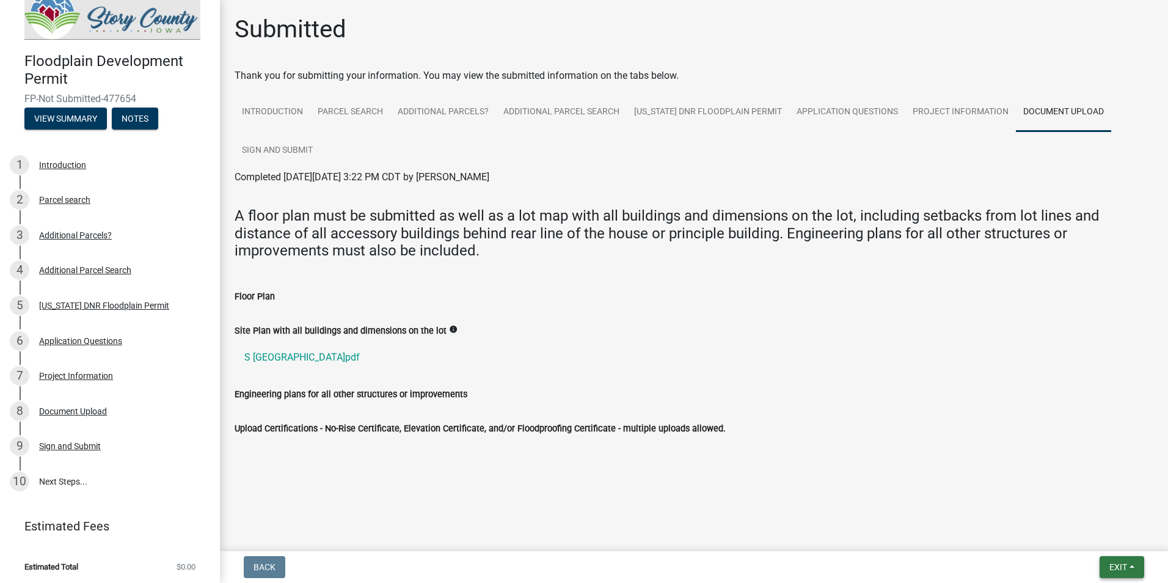
click at [1117, 562] on span "Exit" at bounding box center [1118, 567] width 18 height 10
click at [1101, 527] on button "Save & Exit" at bounding box center [1095, 534] width 98 height 29
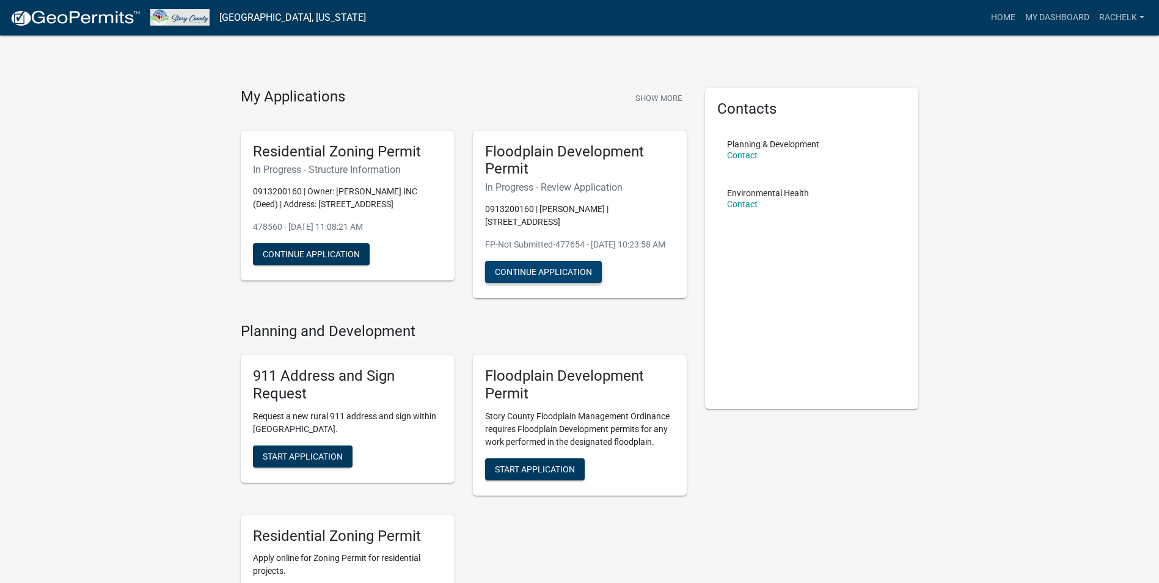
click at [544, 274] on button "Continue Application" at bounding box center [543, 272] width 117 height 22
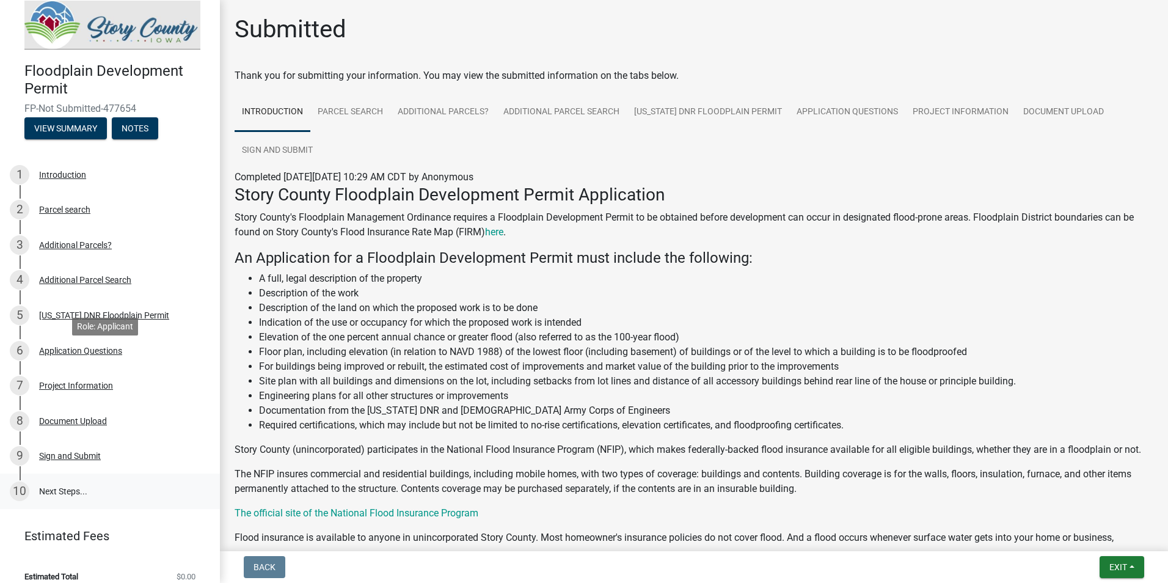
scroll to position [22, 0]
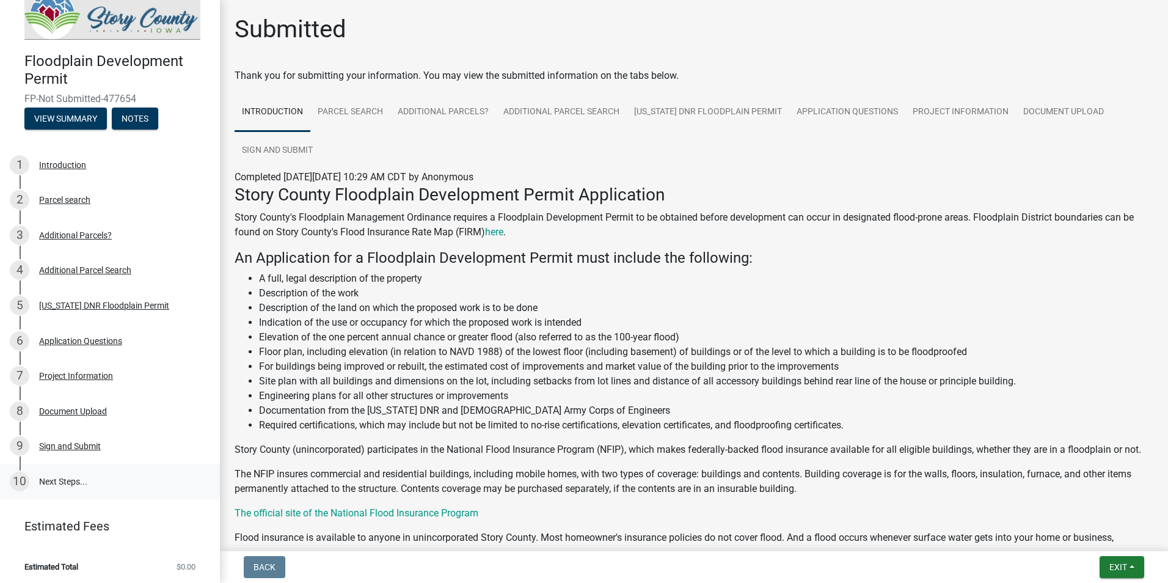
click at [62, 478] on link "10 Next Steps..." at bounding box center [110, 481] width 220 height 35
click at [247, 149] on link "Sign and Submit" at bounding box center [278, 150] width 86 height 39
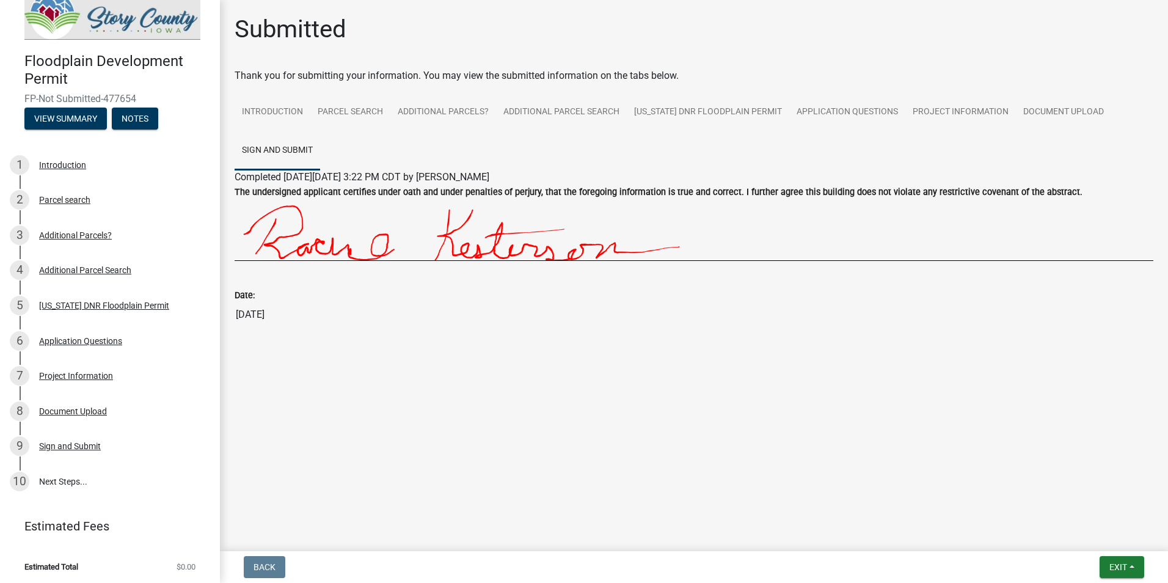
click at [82, 94] on span "FP-Not Submitted-477654" at bounding box center [109, 99] width 171 height 12
click at [80, 472] on link "10 Next Steps..." at bounding box center [110, 481] width 220 height 35
click at [275, 154] on link "Sign and Submit" at bounding box center [278, 150] width 86 height 39
click at [734, 113] on link "[US_STATE] DNR Floodplain Permit" at bounding box center [708, 112] width 162 height 39
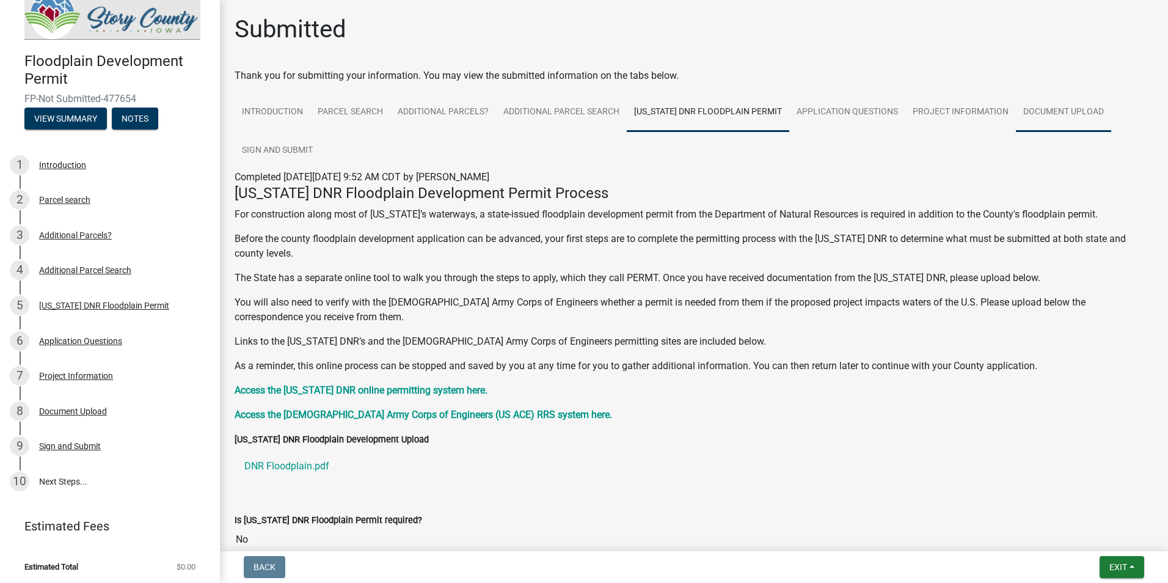
click at [1039, 111] on link "Document Upload" at bounding box center [1063, 112] width 95 height 39
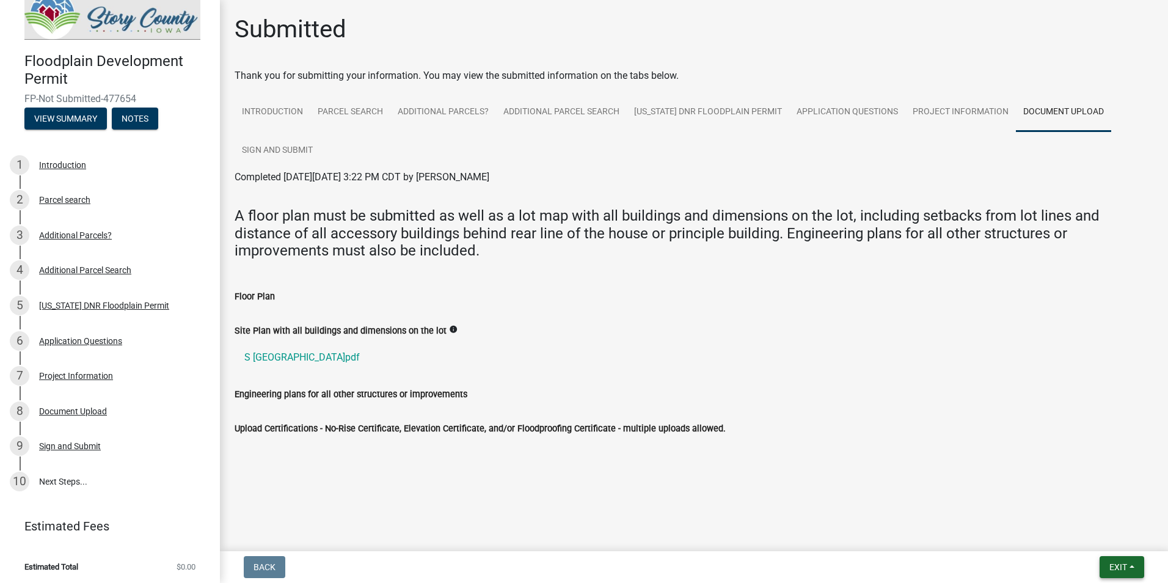
click at [1121, 570] on span "Exit" at bounding box center [1118, 567] width 18 height 10
click at [1090, 535] on button "Save & Exit" at bounding box center [1095, 534] width 98 height 29
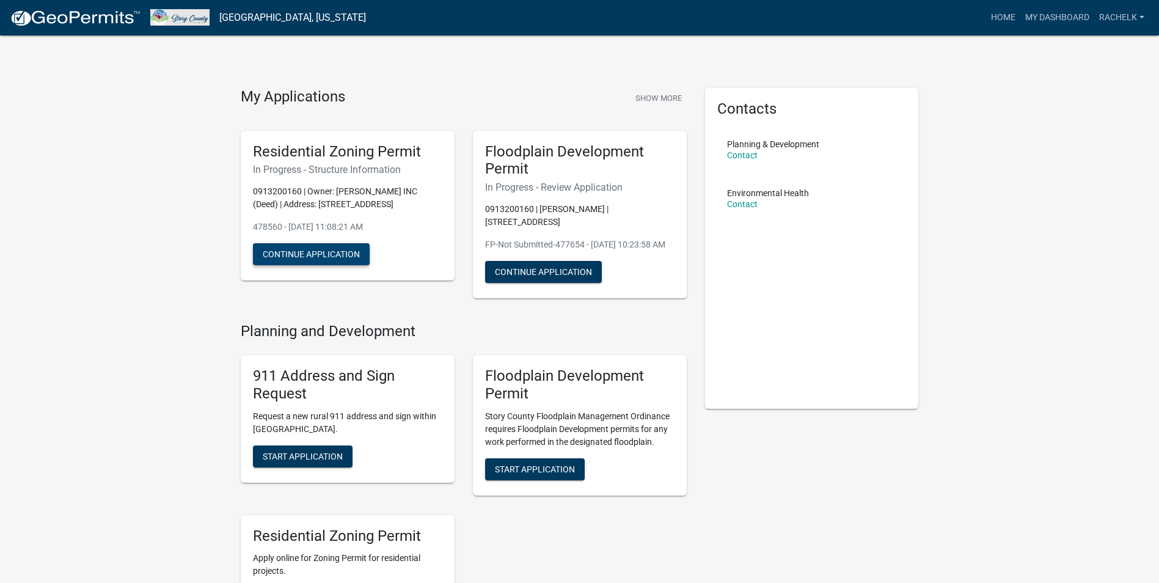
click at [295, 246] on button "Continue Application" at bounding box center [311, 254] width 117 height 22
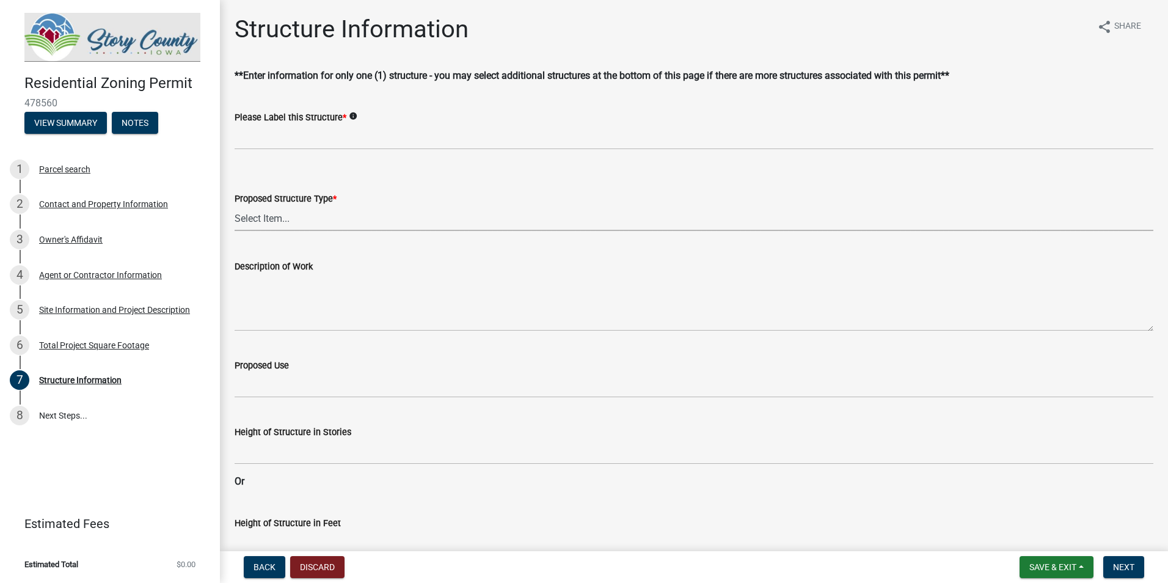
click at [303, 216] on select "Select Item... ACC BLD - ACCESSORY BUILDING ACC BLD ADD - ACCESSORY BUILDING AD…" at bounding box center [694, 218] width 919 height 25
click at [235, 206] on select "Select Item... ACC BLD - ACCESSORY BUILDING ACC BLD ADD - ACCESSORY BUILDING AD…" at bounding box center [694, 218] width 919 height 25
select select "3bb0707d-700d-453b-be8b-4c33de34bfd3"
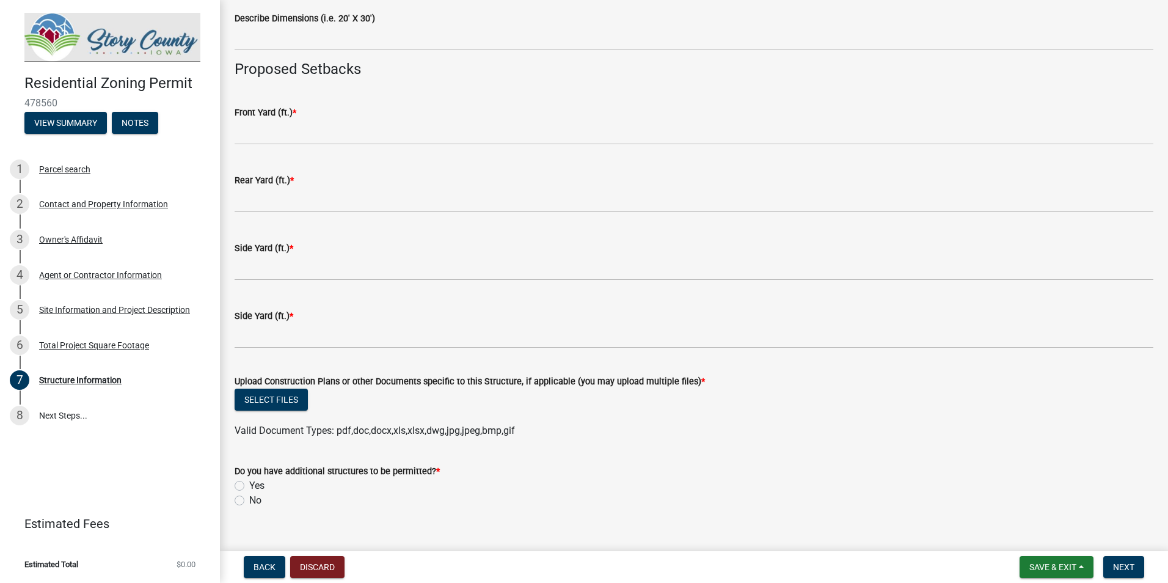
scroll to position [591, 0]
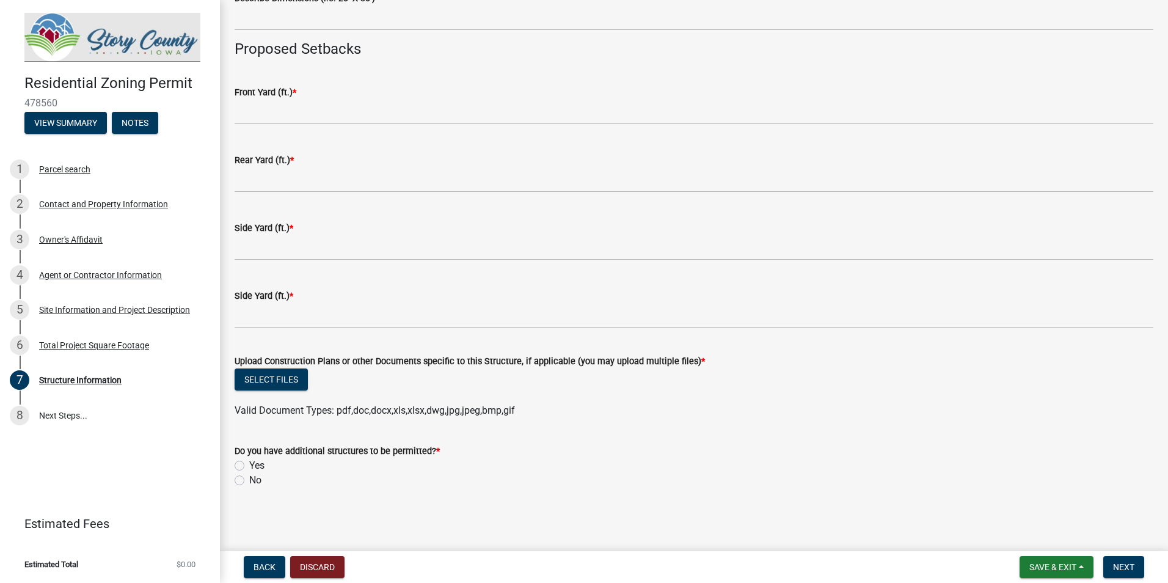
click at [259, 483] on label "No" at bounding box center [255, 480] width 12 height 15
click at [257, 481] on input "No" at bounding box center [253, 477] width 8 height 8
radio input "true"
click at [46, 98] on span "478560" at bounding box center [109, 103] width 171 height 12
drag, startPoint x: 331, startPoint y: 253, endPoint x: 321, endPoint y: 396, distance: 143.3
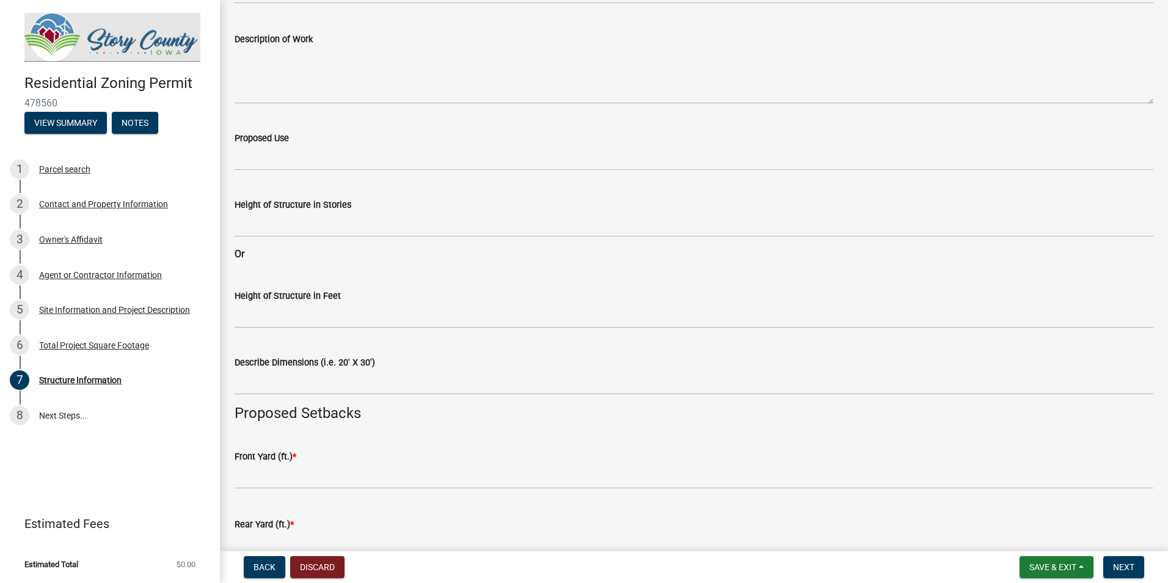
scroll to position [61, 0]
